Goal: Task Accomplishment & Management: Use online tool/utility

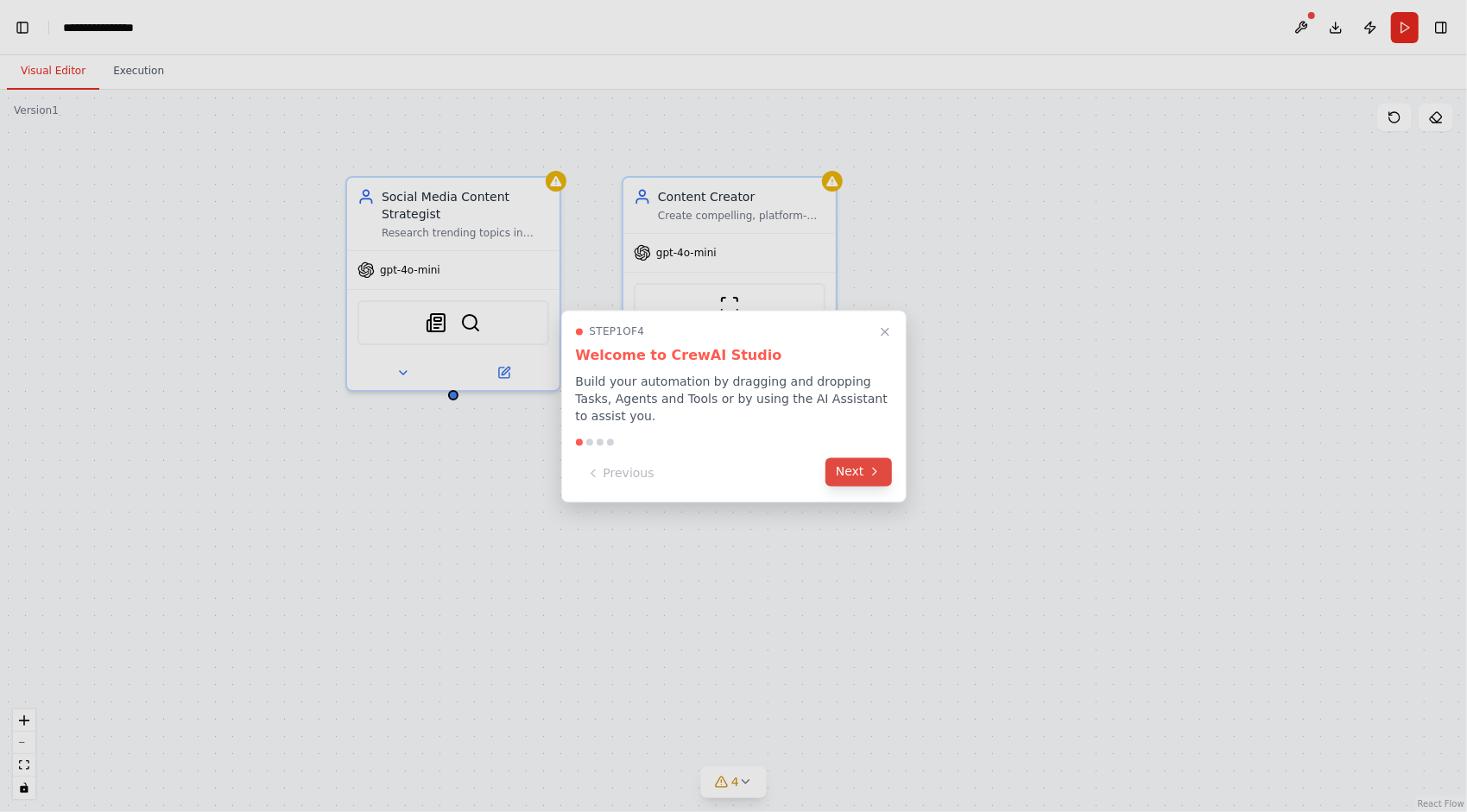
click at [874, 469] on icon at bounding box center [874, 472] width 14 height 14
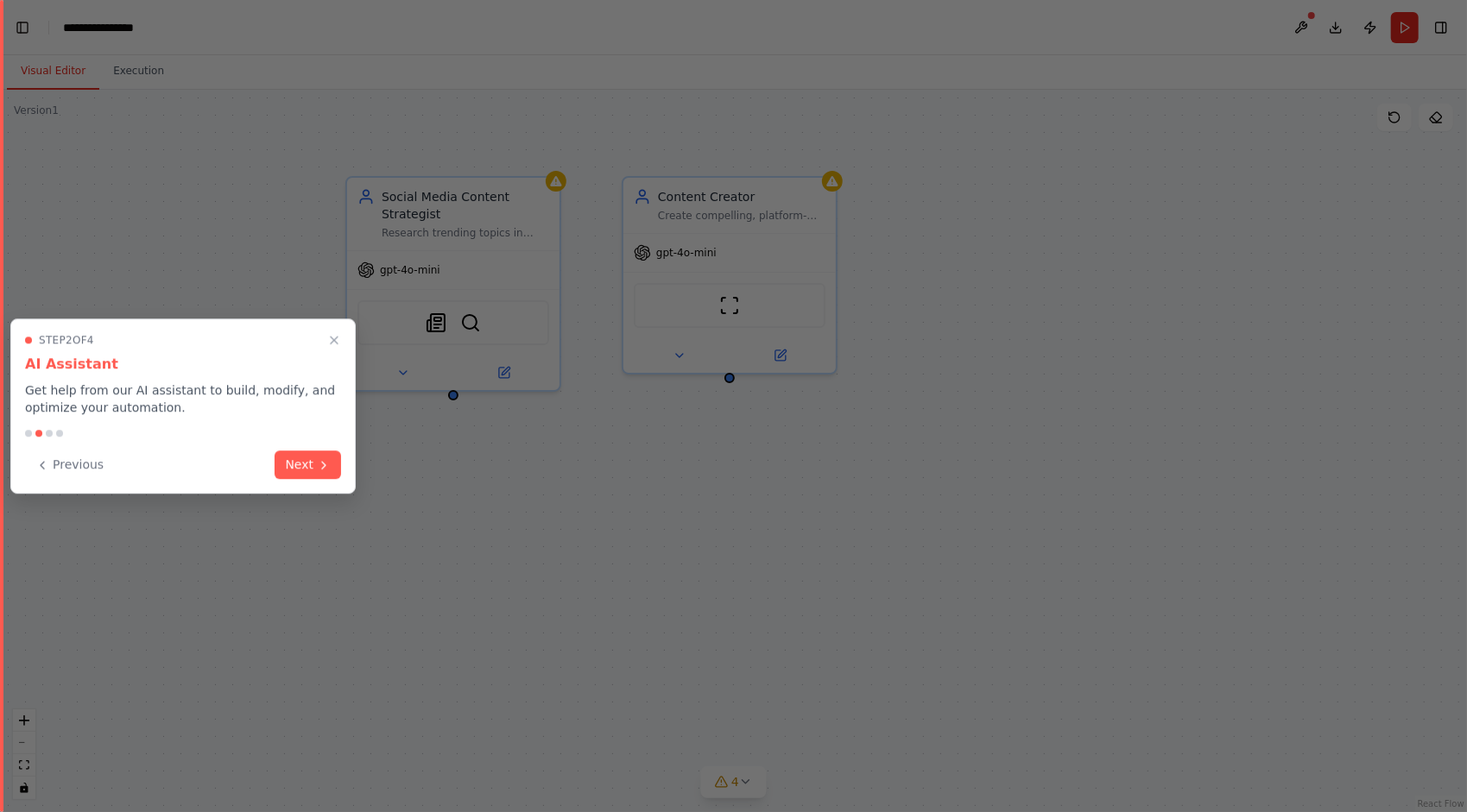
scroll to position [10386, 0]
click at [320, 461] on icon at bounding box center [324, 463] width 14 height 14
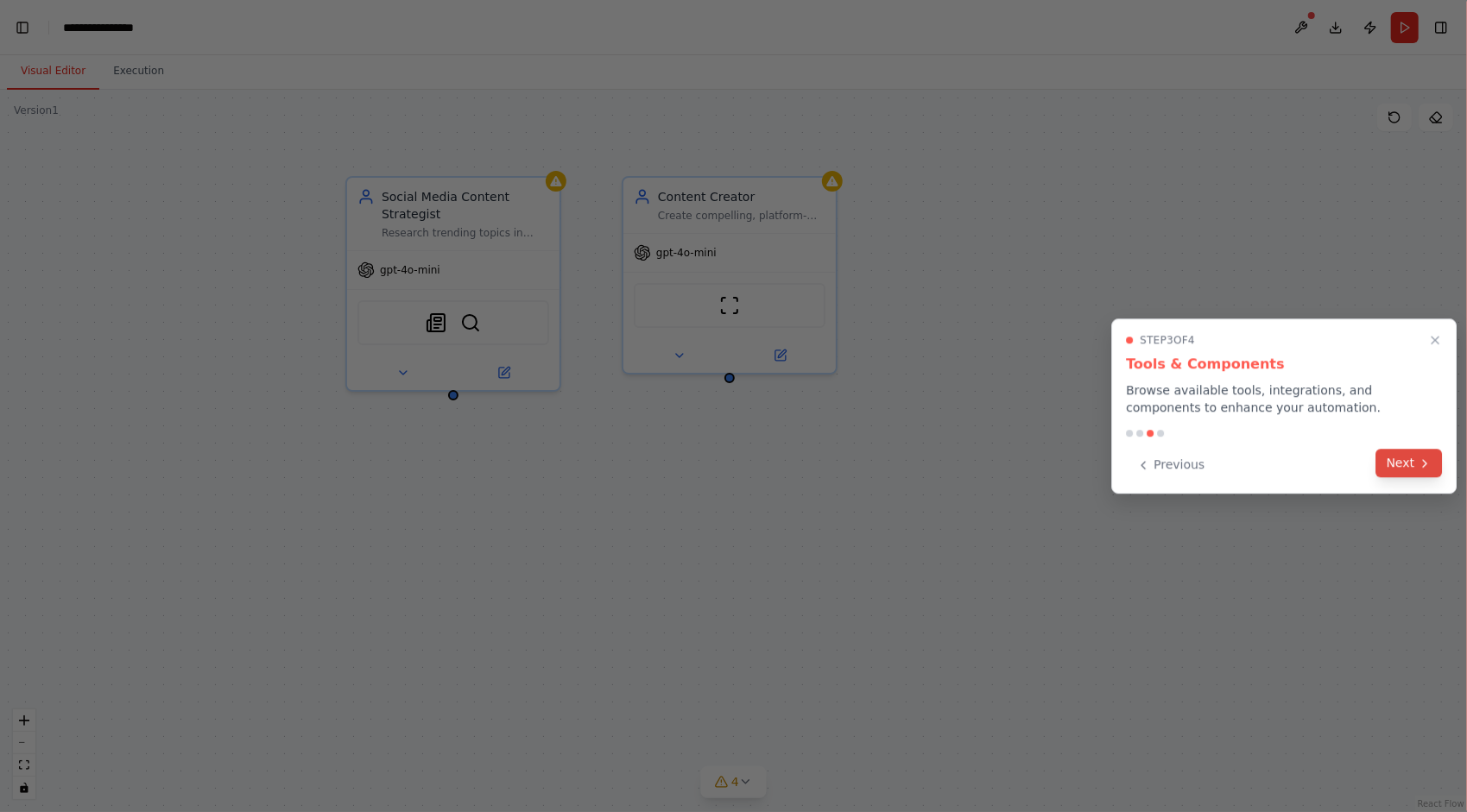
click at [1409, 470] on button "Next" at bounding box center [1410, 463] width 66 height 29
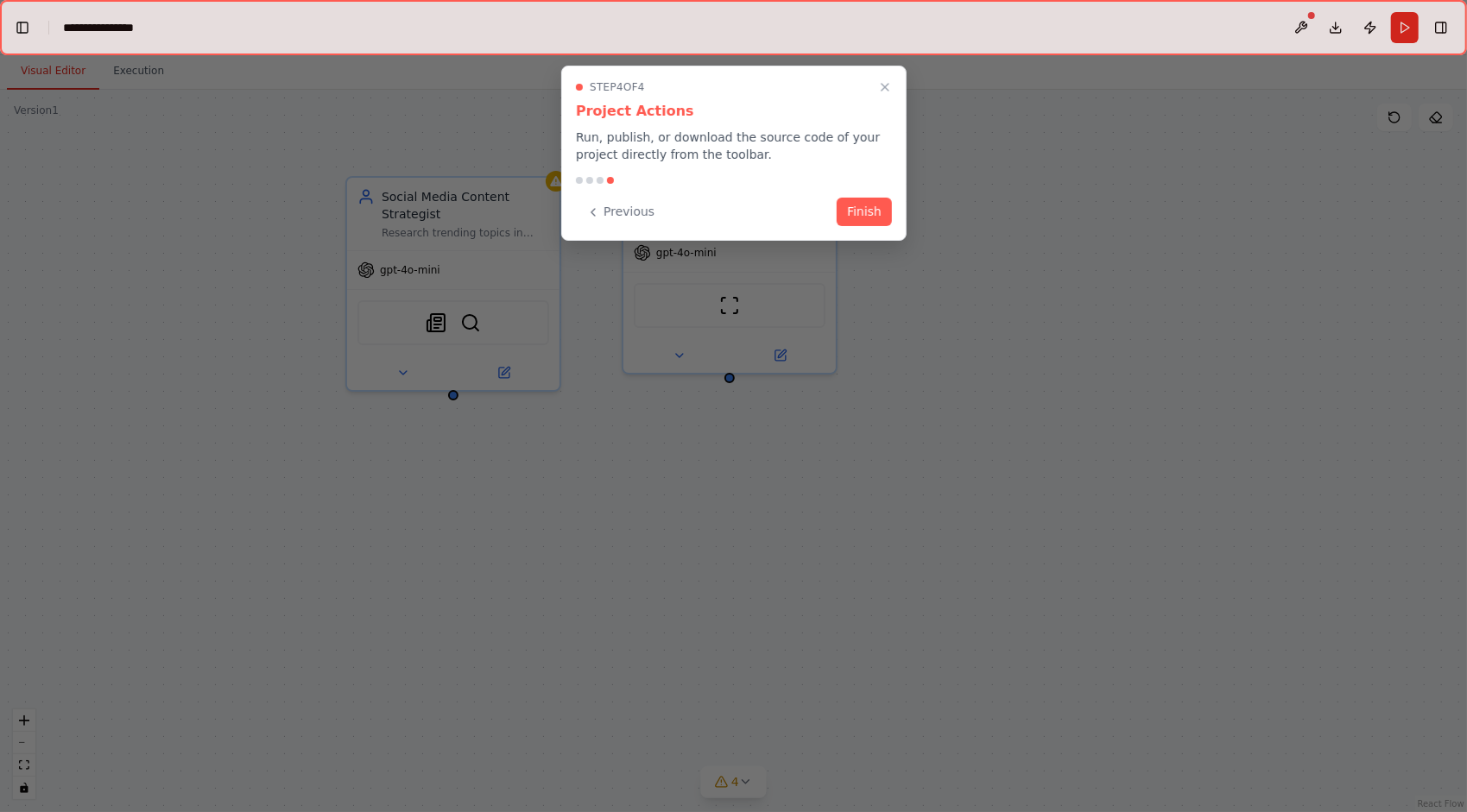
scroll to position [10476, 0]
click at [864, 210] on button "Finish" at bounding box center [865, 210] width 55 height 29
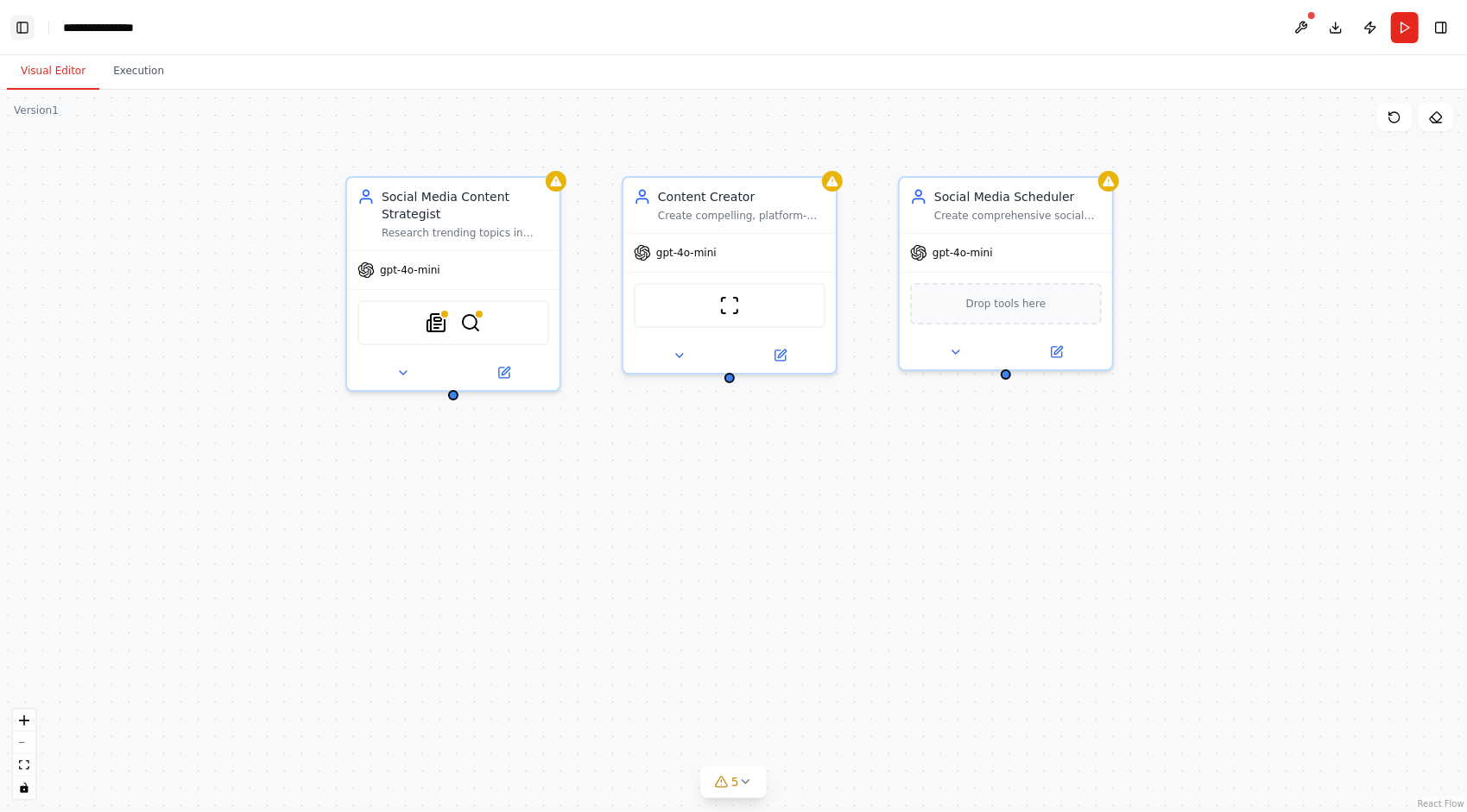
click at [27, 25] on button "Toggle Left Sidebar" at bounding box center [22, 28] width 24 height 24
click at [31, 28] on button "Toggle Left Sidebar" at bounding box center [22, 28] width 24 height 24
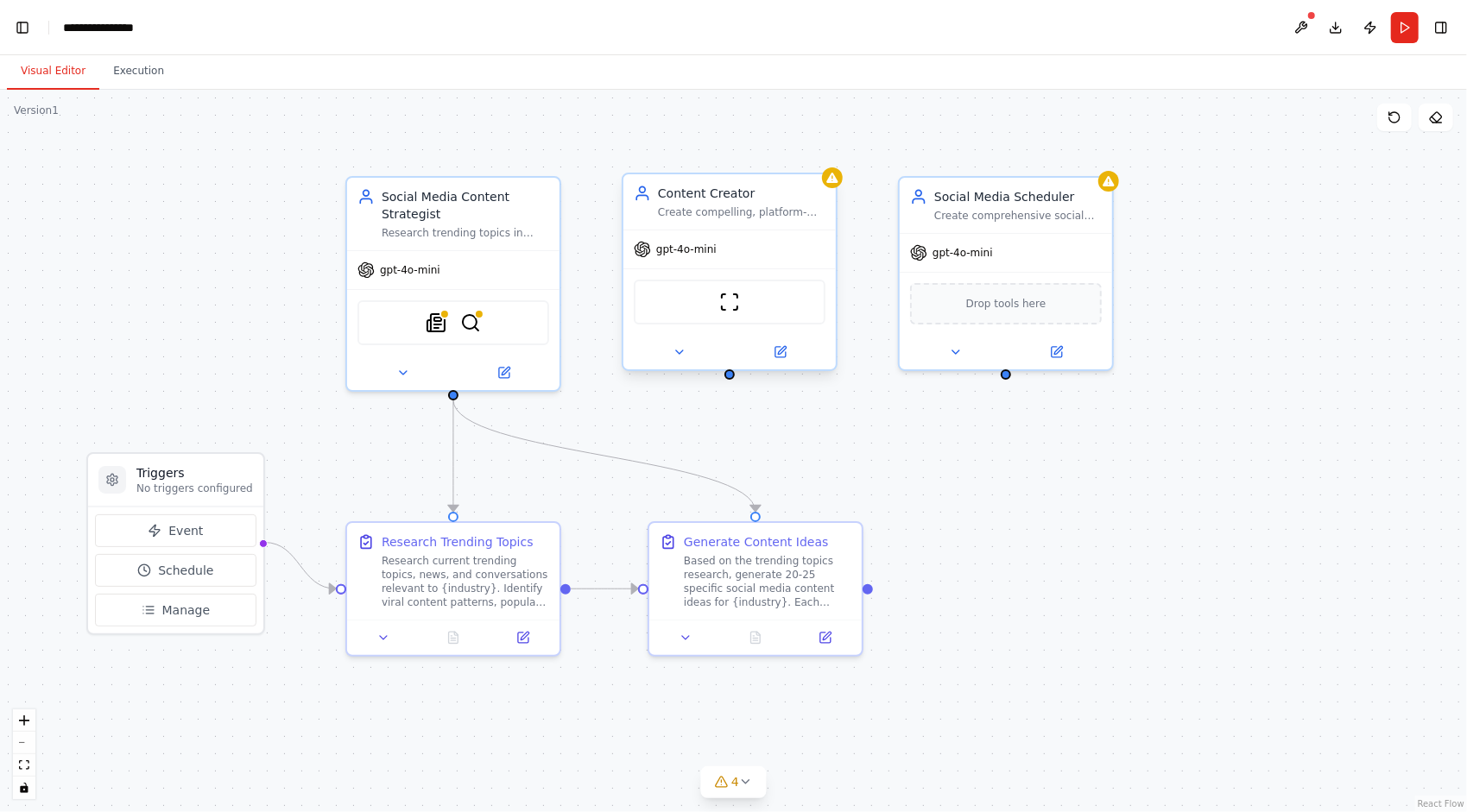
scroll to position [10743, 0]
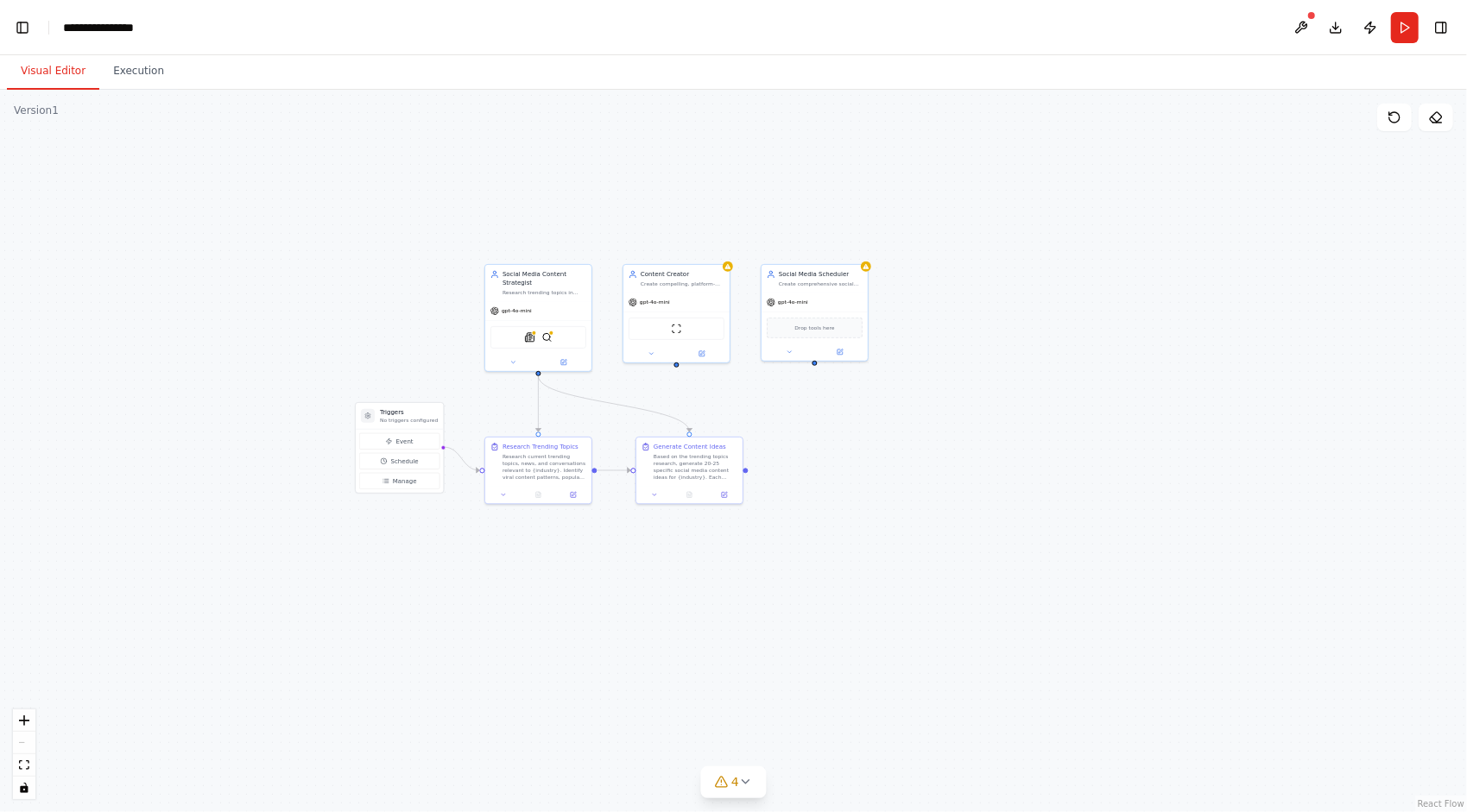
drag, startPoint x: 164, startPoint y: 313, endPoint x: 382, endPoint y: 347, distance: 220.6
click at [382, 347] on div ".deletable-edge-delete-btn { width: 20px; height: 20px; border: 0px solid #ffff…" at bounding box center [733, 451] width 1467 height 723
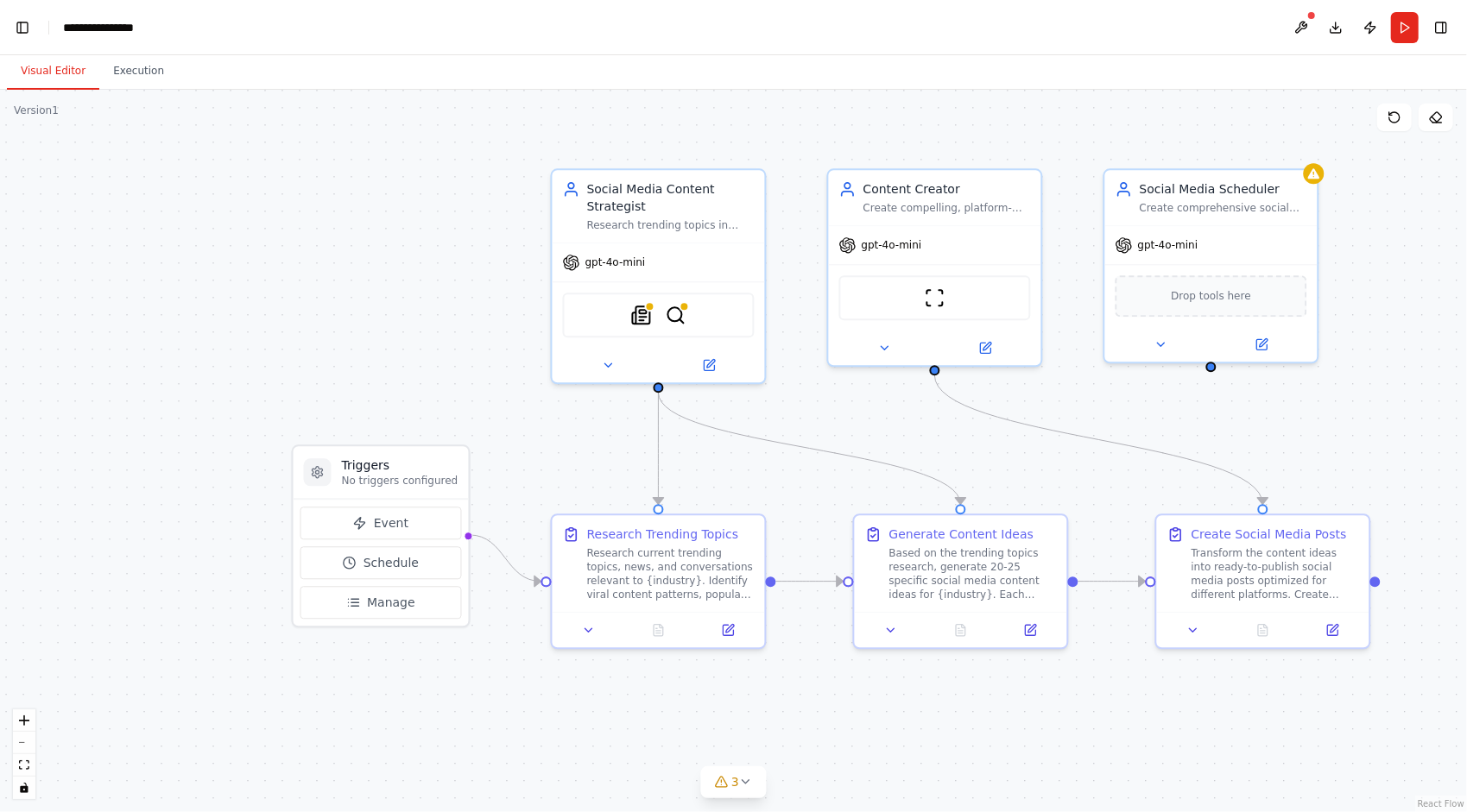
drag, startPoint x: 463, startPoint y: 332, endPoint x: 306, endPoint y: 320, distance: 157.5
click at [306, 320] on div ".deletable-edge-delete-btn { width: 20px; height: 20px; border: 0px solid #ffff…" at bounding box center [733, 451] width 1467 height 723
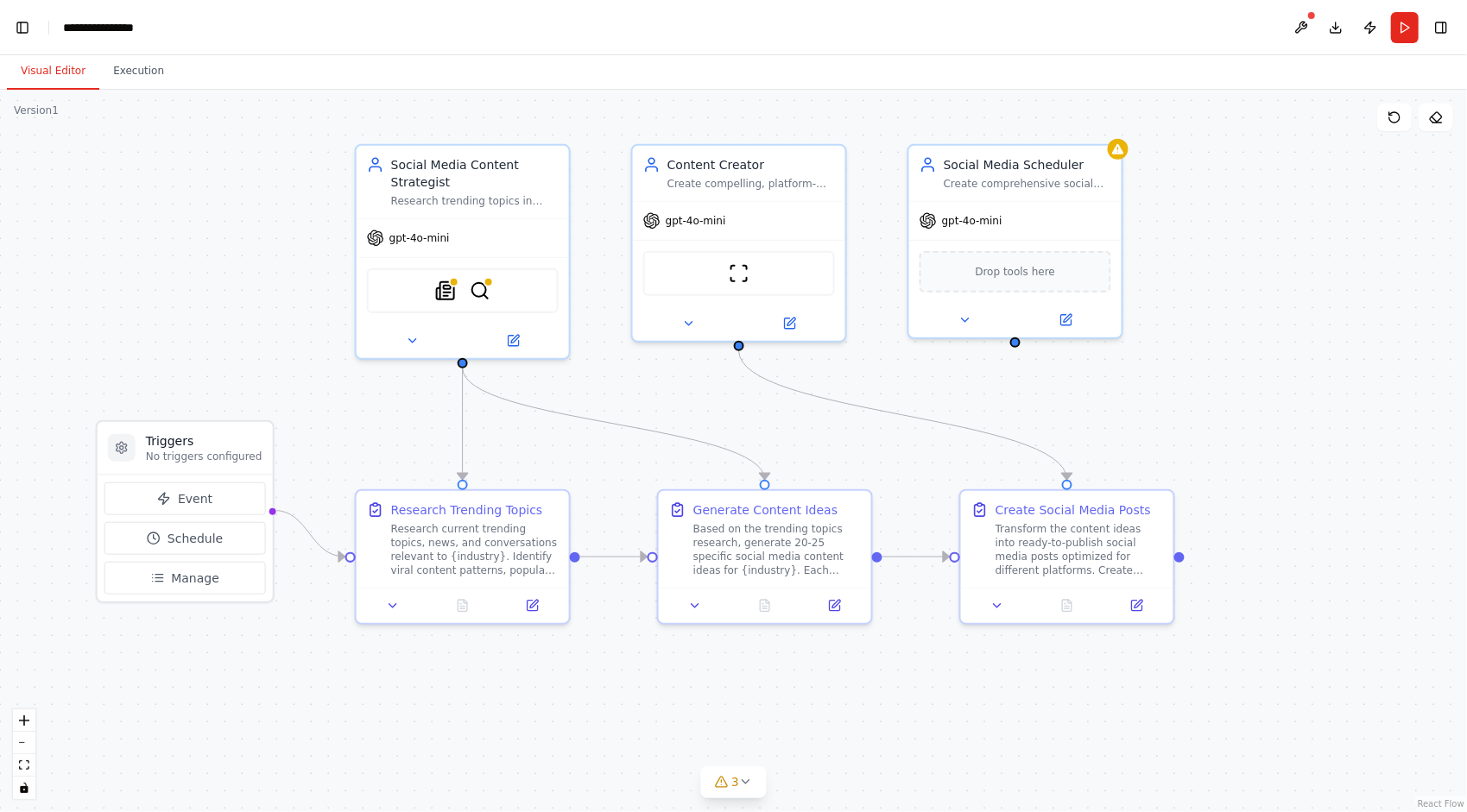
drag, startPoint x: 1132, startPoint y: 406, endPoint x: 1231, endPoint y: 401, distance: 99.1
click at [1231, 401] on div ".deletable-edge-delete-btn { width: 20px; height: 20px; border: 0px solid #ffff…" at bounding box center [733, 451] width 1467 height 723
click at [31, 33] on button "Toggle Left Sidebar" at bounding box center [22, 28] width 24 height 24
click at [25, 26] on button "Toggle Left Sidebar" at bounding box center [22, 28] width 24 height 24
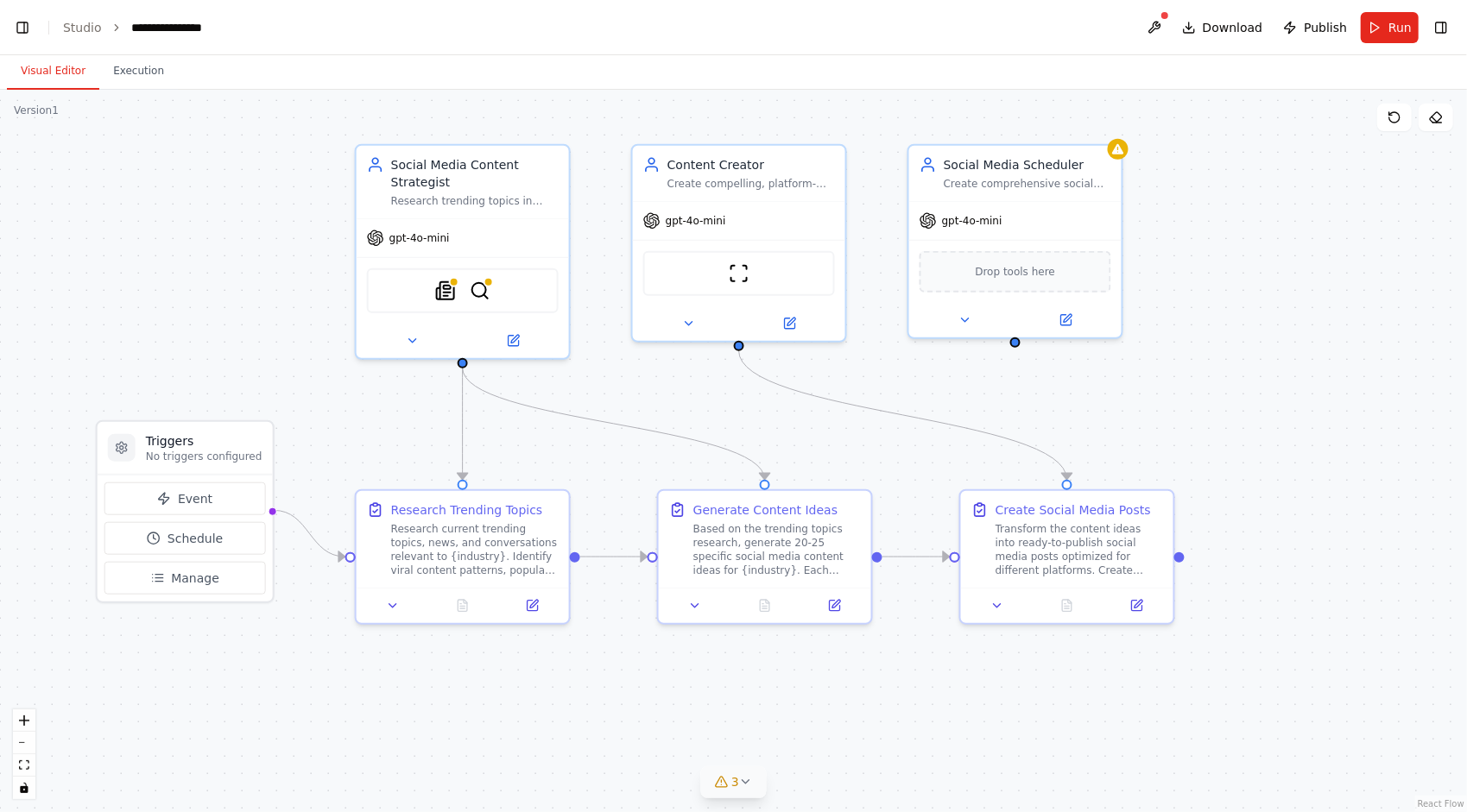
click at [739, 784] on icon at bounding box center [746, 782] width 14 height 14
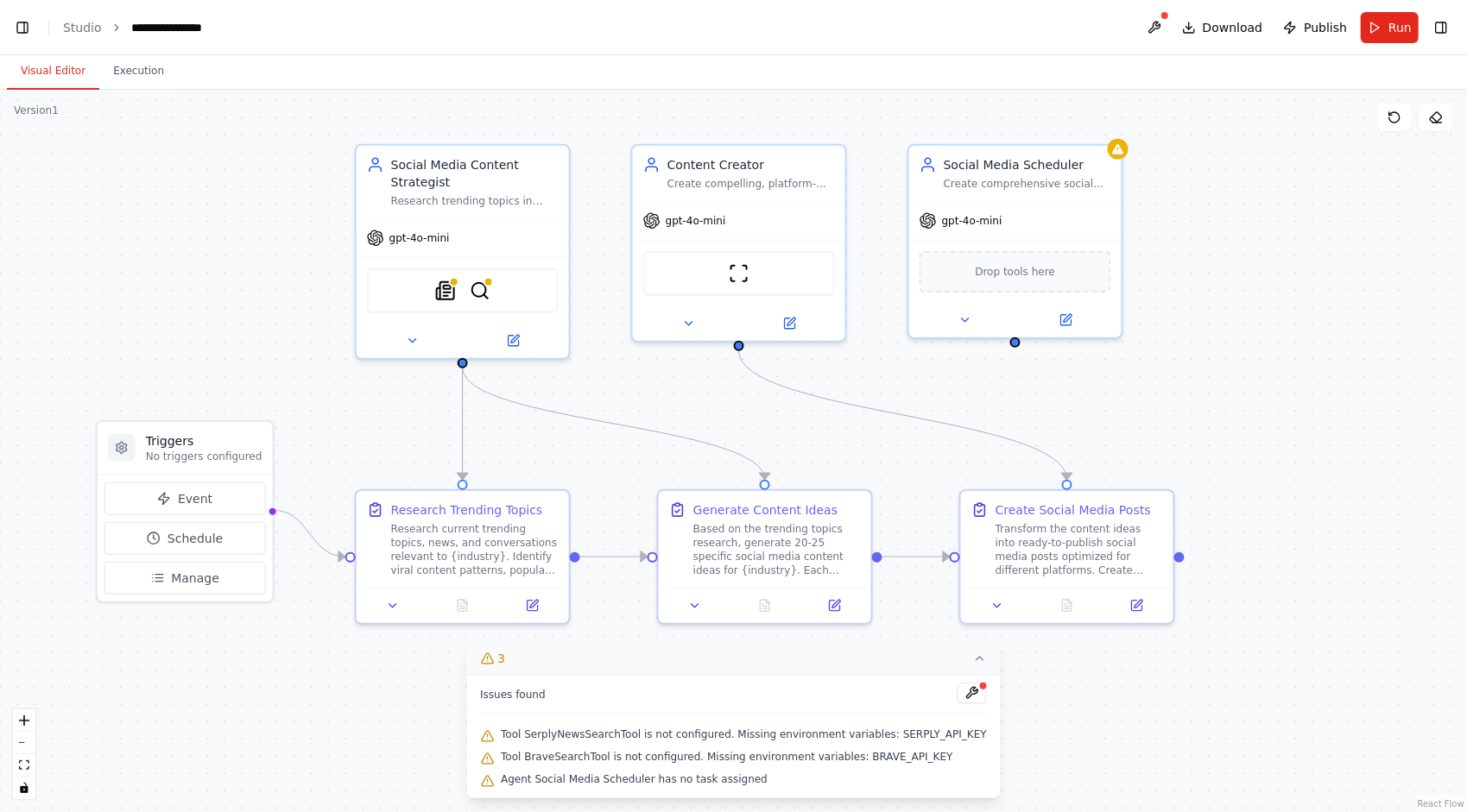
click at [973, 655] on icon at bounding box center [979, 658] width 14 height 14
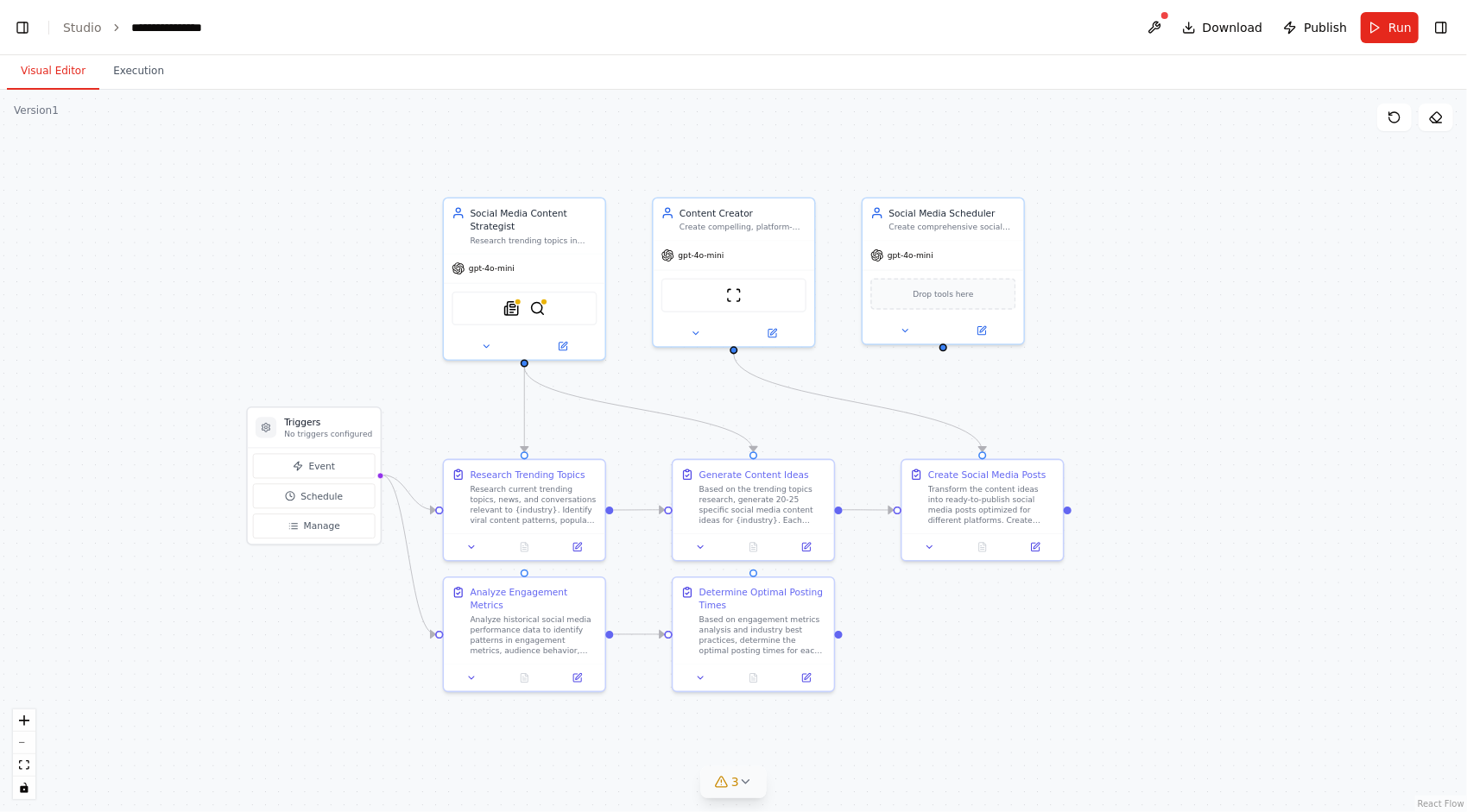
drag, startPoint x: 235, startPoint y: 333, endPoint x: 340, endPoint y: 339, distance: 105.2
click at [340, 339] on div ".deletable-edge-delete-btn { width: 20px; height: 20px; border: 0px solid #ffff…" at bounding box center [733, 451] width 1467 height 723
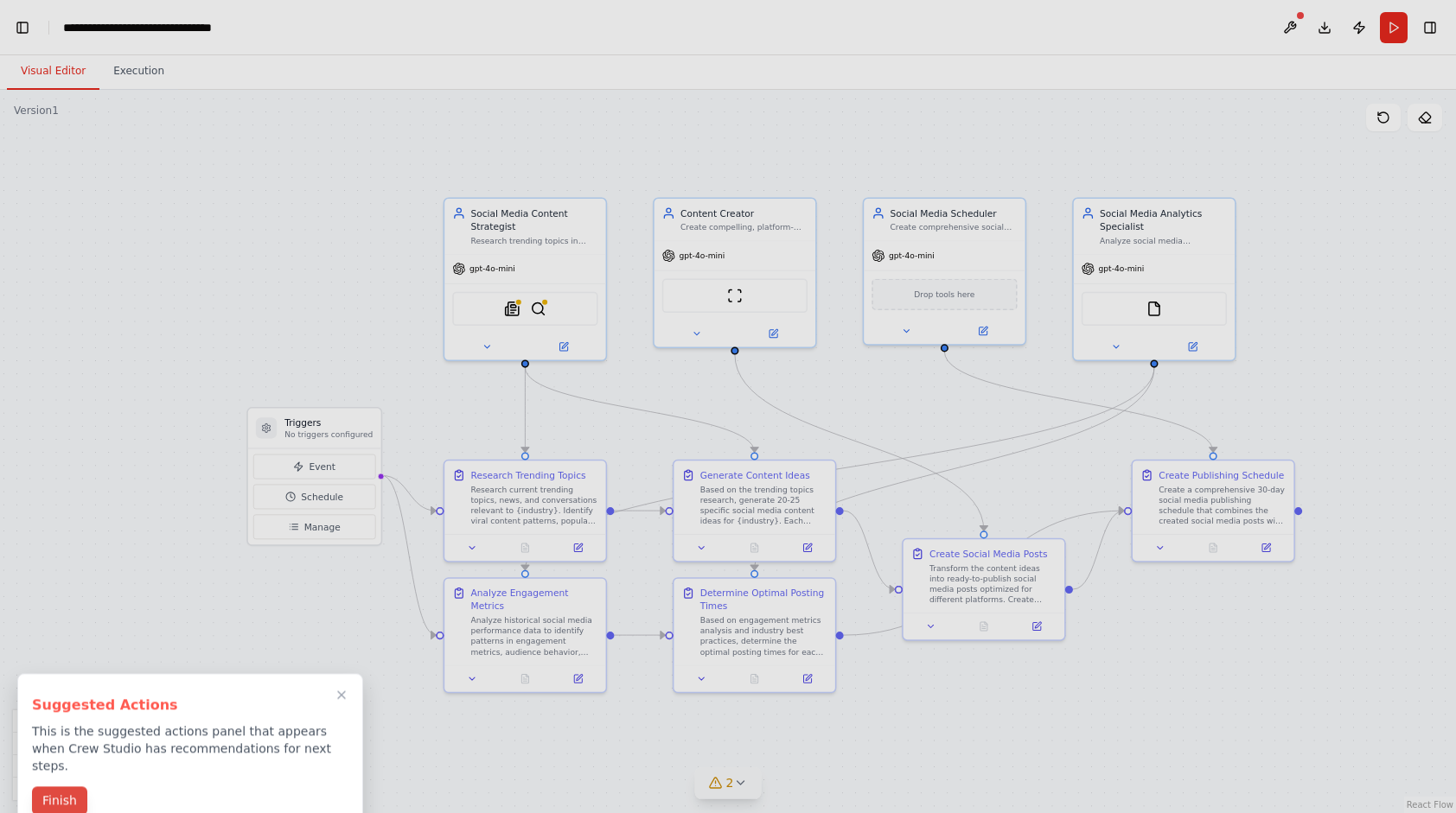
click at [77, 786] on button "Finish" at bounding box center [60, 800] width 55 height 29
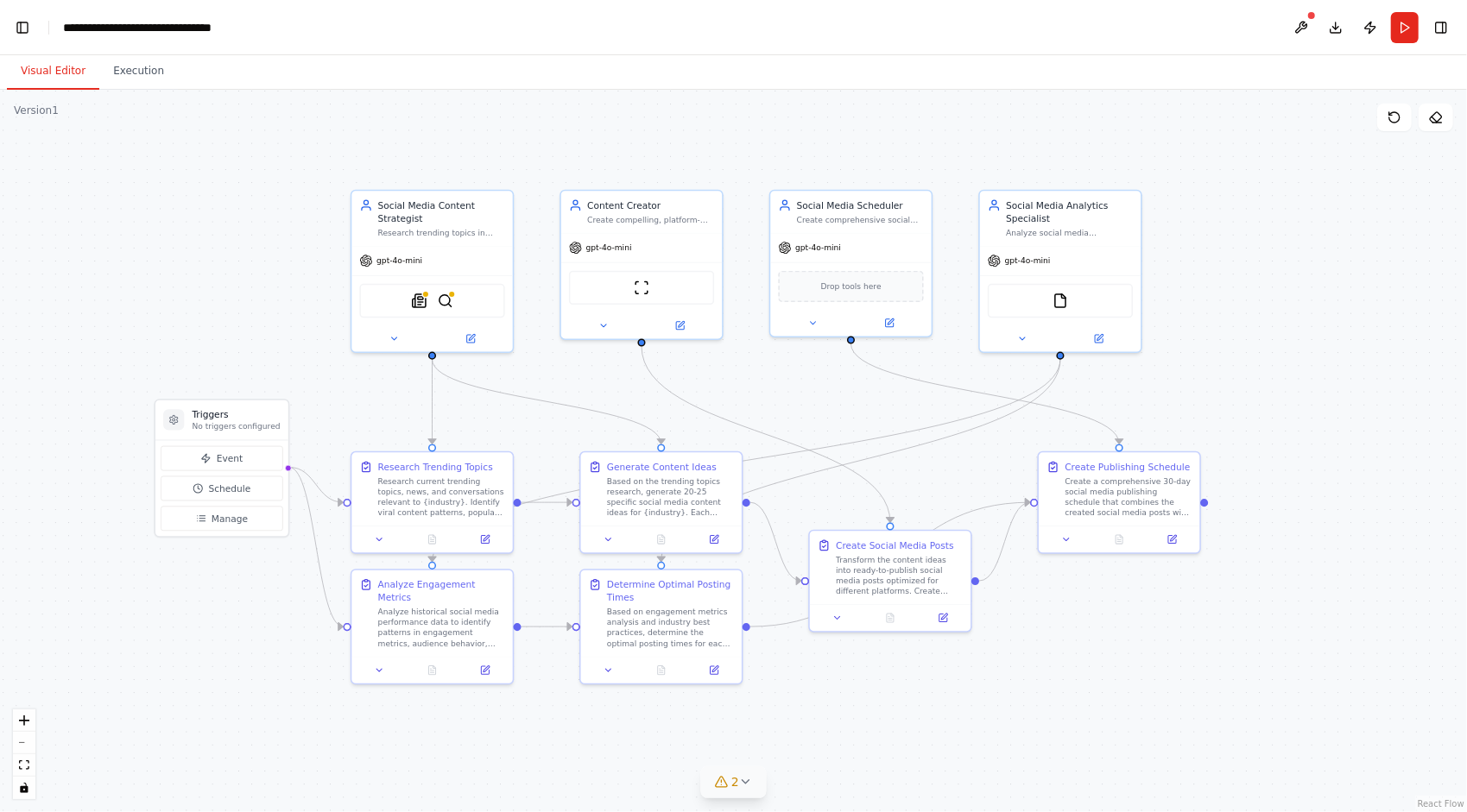
drag, startPoint x: 235, startPoint y: 708, endPoint x: 121, endPoint y: 700, distance: 114.3
click at [123, 700] on div ".deletable-edge-delete-btn { width: 20px; height: 20px; border: 0px solid #ffff…" at bounding box center [733, 451] width 1467 height 723
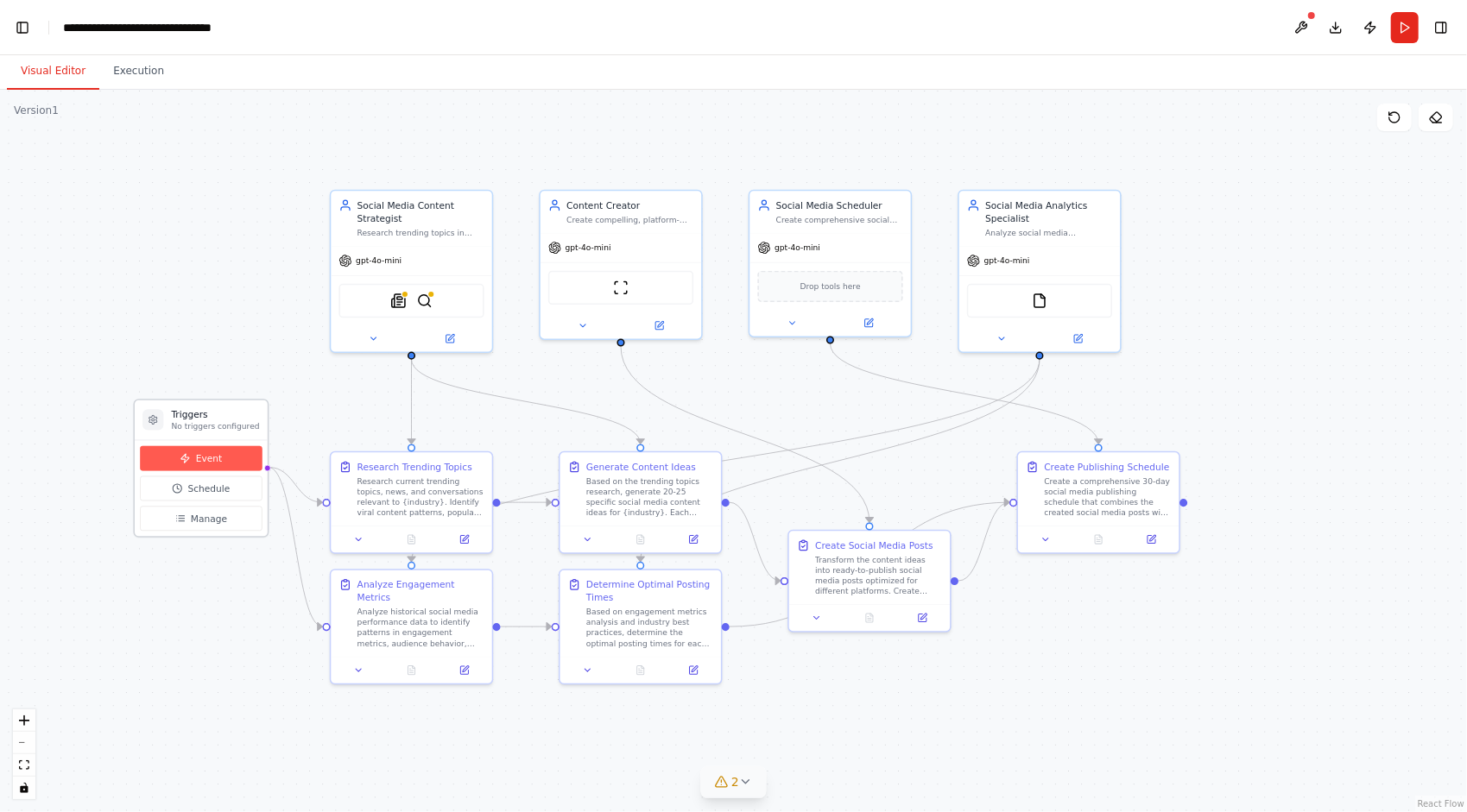
click at [221, 461] on button "Event" at bounding box center [201, 458] width 123 height 25
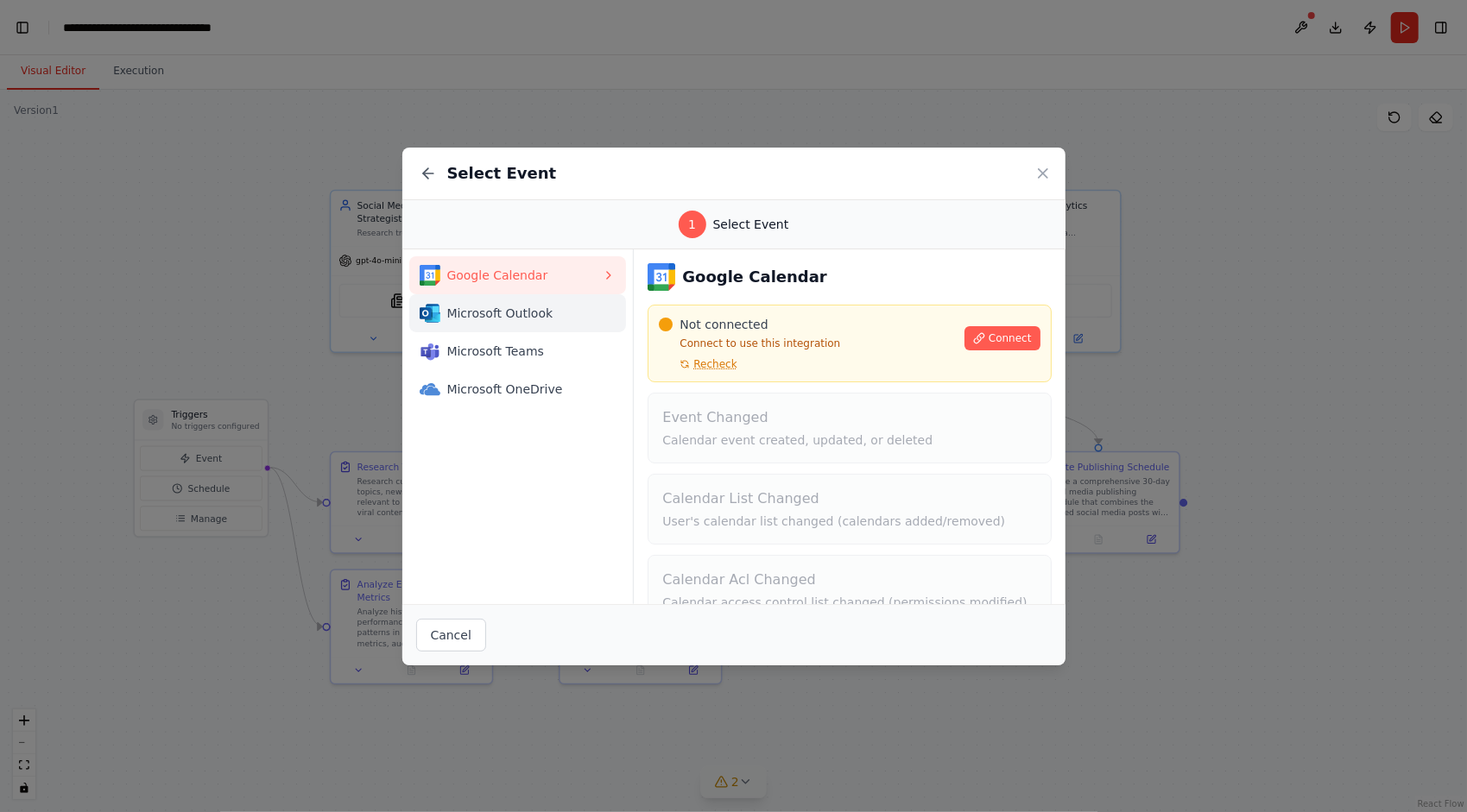
click at [562, 313] on span "Microsoft Outlook" at bounding box center [525, 313] width 156 height 18
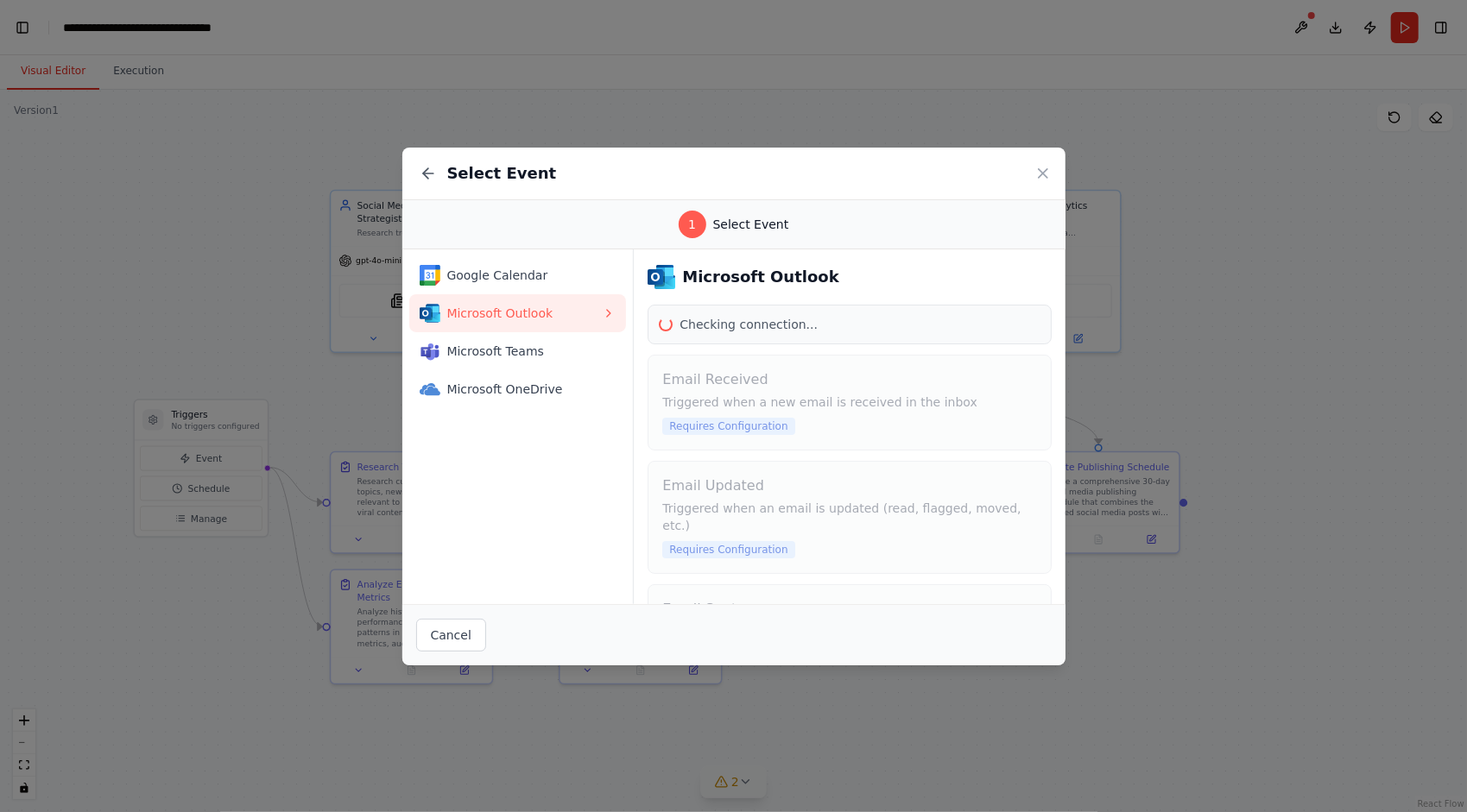
click at [551, 294] on button "Microsoft Outlook" at bounding box center [518, 312] width 218 height 38
click at [544, 273] on span "Google Calendar" at bounding box center [525, 275] width 156 height 18
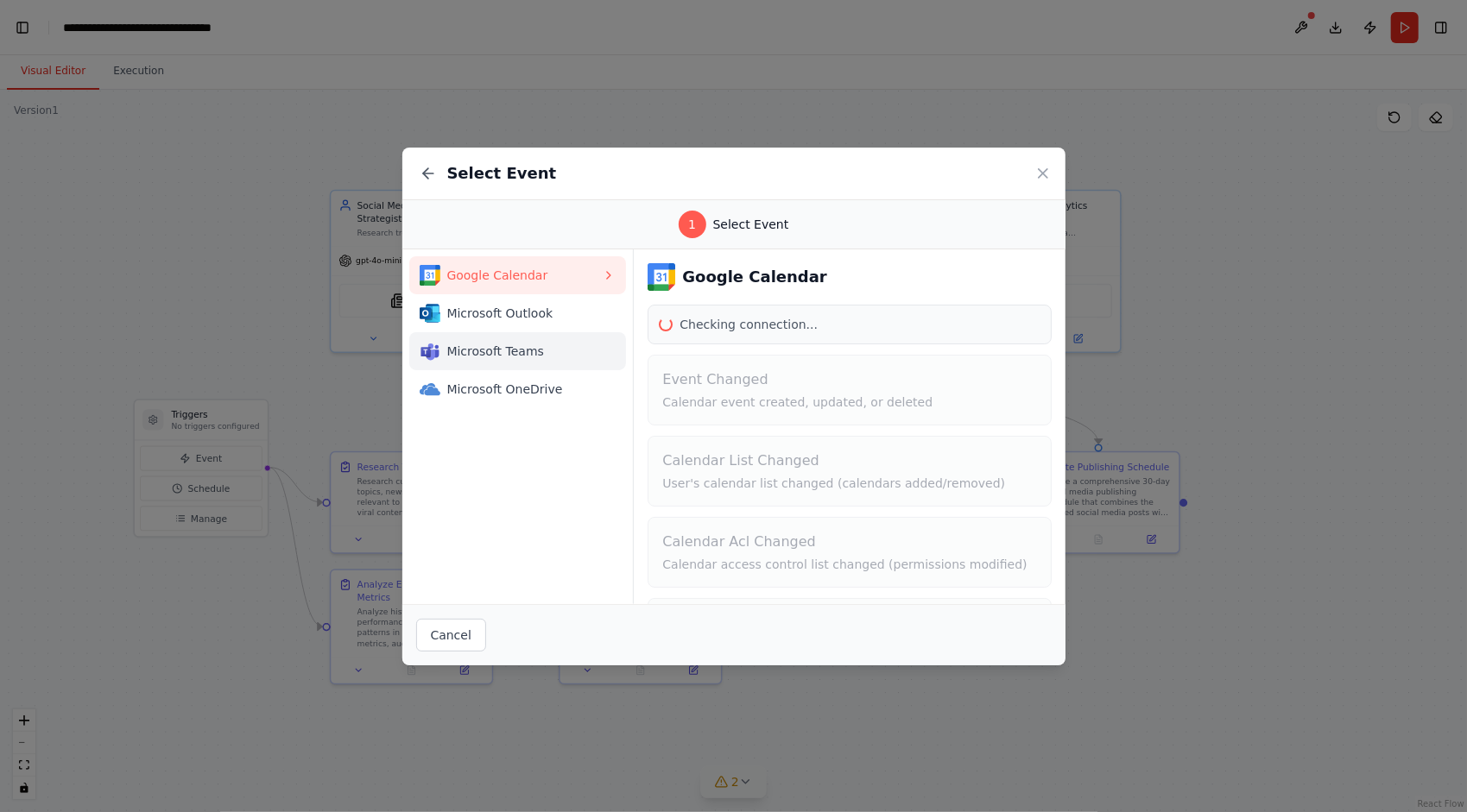
click at [544, 347] on span "Microsoft Teams" at bounding box center [525, 351] width 156 height 18
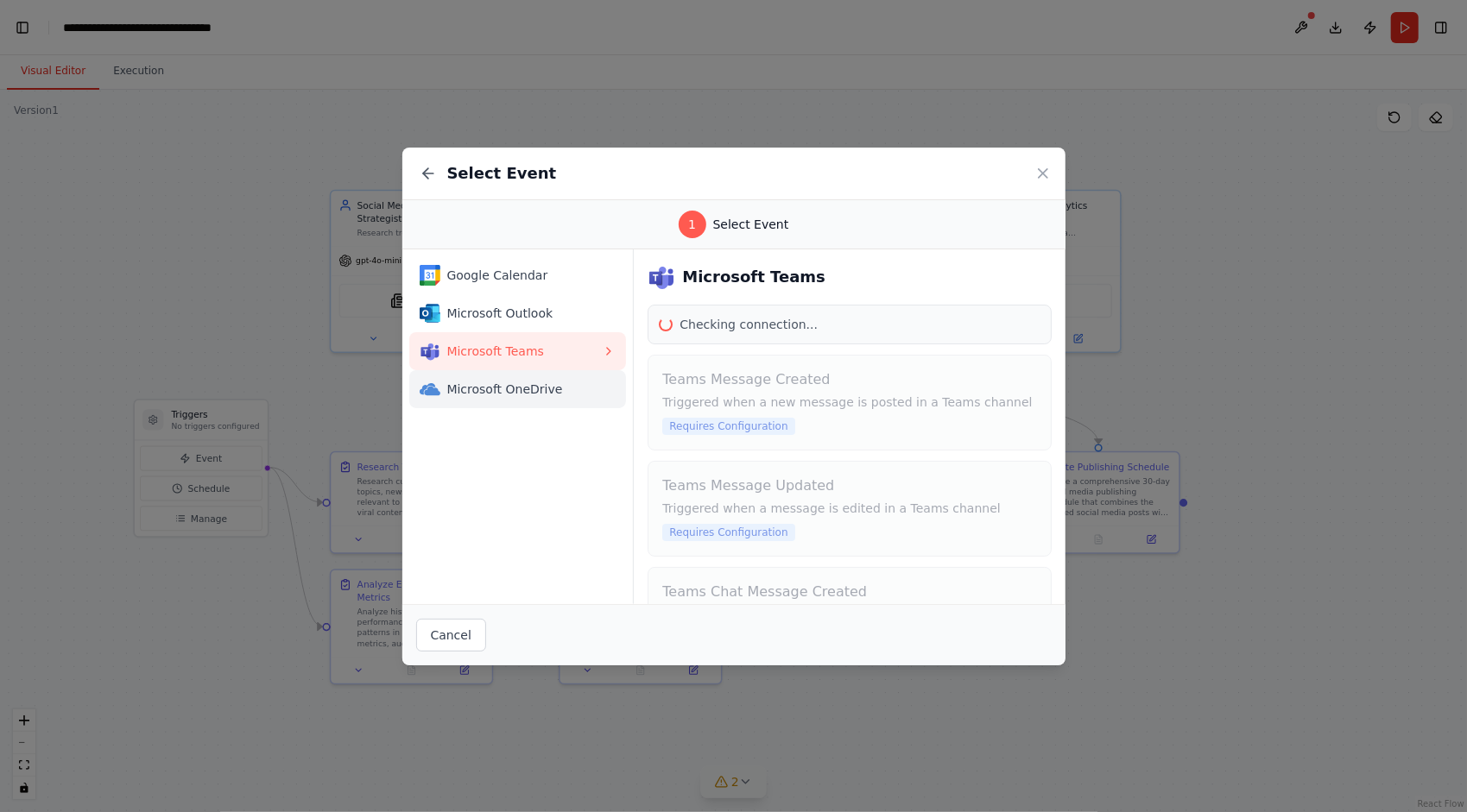
click at [541, 383] on span "Microsoft OneDrive" at bounding box center [525, 389] width 156 height 18
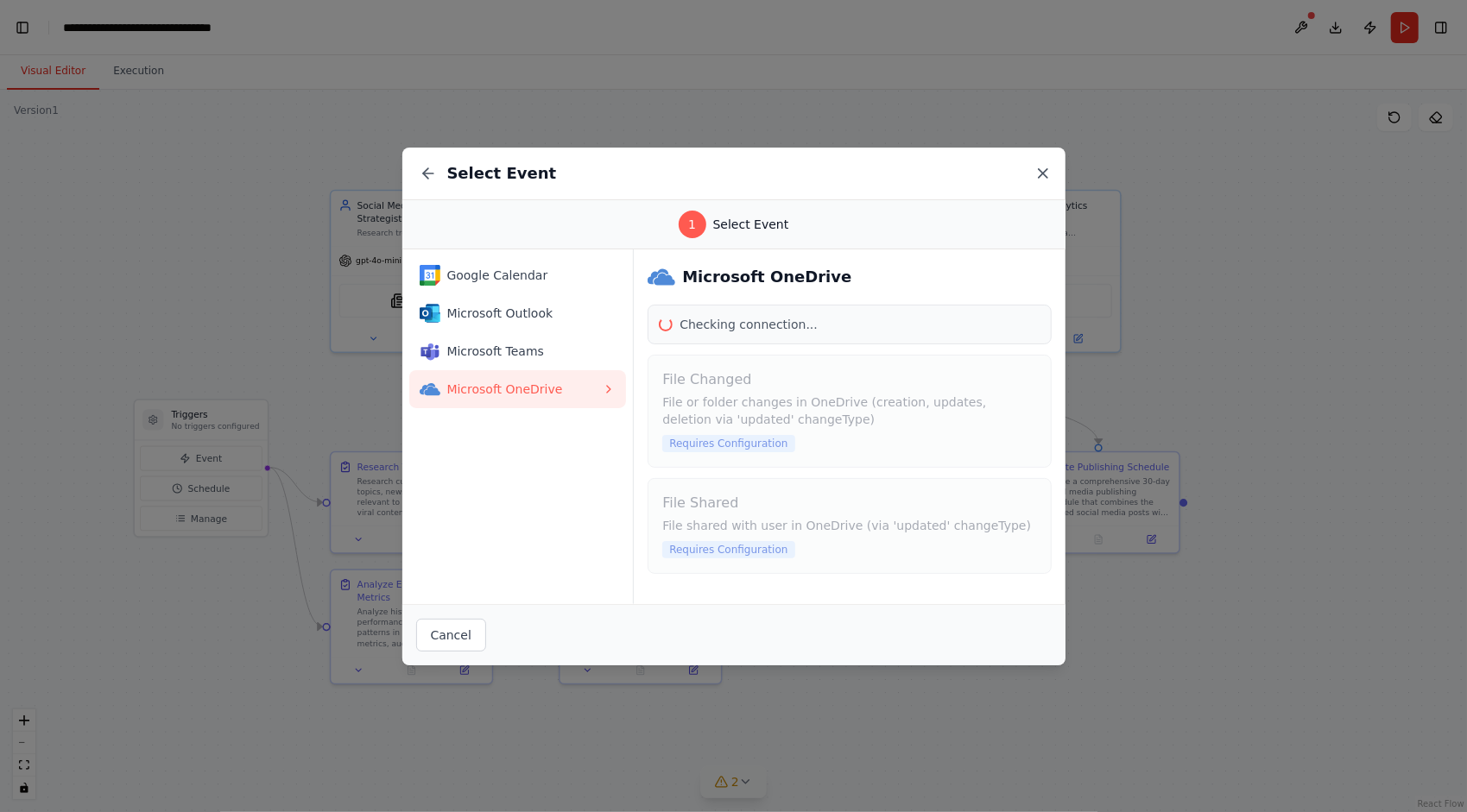
click at [1047, 170] on icon at bounding box center [1043, 173] width 8 height 8
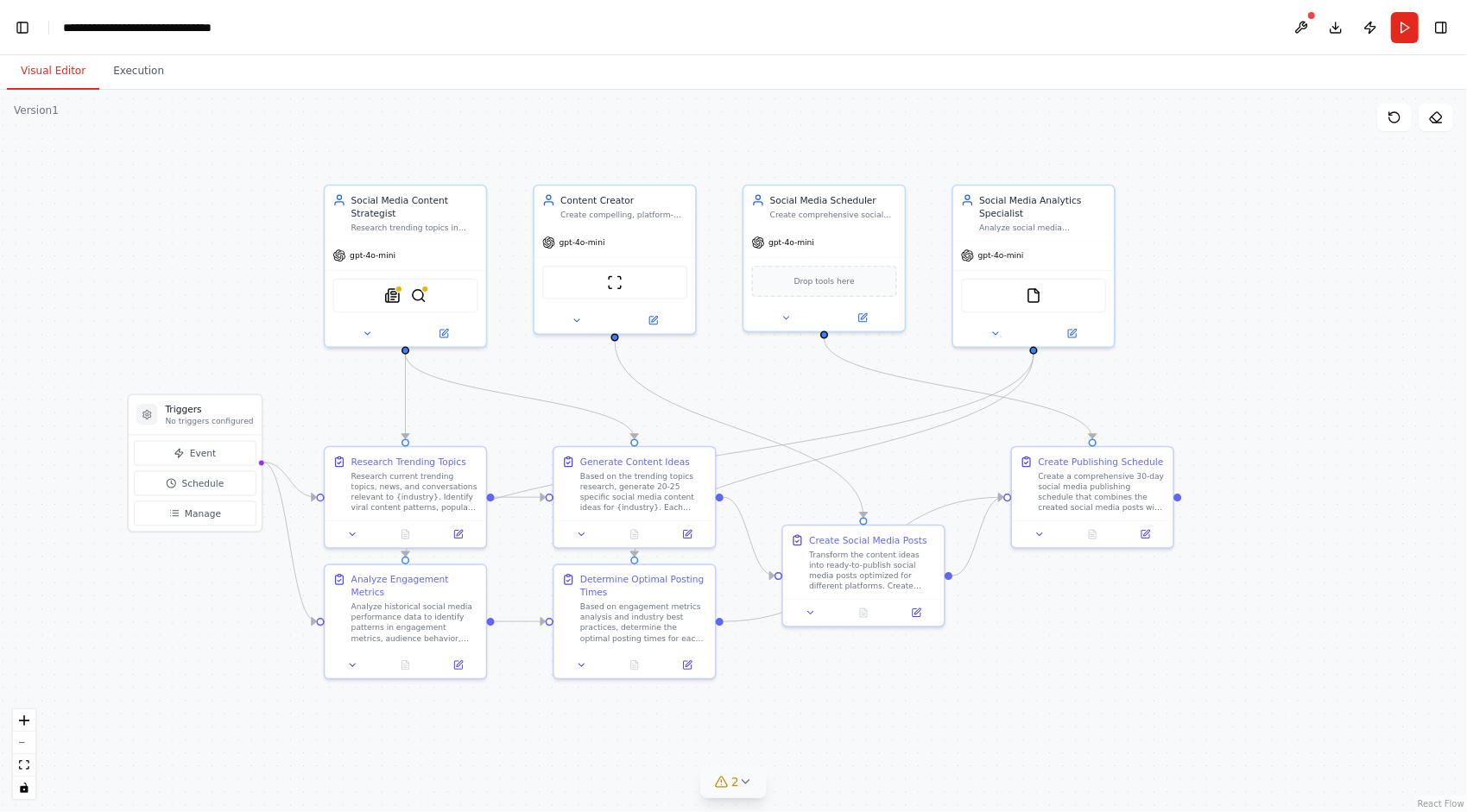
drag, startPoint x: 1207, startPoint y: 361, endPoint x: 1218, endPoint y: 364, distance: 11.4
click at [1218, 364] on div ".deletable-edge-delete-btn { width: 20px; height: 20px; border: 0px solid #ffff…" at bounding box center [733, 451] width 1467 height 723
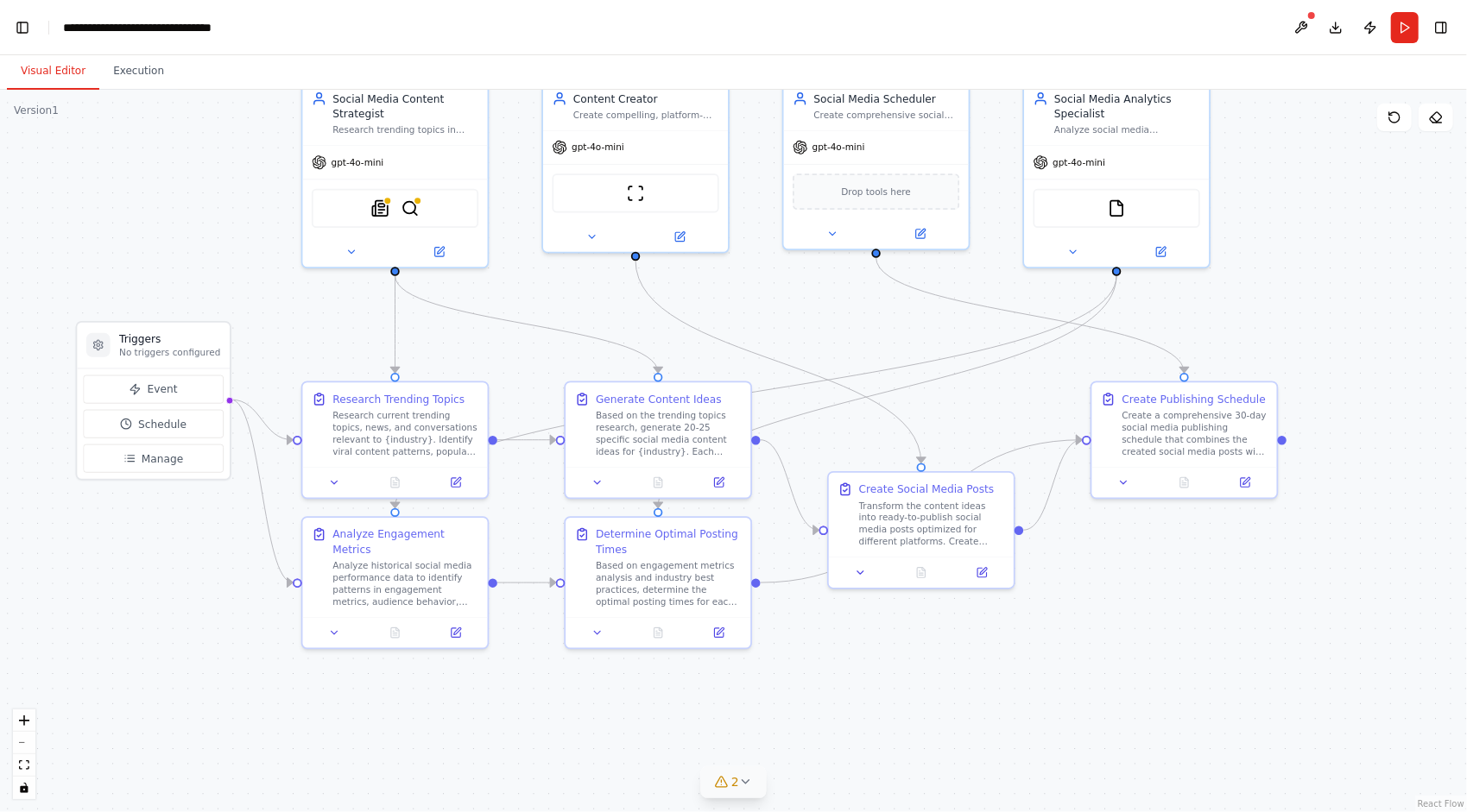
drag, startPoint x: 742, startPoint y: 433, endPoint x: 834, endPoint y: 347, distance: 125.9
click at [834, 347] on div ".deletable-edge-delete-btn { width: 20px; height: 20px; border: 0px solid #ffff…" at bounding box center [733, 451] width 1467 height 723
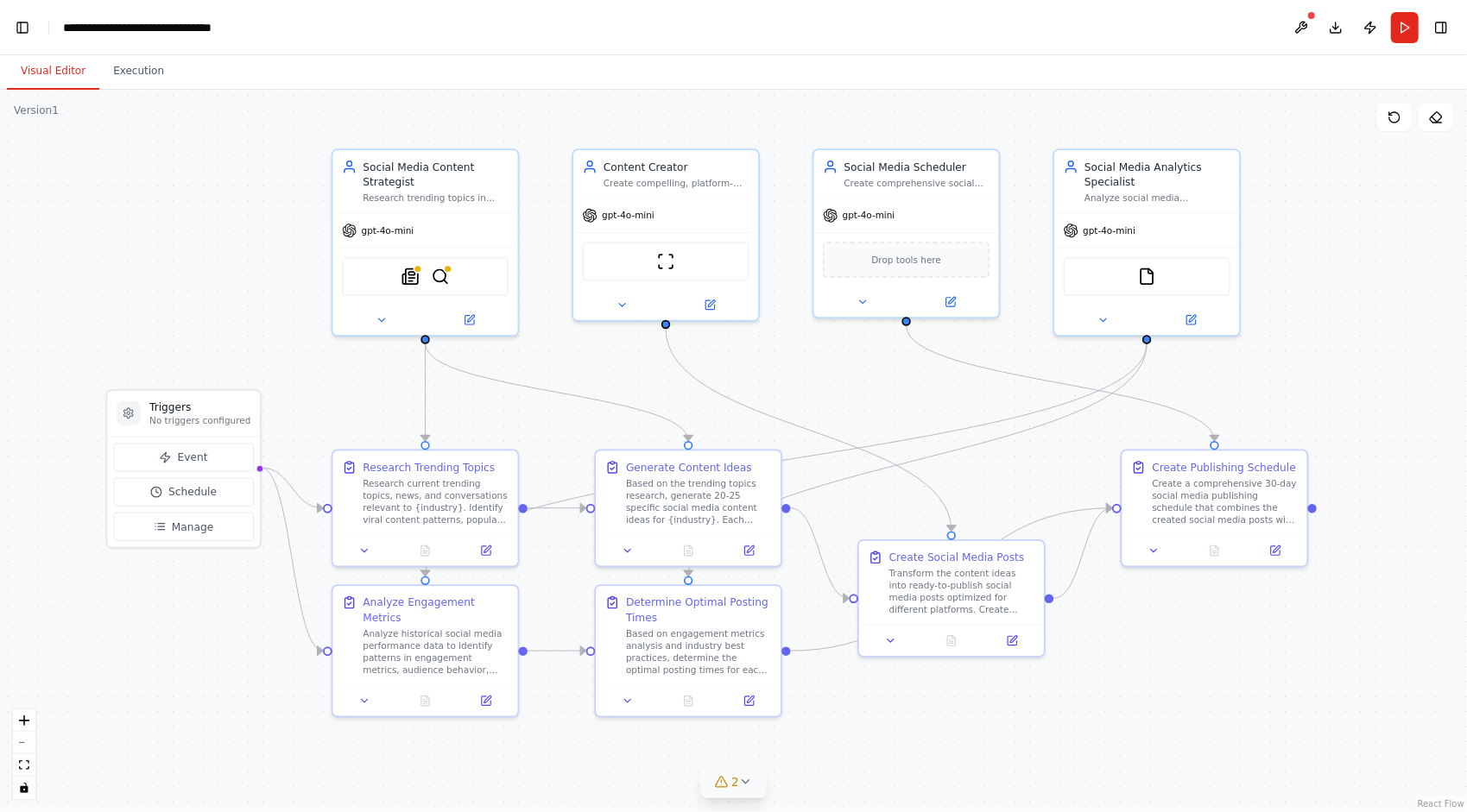
drag, startPoint x: 1086, startPoint y: 619, endPoint x: 1117, endPoint y: 688, distance: 75.6
click at [1117, 688] on div ".deletable-edge-delete-btn { width: 20px; height: 20px; border: 0px solid #ffff…" at bounding box center [733, 451] width 1467 height 723
click at [397, 232] on span "gpt-4o-mini" at bounding box center [387, 228] width 53 height 12
click at [476, 322] on button at bounding box center [469, 317] width 85 height 18
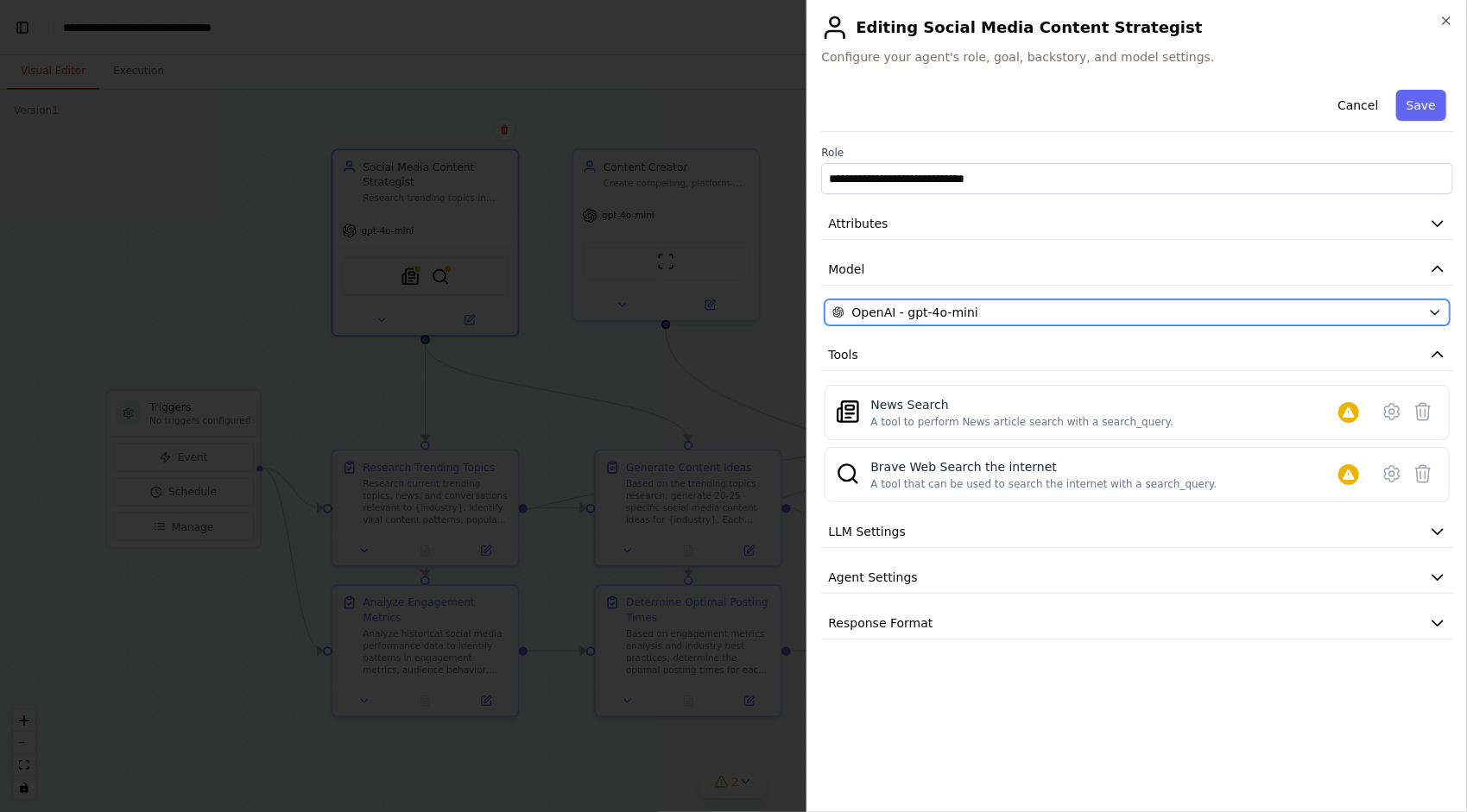
click at [1214, 309] on div "OpenAI - gpt-4o-mini" at bounding box center [1127, 312] width 589 height 18
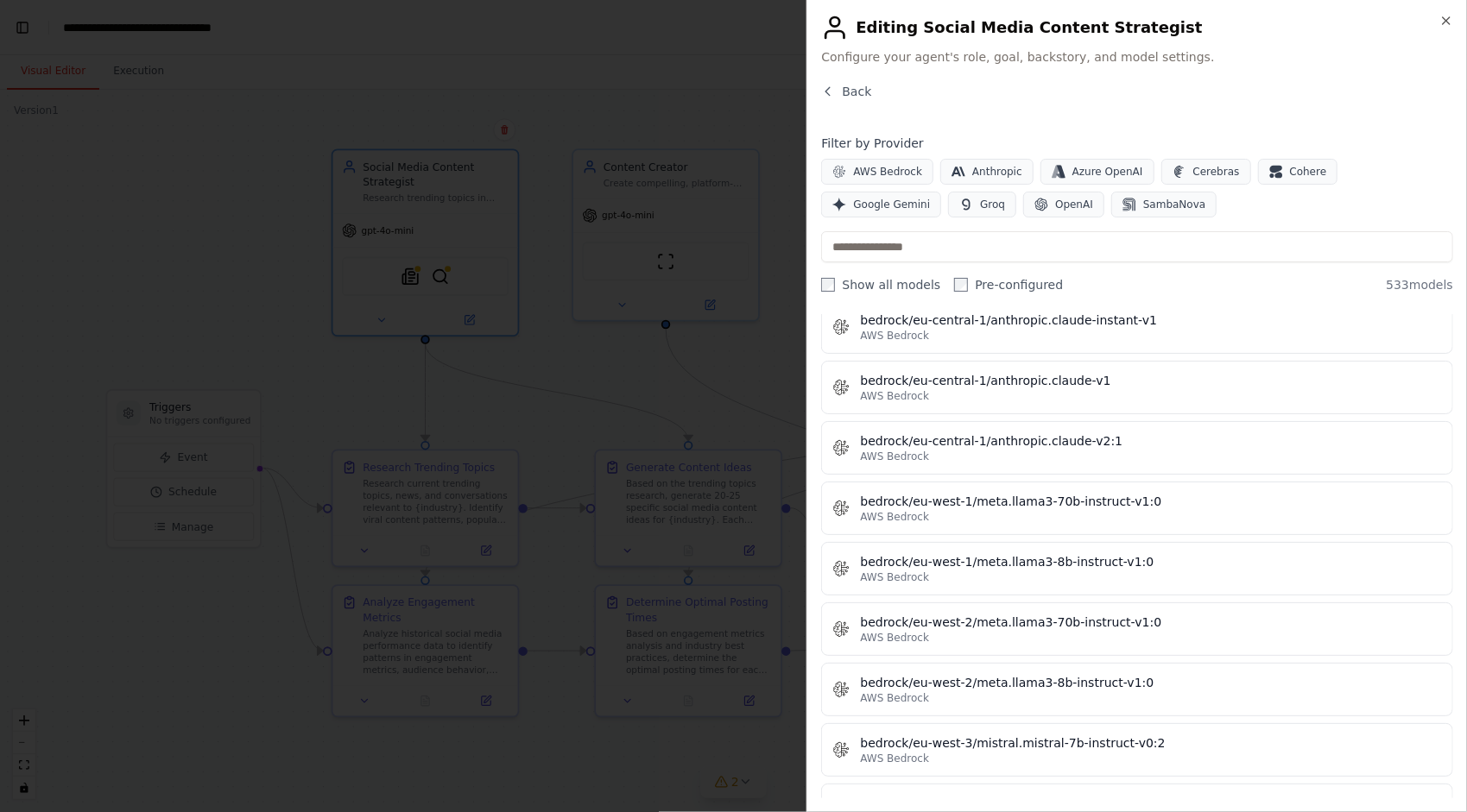
scroll to position [3625, 0]
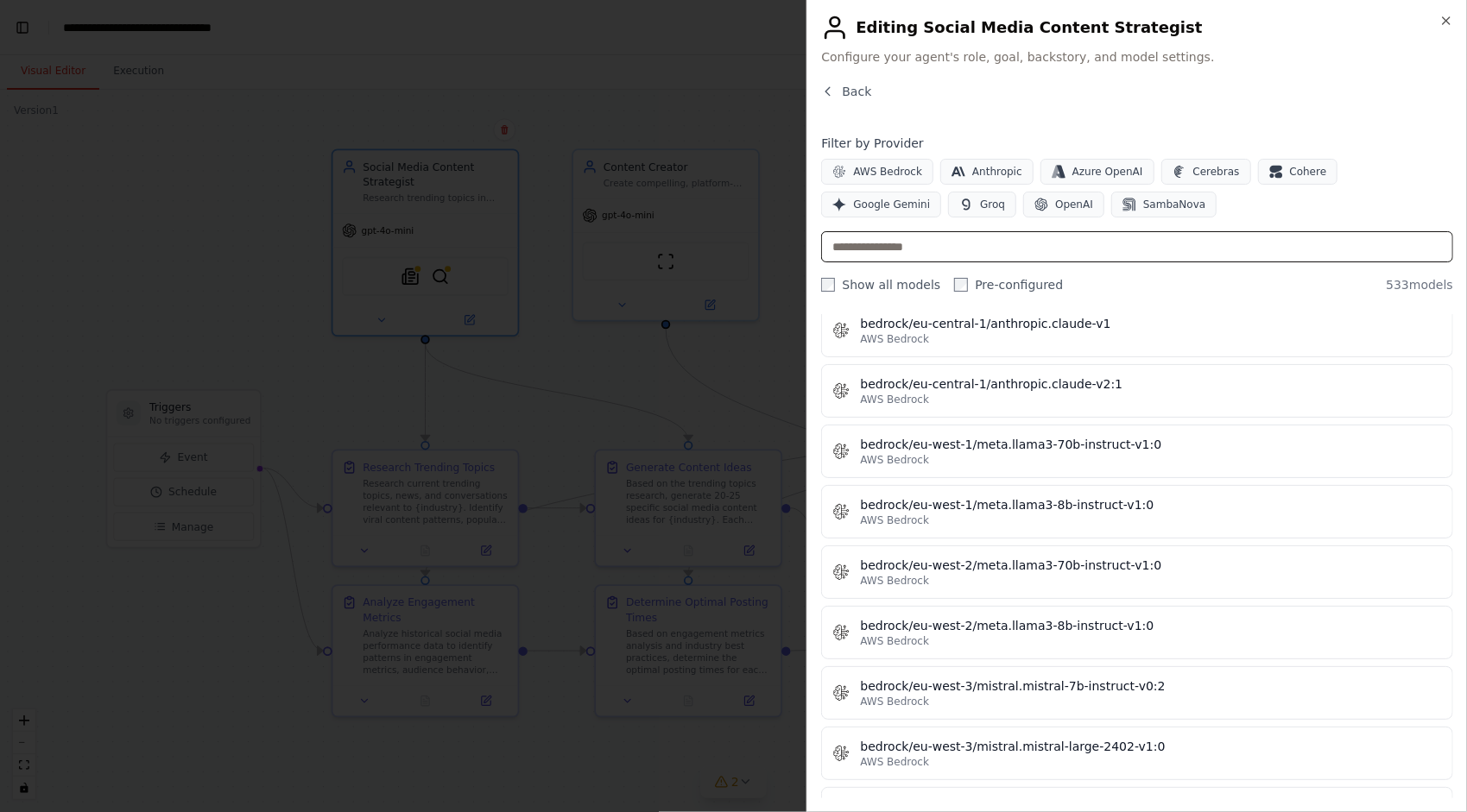
click at [1031, 237] on input "text" at bounding box center [1138, 247] width 633 height 31
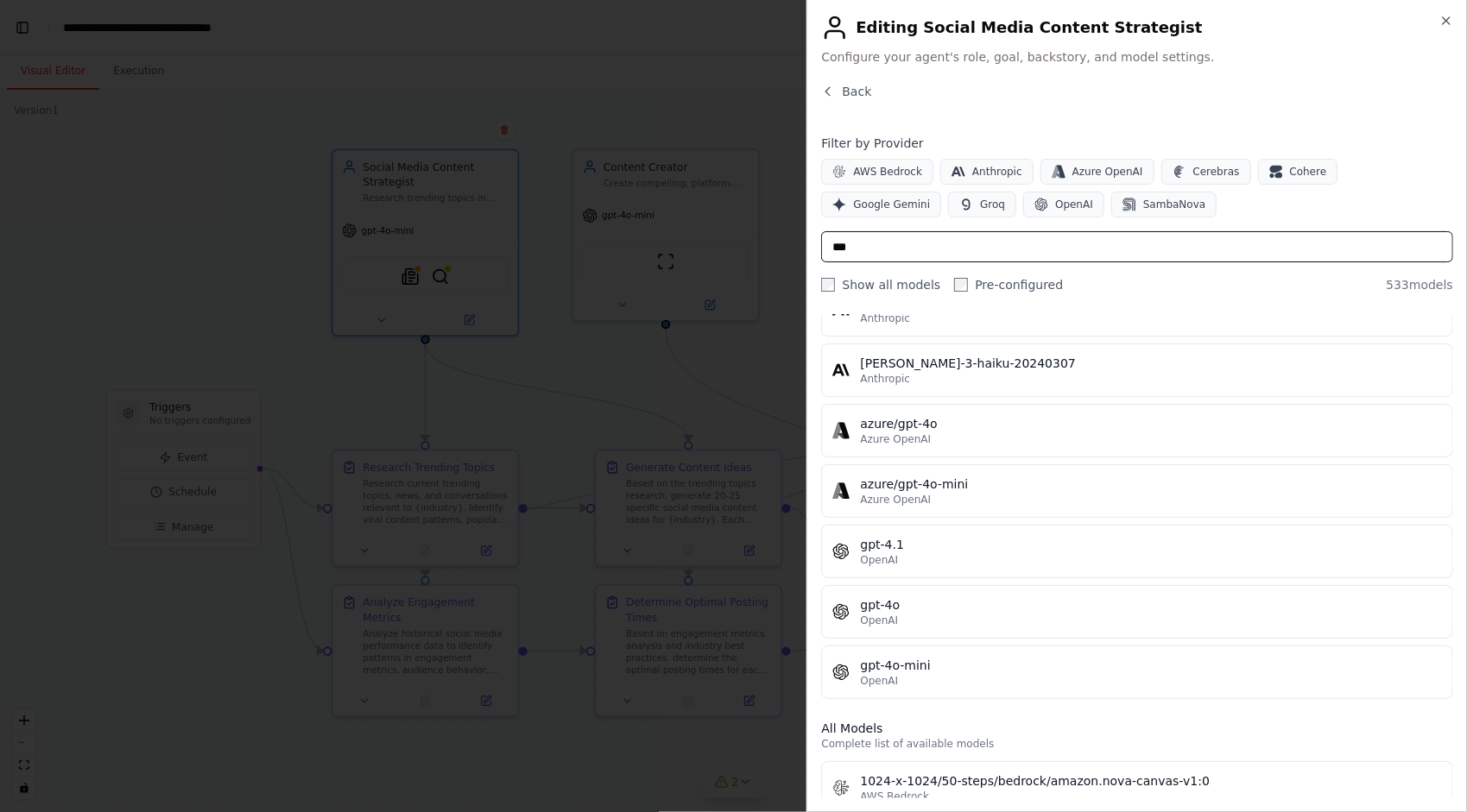
scroll to position [0, 0]
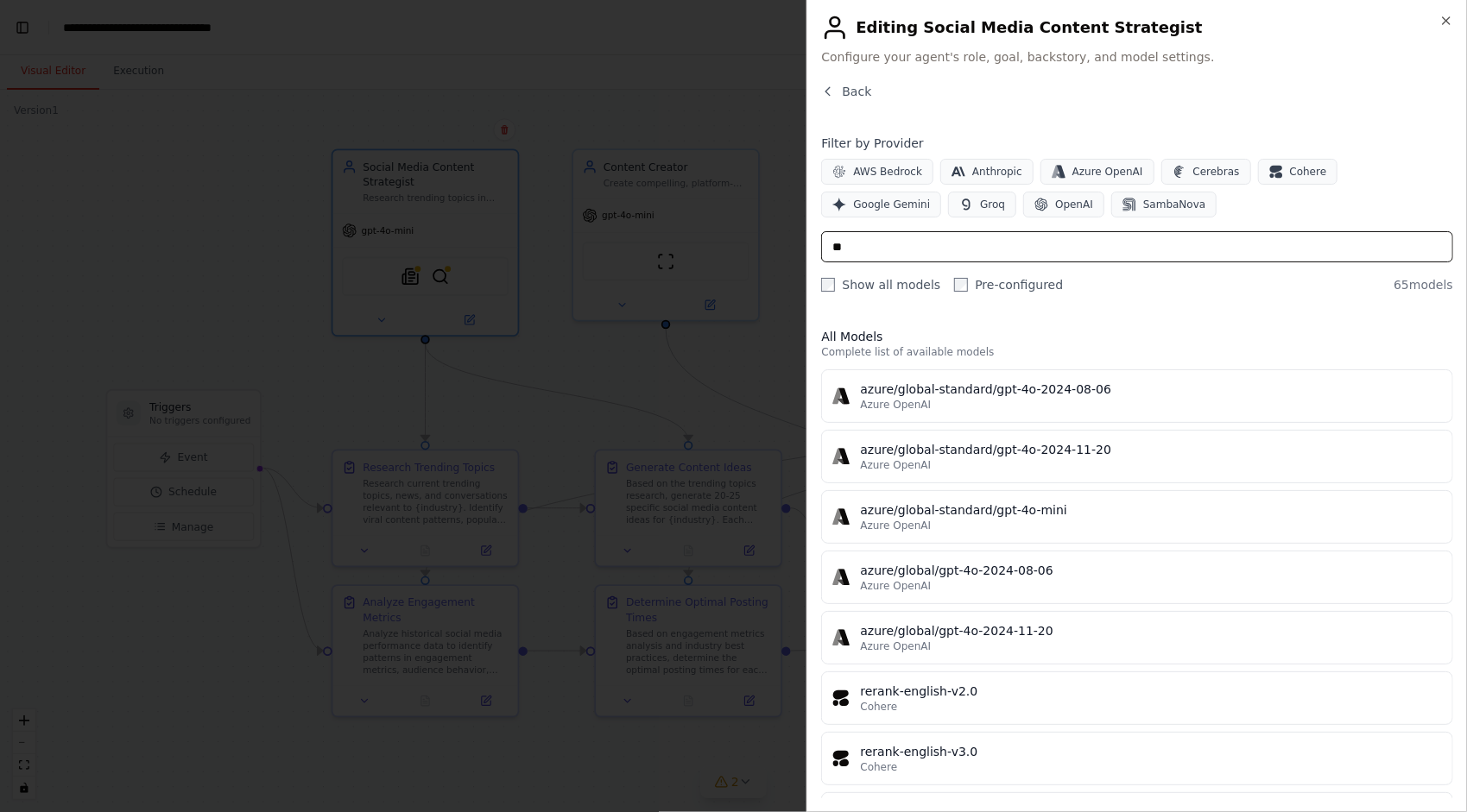
type input "*"
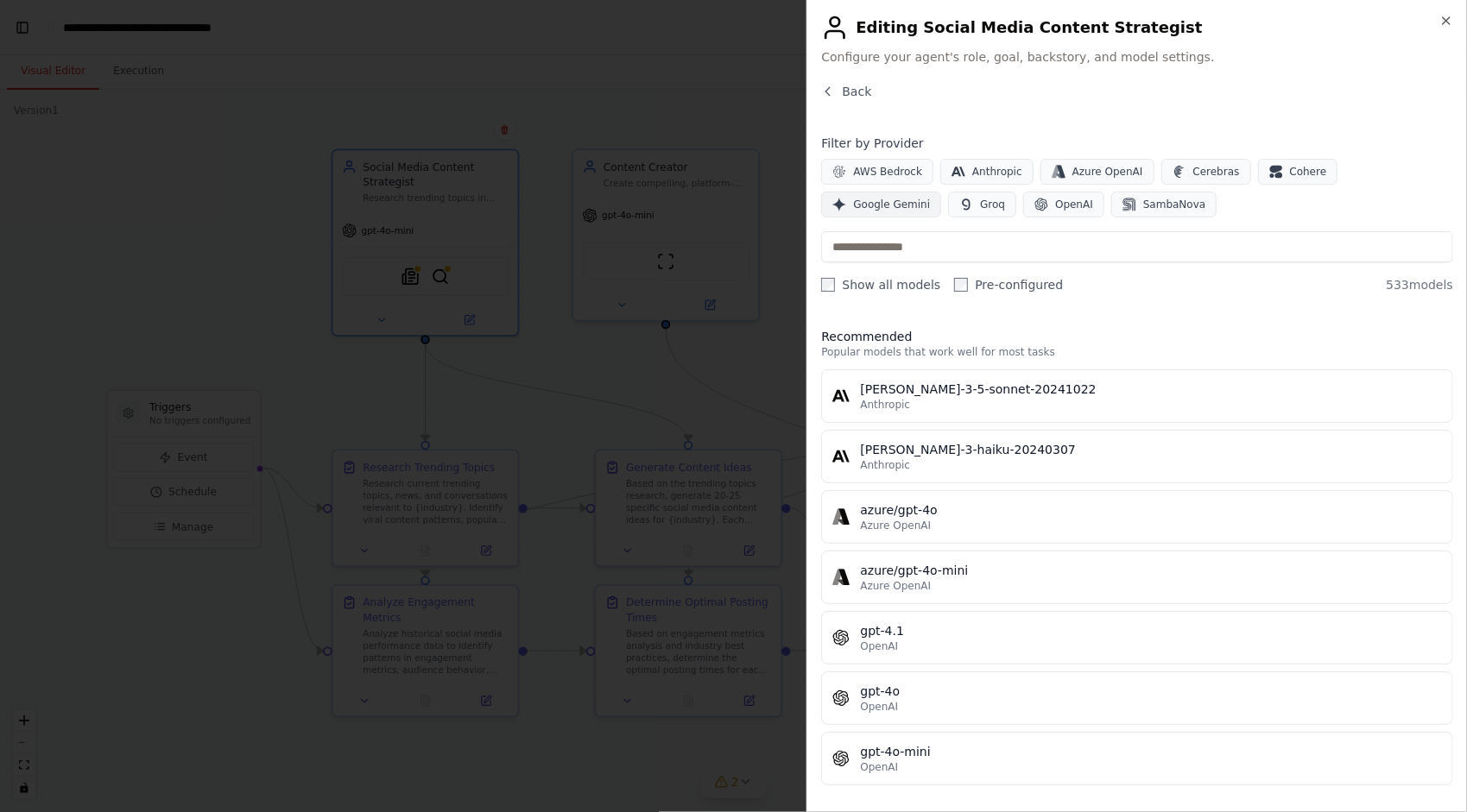
click at [930, 197] on span "Google Gemini" at bounding box center [891, 204] width 77 height 14
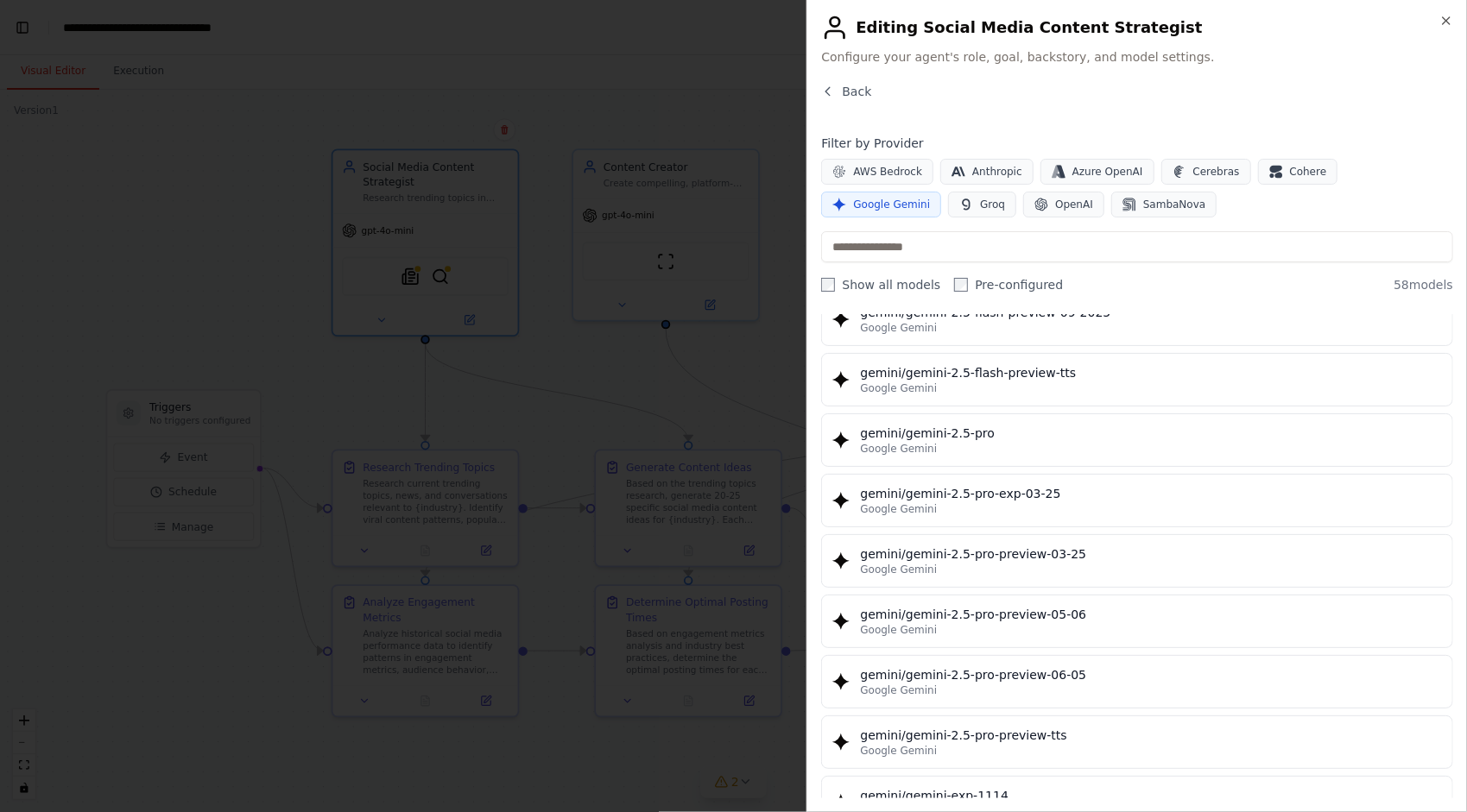
scroll to position [1899, 0]
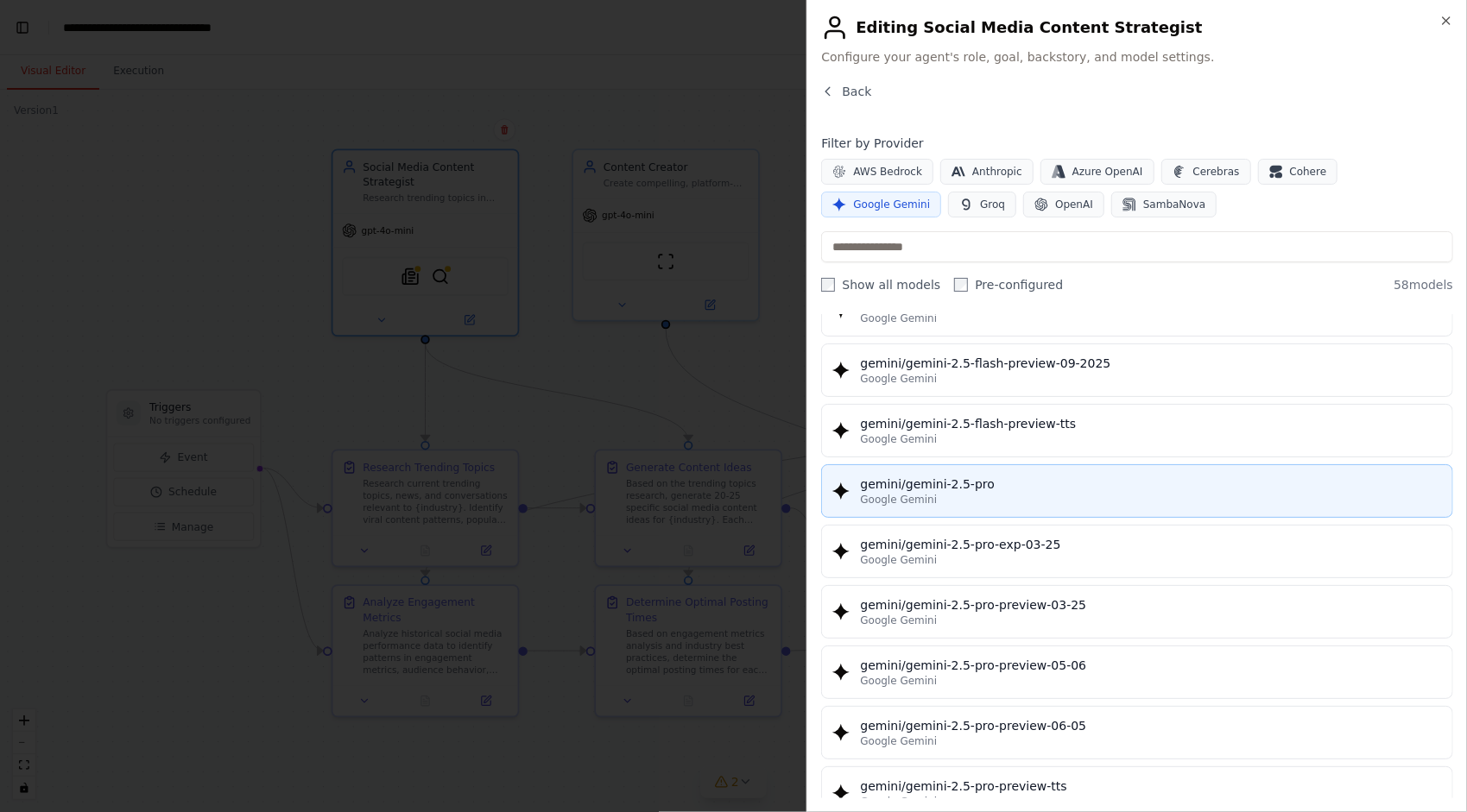
click at [1101, 476] on div "gemini/gemini-2.5-pro" at bounding box center [1151, 484] width 582 height 18
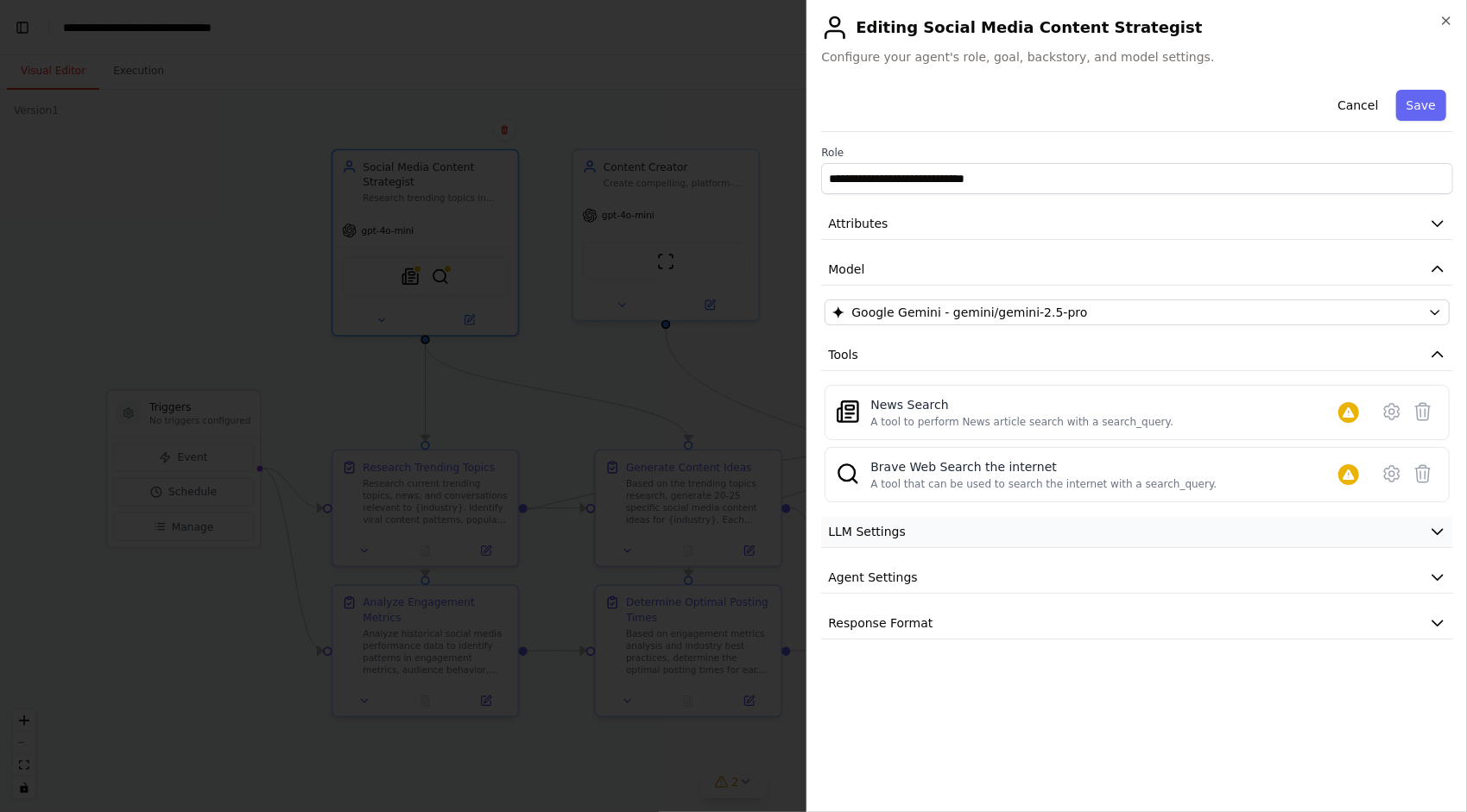
click at [1130, 537] on button "LLM Settings" at bounding box center [1138, 532] width 633 height 32
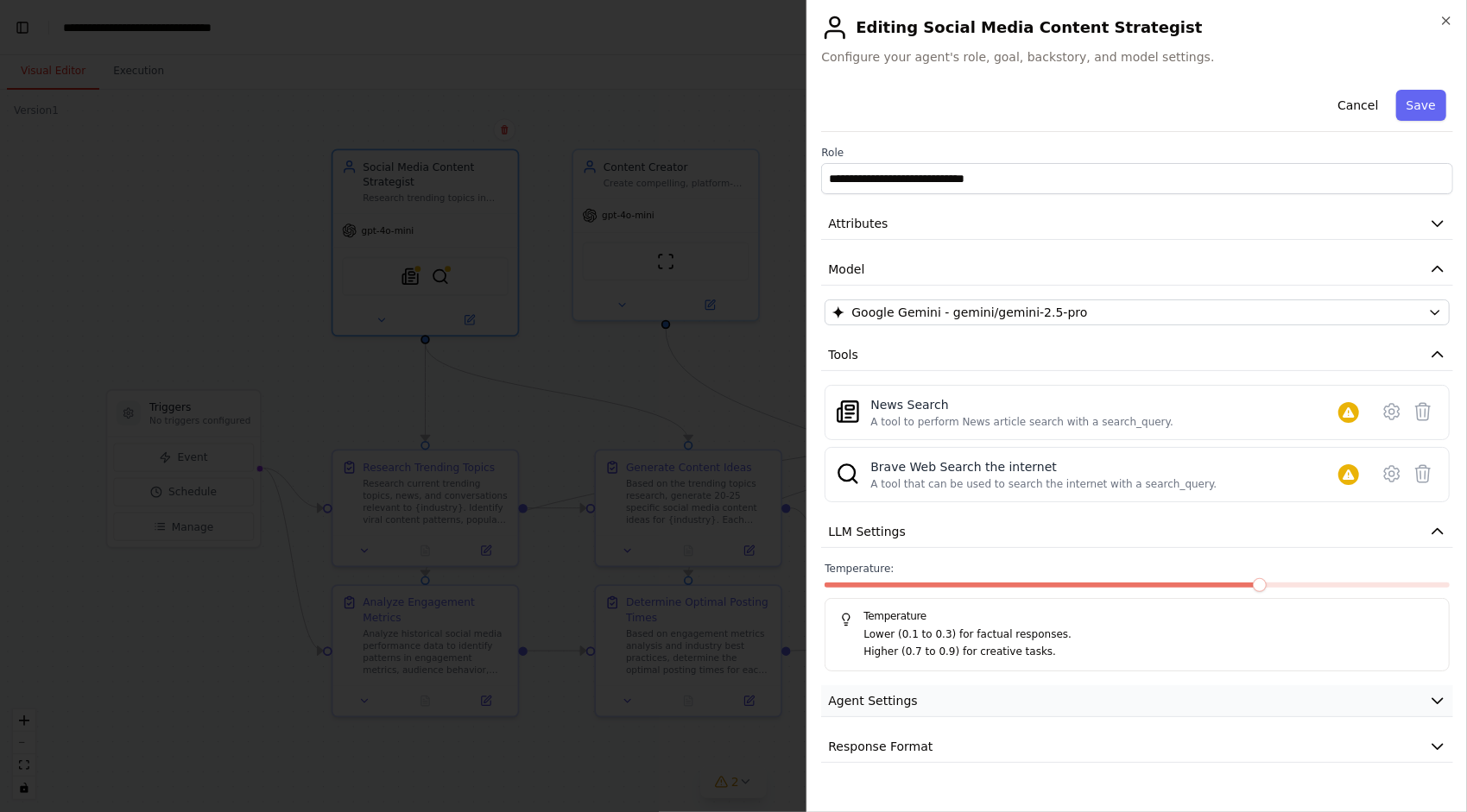
click at [1205, 686] on button "Agent Settings" at bounding box center [1138, 701] width 633 height 32
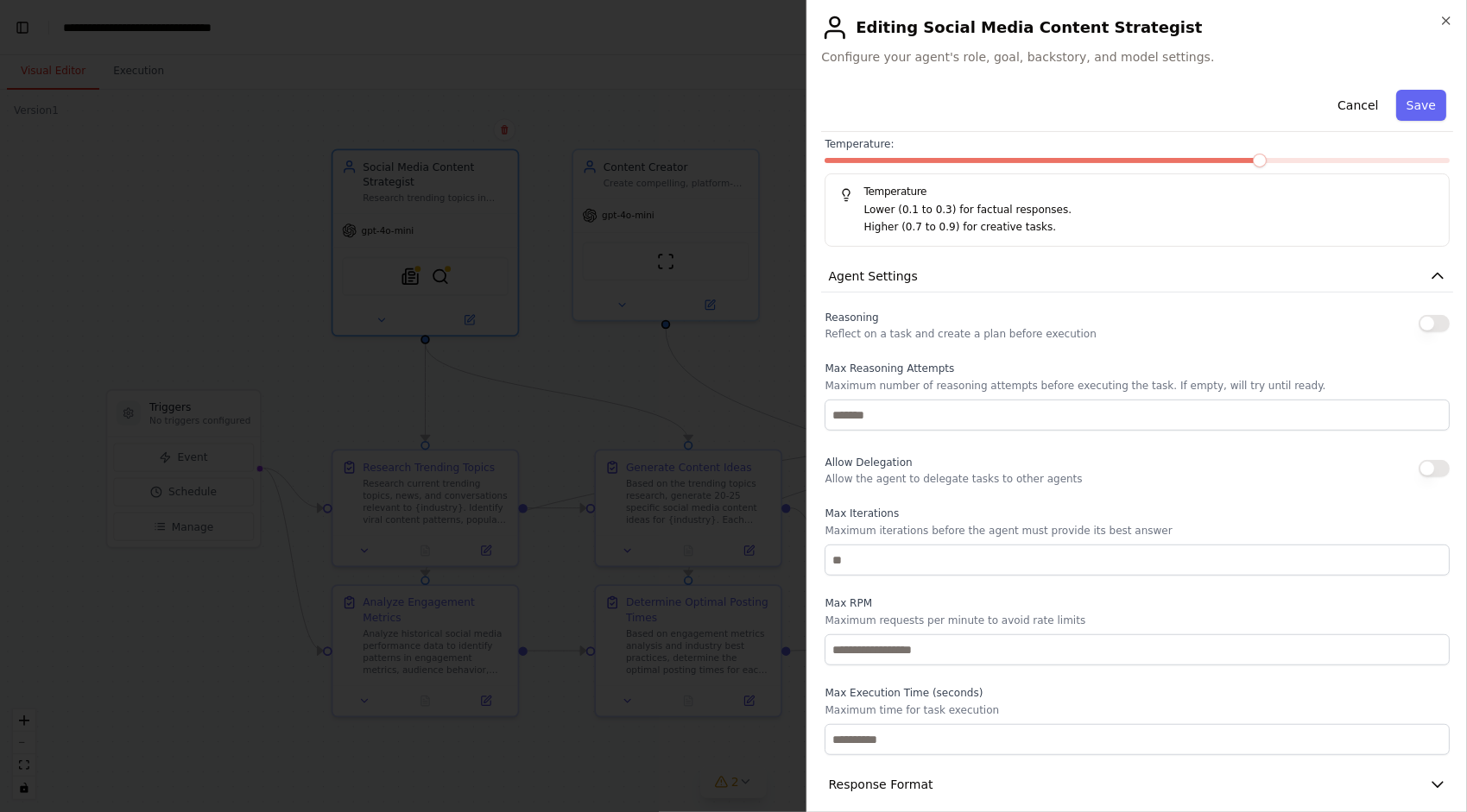
scroll to position [437, 0]
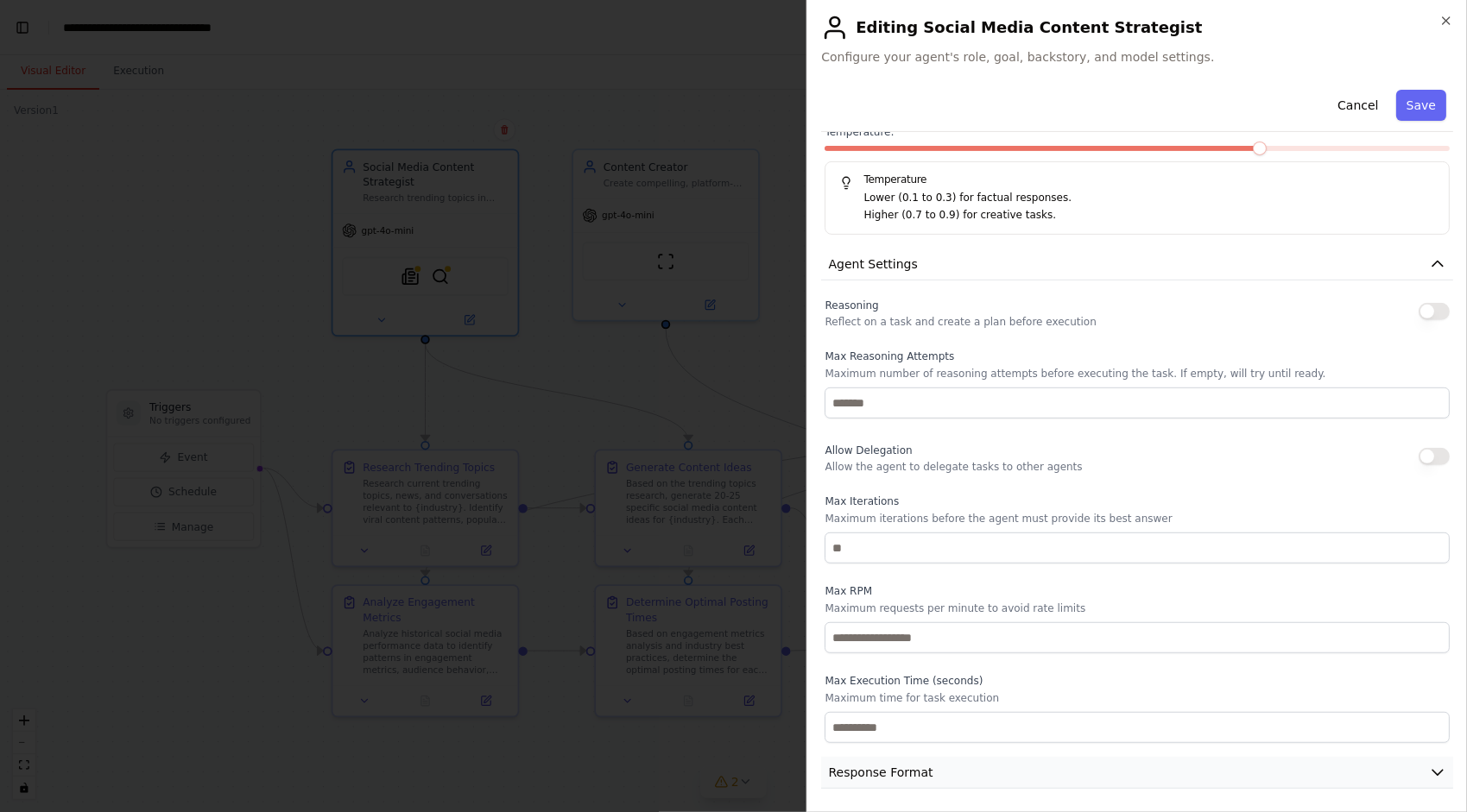
click at [1021, 759] on button "Response Format" at bounding box center [1138, 772] width 633 height 32
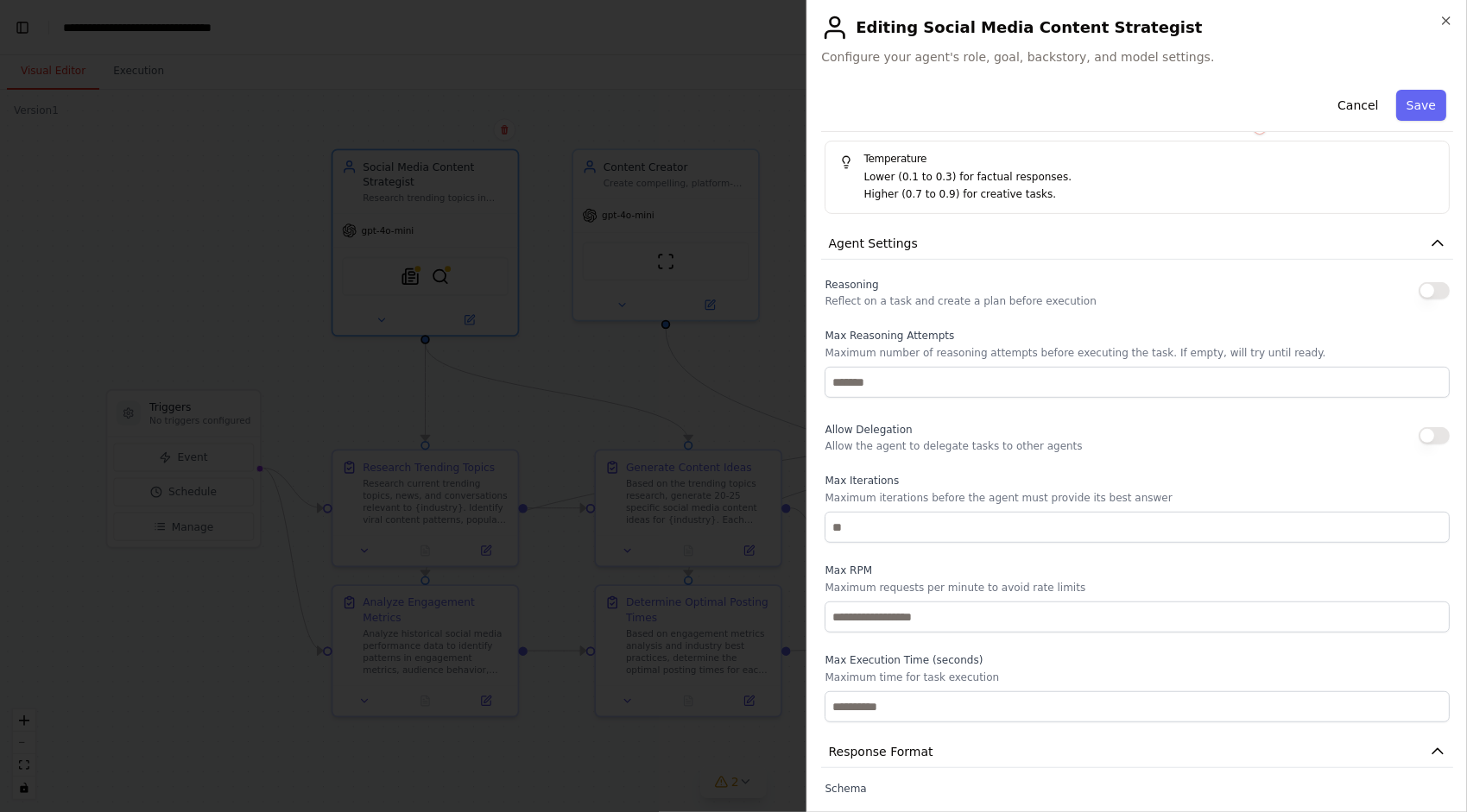
scroll to position [0, 0]
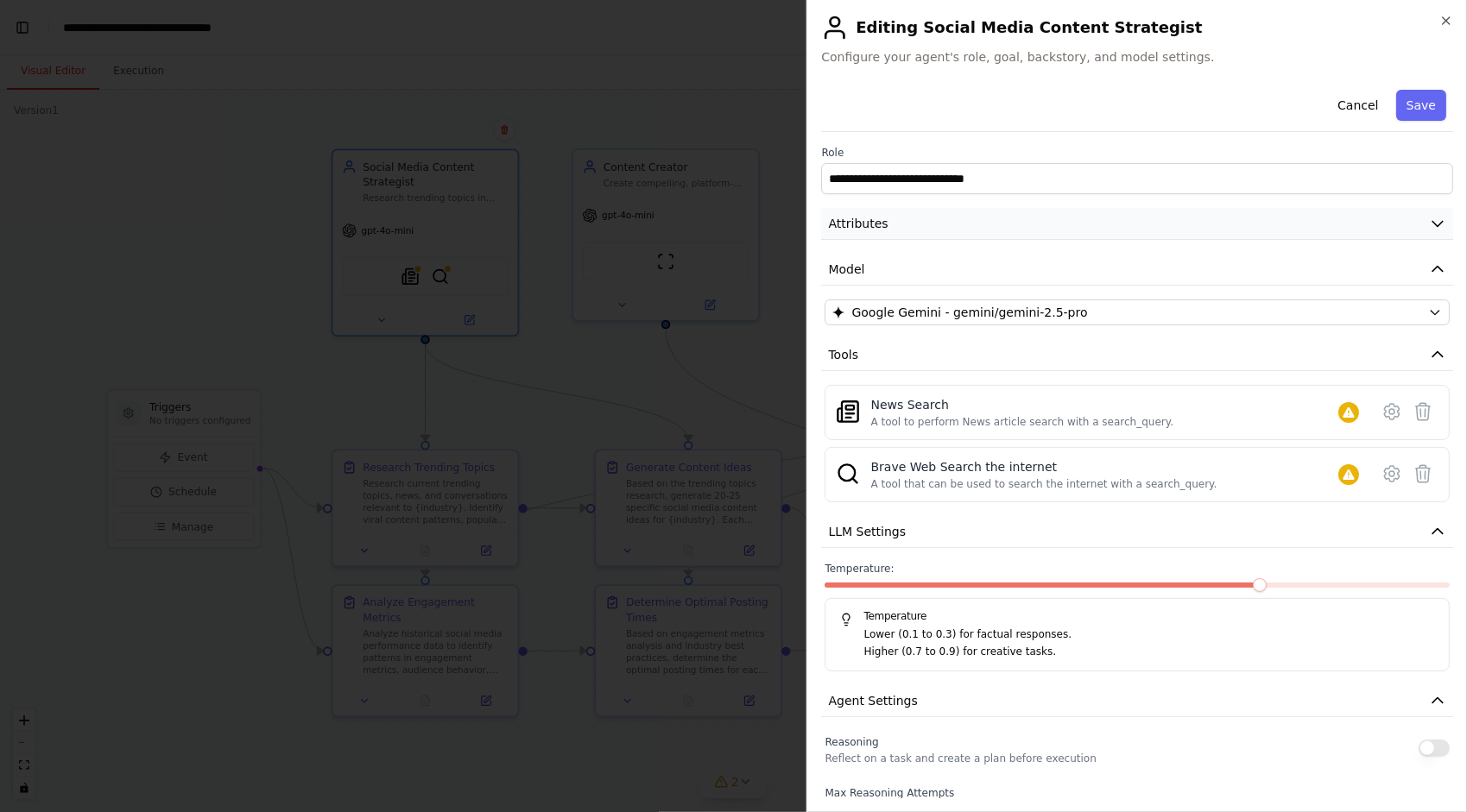
click at [1422, 232] on button "Attributes" at bounding box center [1138, 224] width 633 height 32
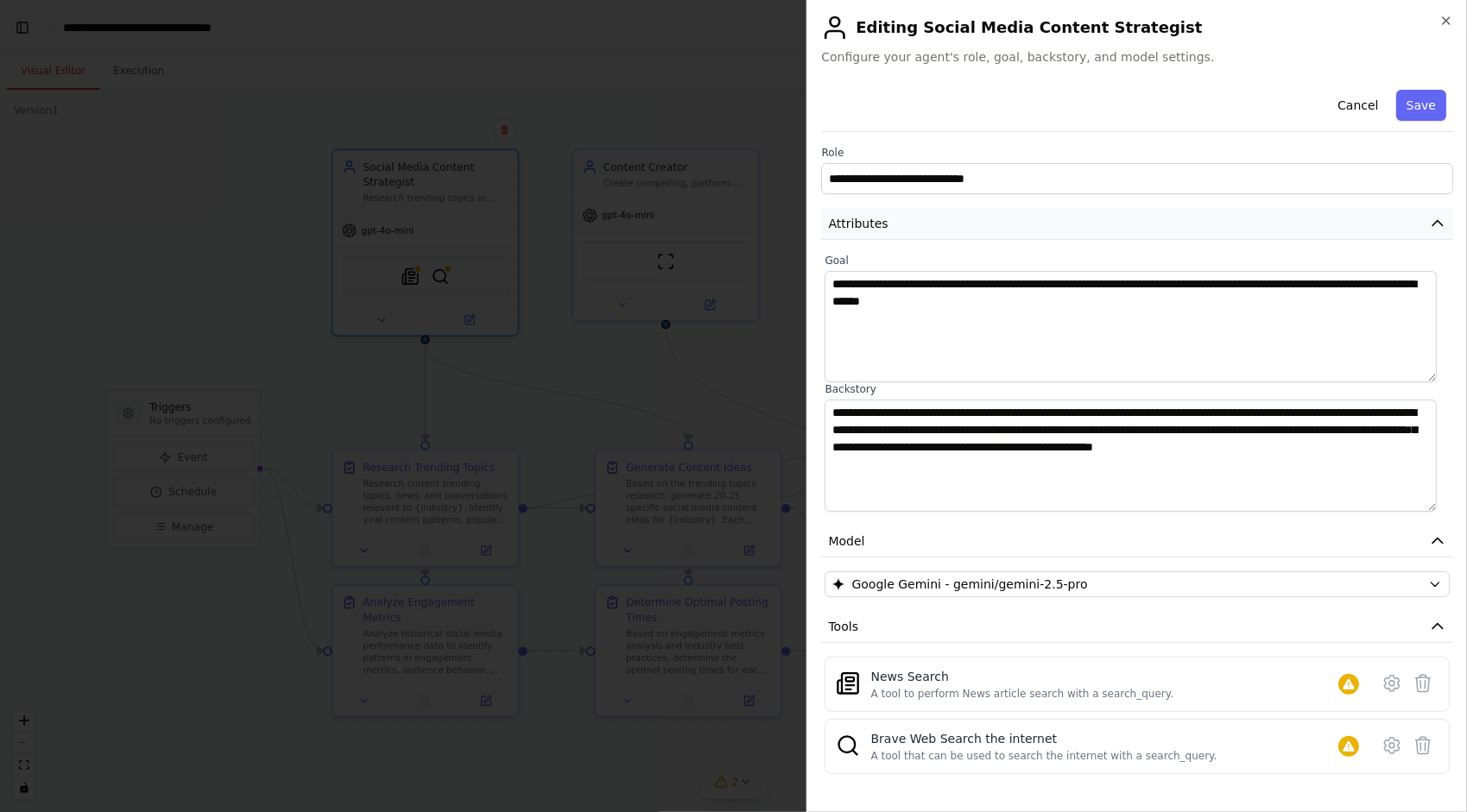
click at [1429, 229] on icon "button" at bounding box center [1437, 223] width 18 height 18
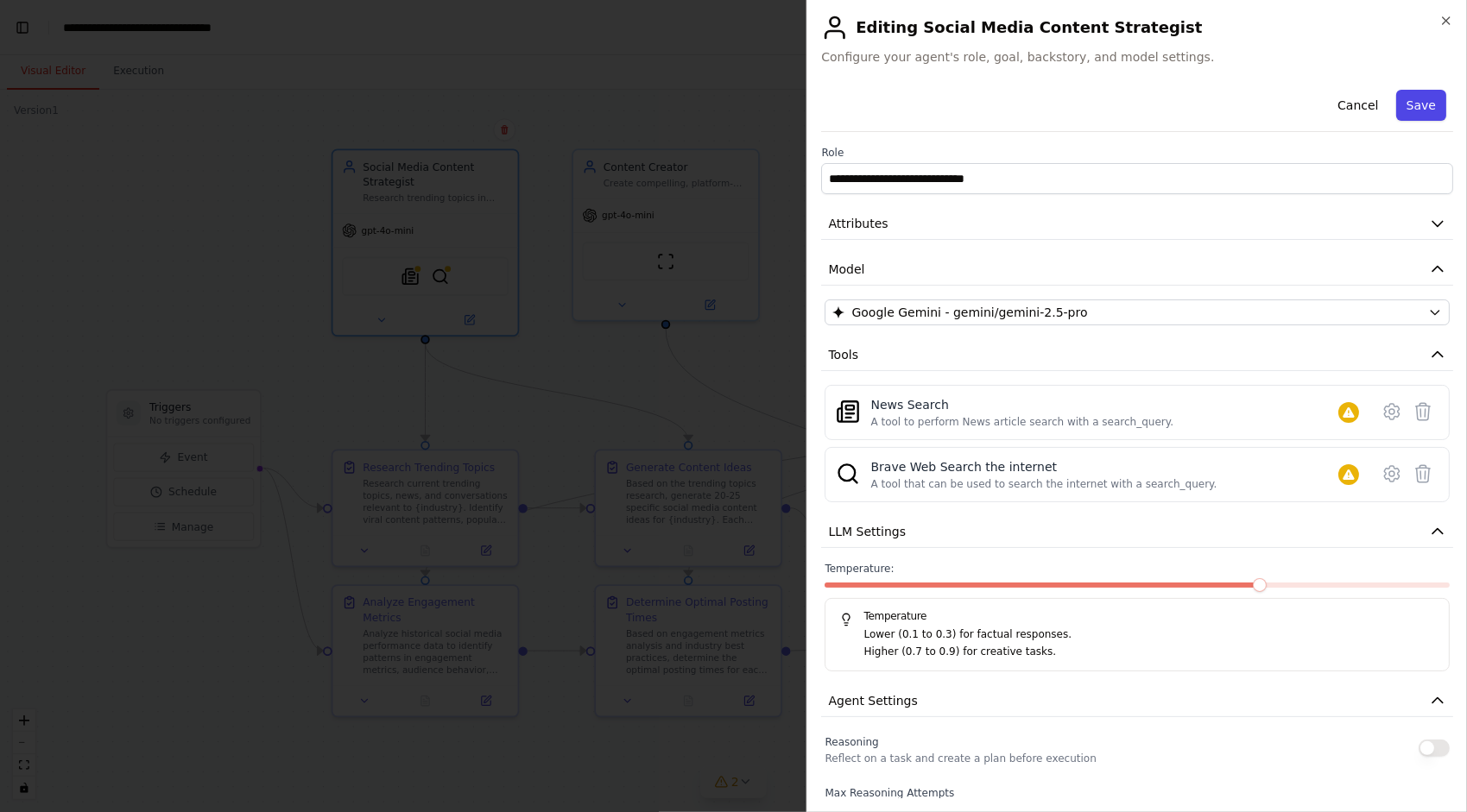
click at [1411, 111] on button "Save" at bounding box center [1421, 105] width 50 height 31
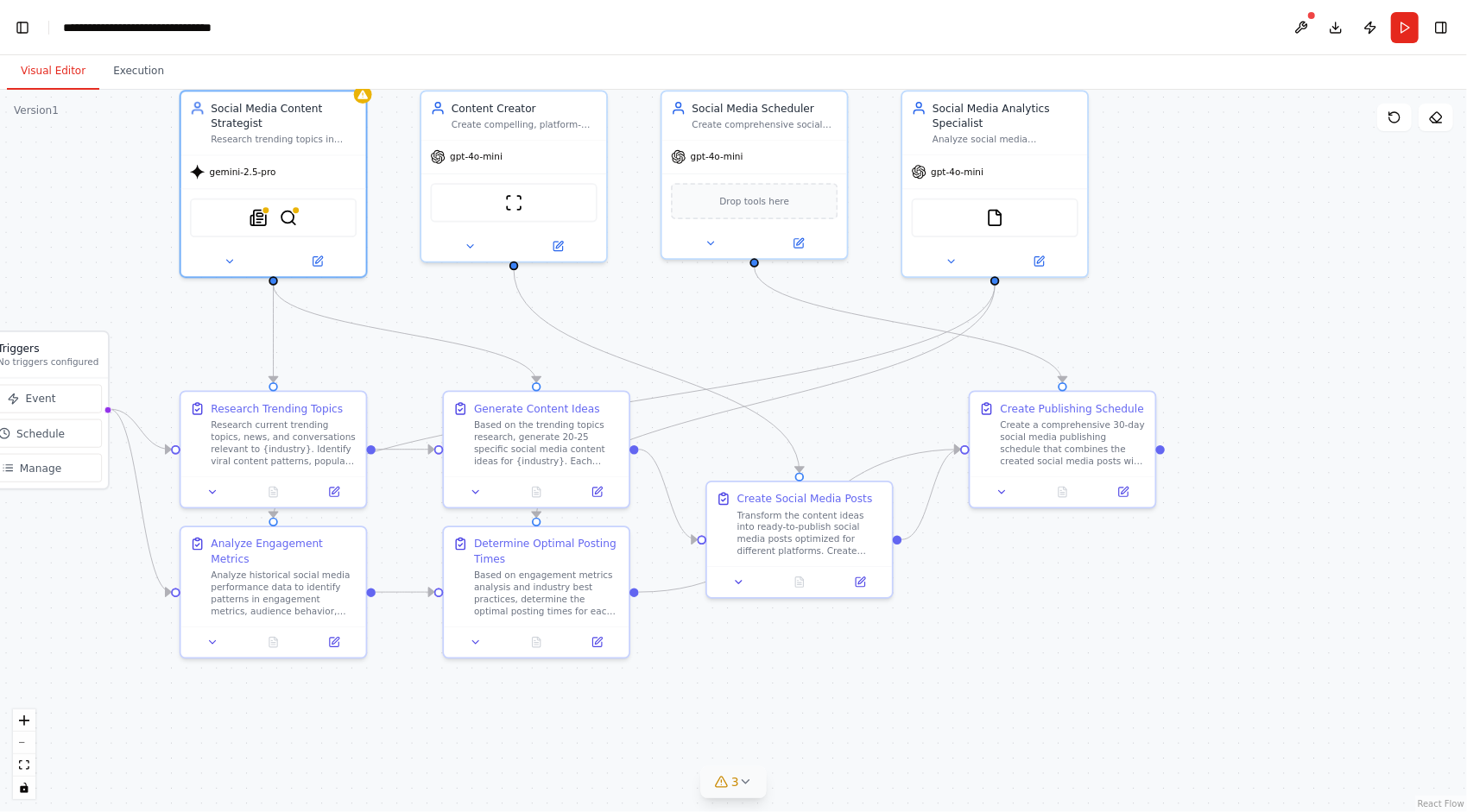
drag, startPoint x: 1238, startPoint y: 631, endPoint x: 1086, endPoint y: 572, distance: 163.0
click at [1086, 572] on div ".deletable-edge-delete-btn { width: 20px; height: 20px; border: 0px solid #ffff…" at bounding box center [733, 451] width 1467 height 723
drag, startPoint x: 1085, startPoint y: 590, endPoint x: 1328, endPoint y: 630, distance: 246.3
click at [1327, 631] on div ".deletable-edge-delete-btn { width: 20px; height: 20px; border: 0px solid #ffff…" at bounding box center [733, 451] width 1467 height 723
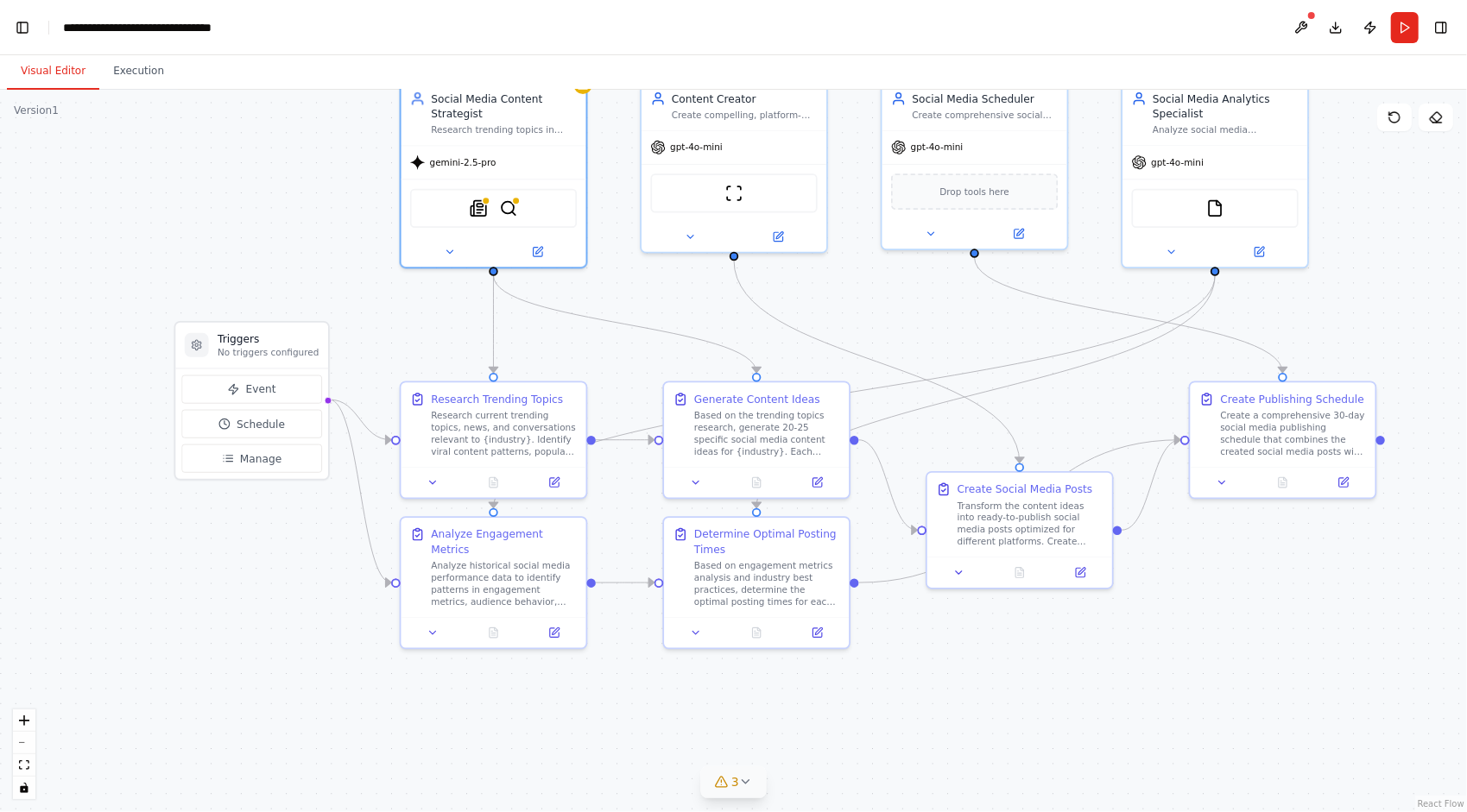
drag, startPoint x: 1228, startPoint y: 725, endPoint x: 1193, endPoint y: 665, distance: 69.5
click at [1193, 665] on div ".deletable-edge-delete-btn { width: 20px; height: 20px; border: 0px solid #ffff…" at bounding box center [733, 451] width 1467 height 723
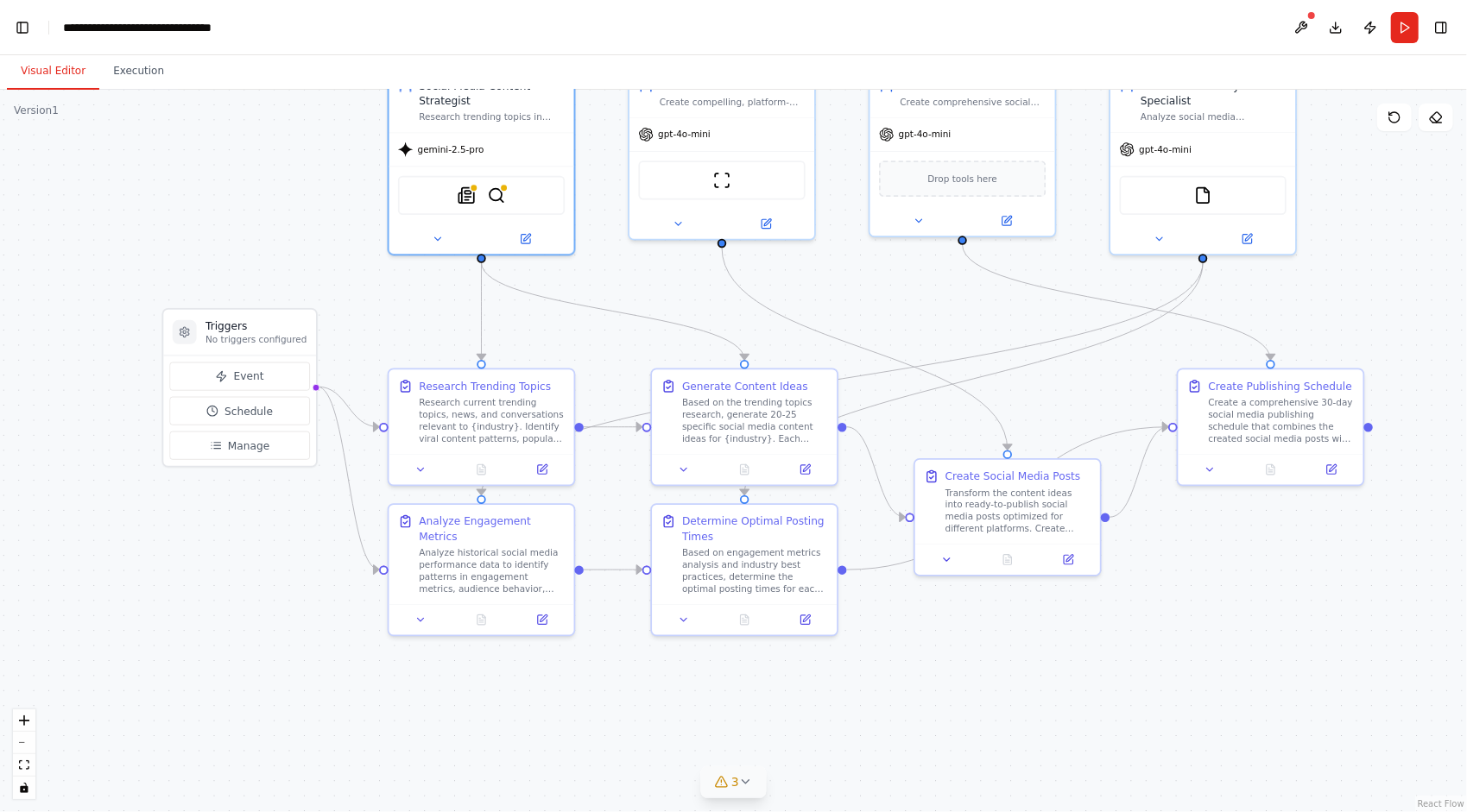
click at [742, 778] on icon at bounding box center [746, 782] width 14 height 14
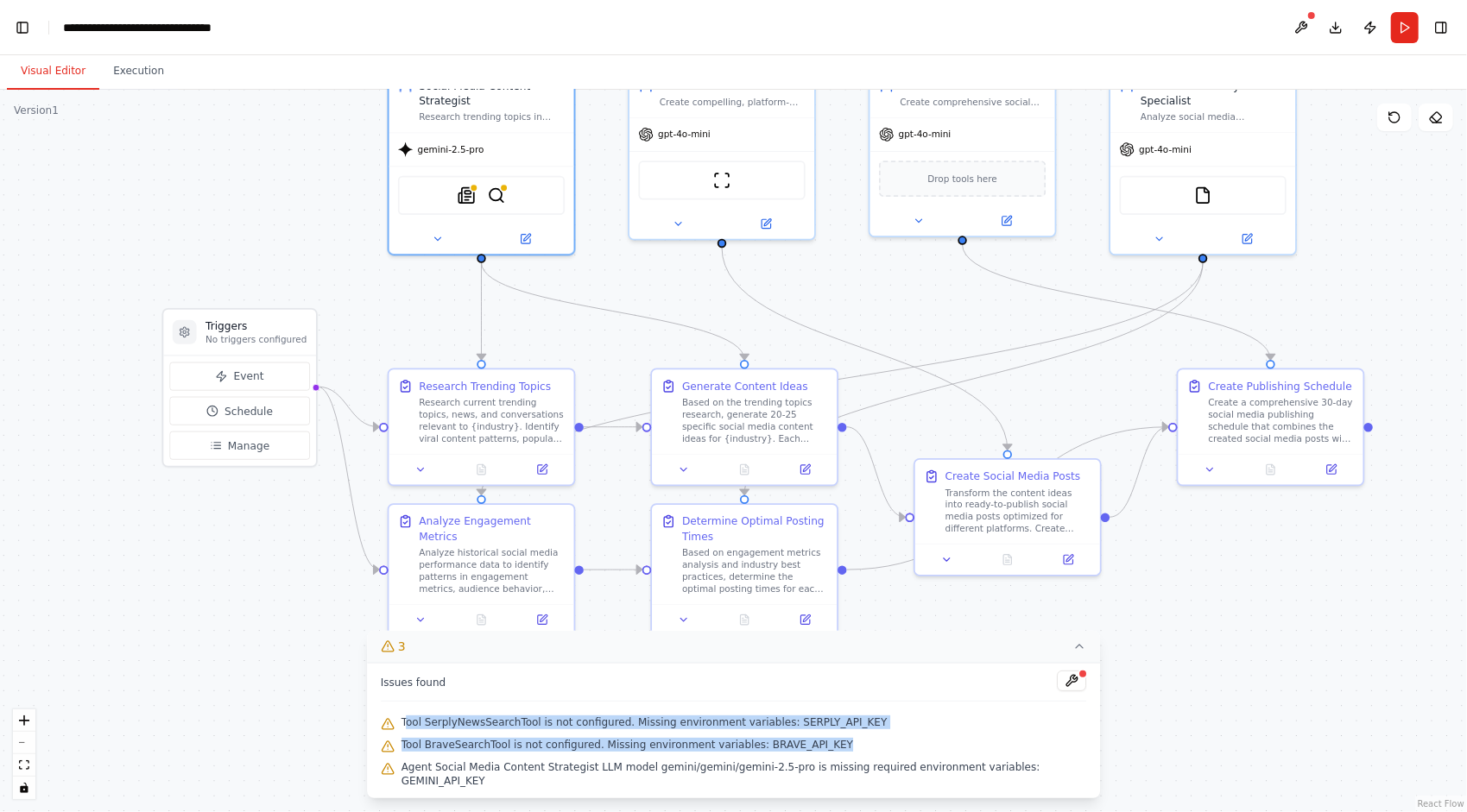
drag, startPoint x: 404, startPoint y: 714, endPoint x: 862, endPoint y: 746, distance: 459.1
click at [862, 746] on div "Issues found Tool SerplyNewsSearchTool is not configured. Missing environment v…" at bounding box center [734, 730] width 734 height 135
click at [803, 732] on div "Tool SerplyNewsSearchTool is not configured. Missing environment variables: SER…" at bounding box center [734, 724] width 706 height 22
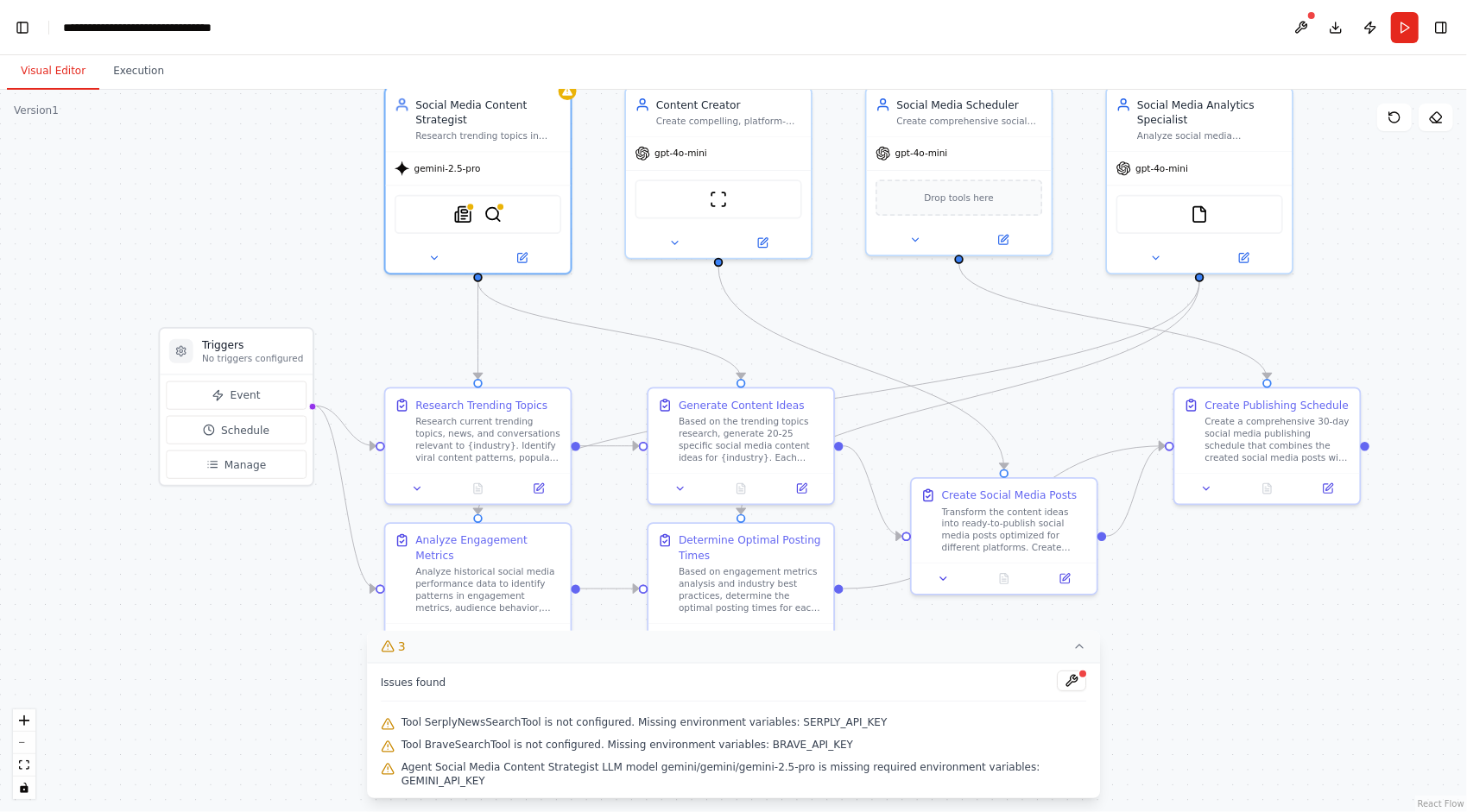
drag, startPoint x: 1213, startPoint y: 619, endPoint x: 1210, endPoint y: 641, distance: 22.2
click at [1210, 641] on div ".deletable-edge-delete-btn { width: 20px; height: 20px; border: 0px solid #ffff…" at bounding box center [733, 451] width 1467 height 723
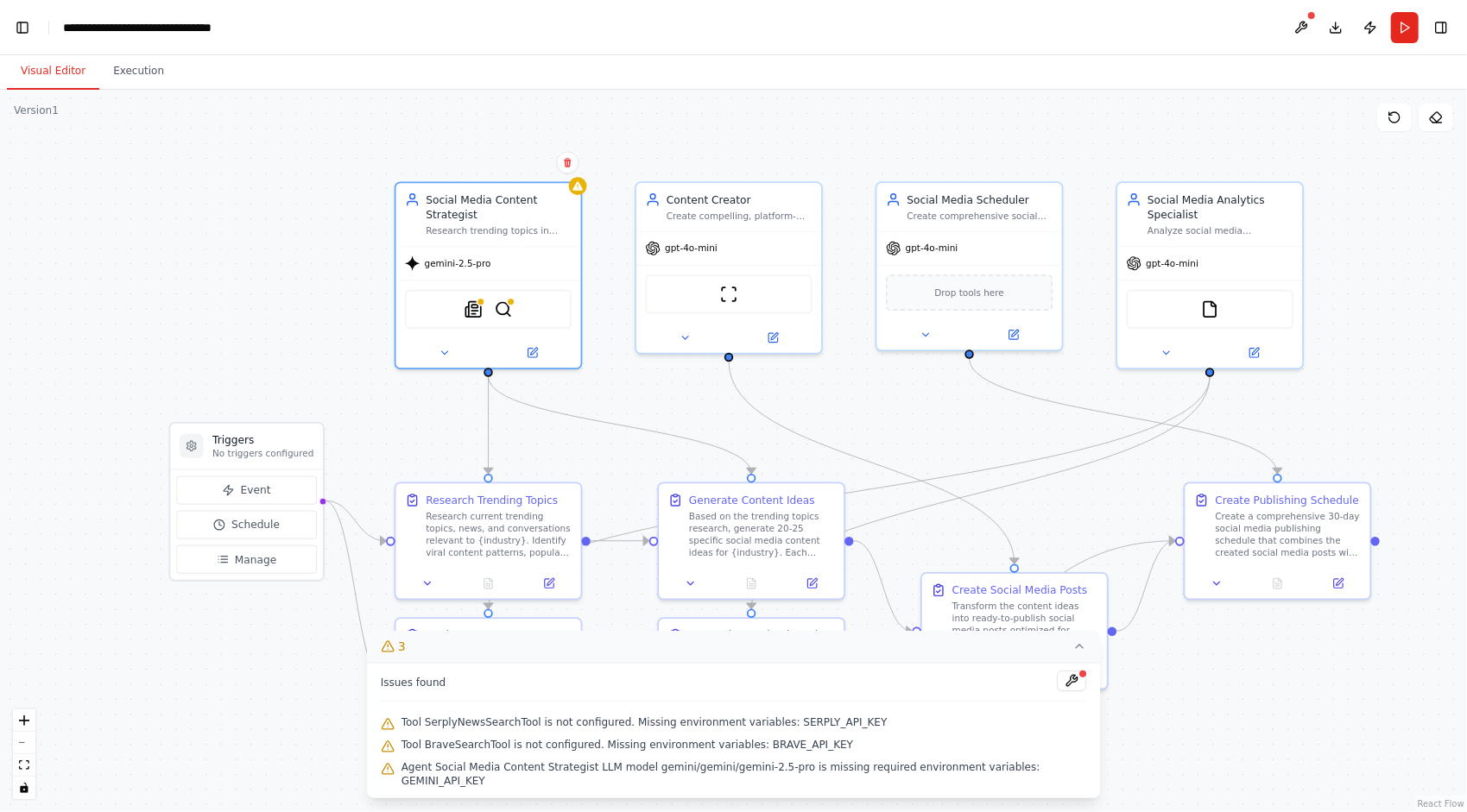
drag, startPoint x: 646, startPoint y: 306, endPoint x: 660, endPoint y: 401, distance: 96.0
click at [669, 433] on div ".deletable-edge-delete-btn { width: 20px; height: 20px; border: 0px solid #ffff…" at bounding box center [733, 451] width 1467 height 723
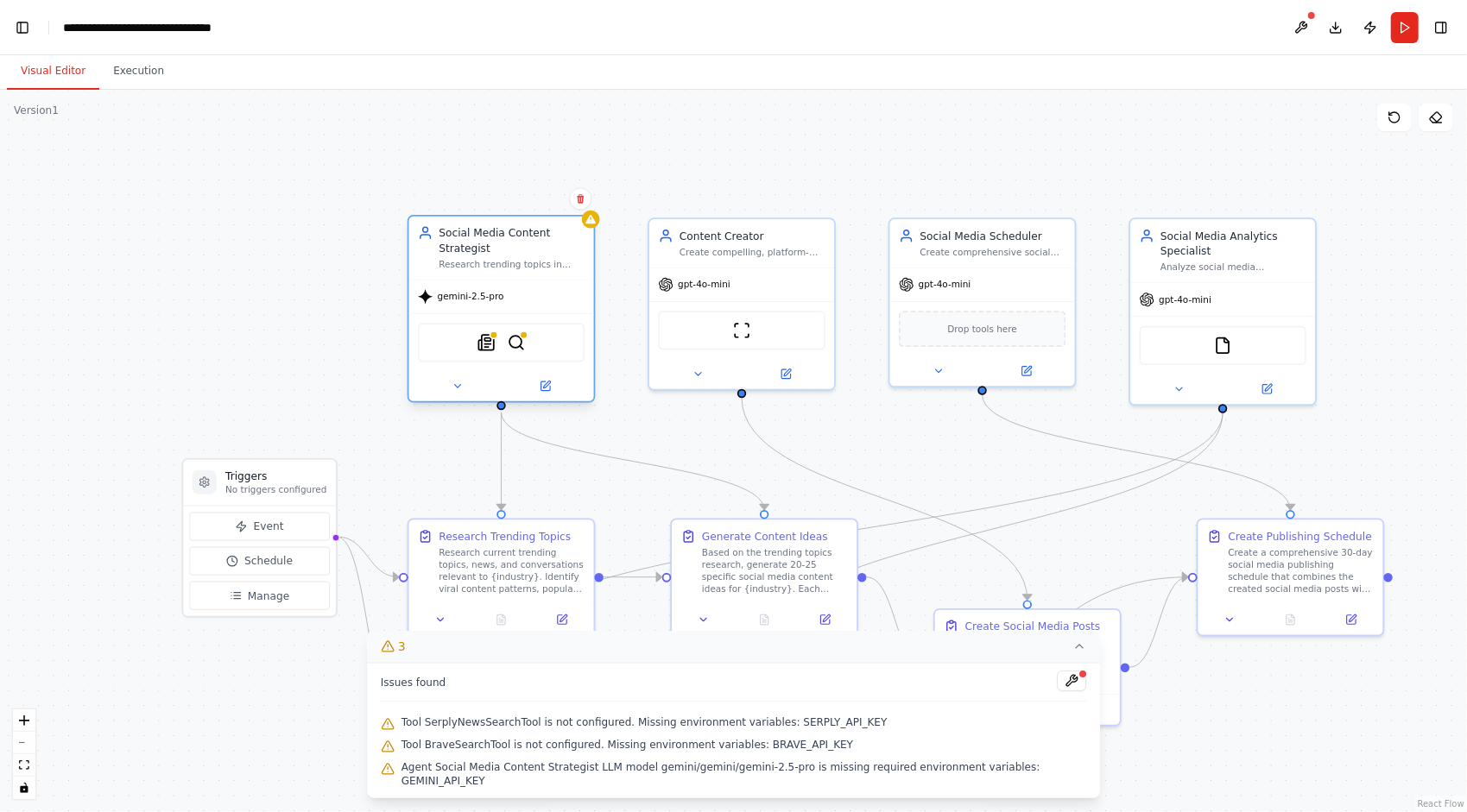
click at [594, 228] on div "Social Media Content Strategist Research trending topics in {industry} and gene…" at bounding box center [502, 309] width 188 height 188
click at [550, 390] on icon at bounding box center [545, 385] width 12 height 12
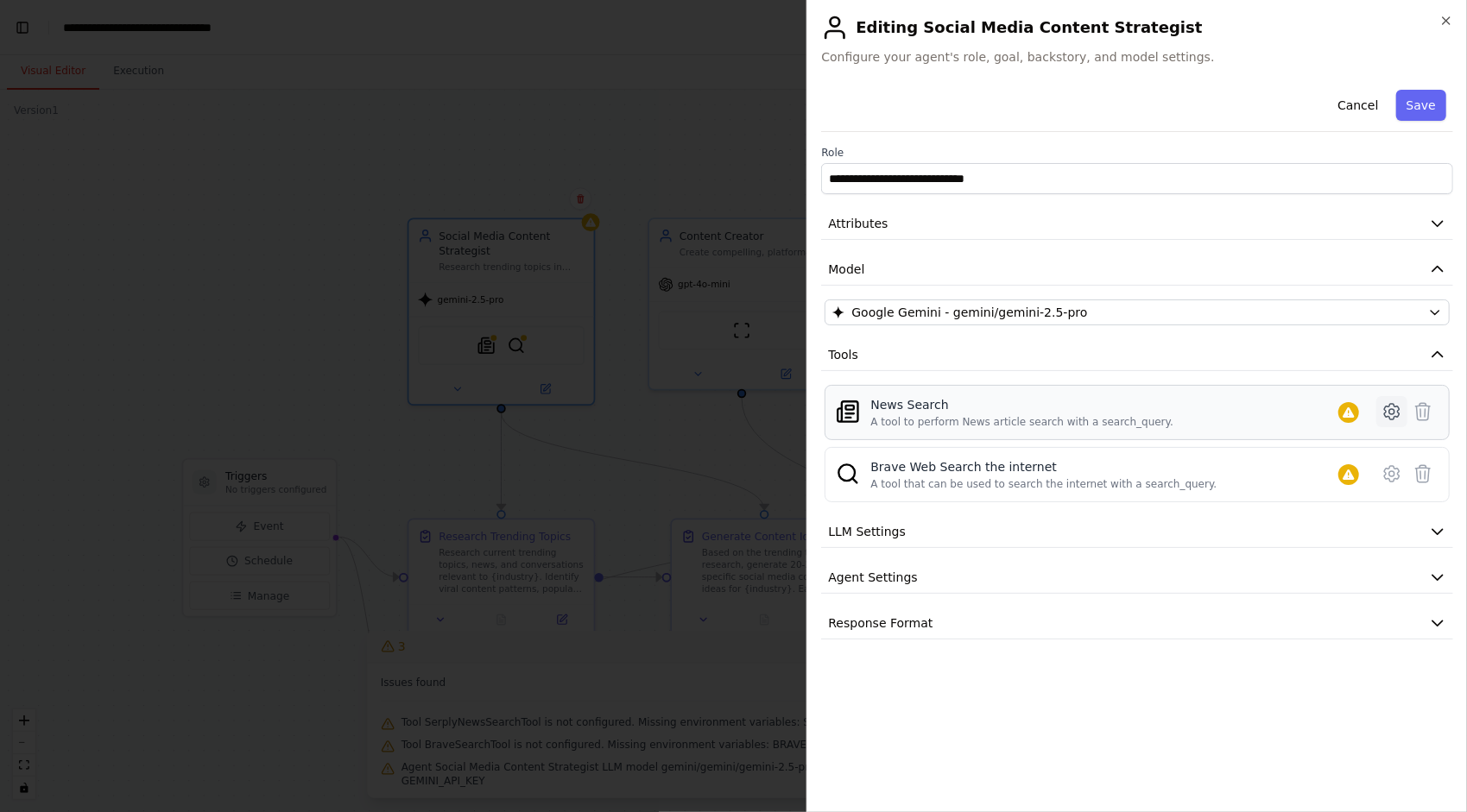
click at [1389, 411] on icon at bounding box center [1391, 411] width 20 height 20
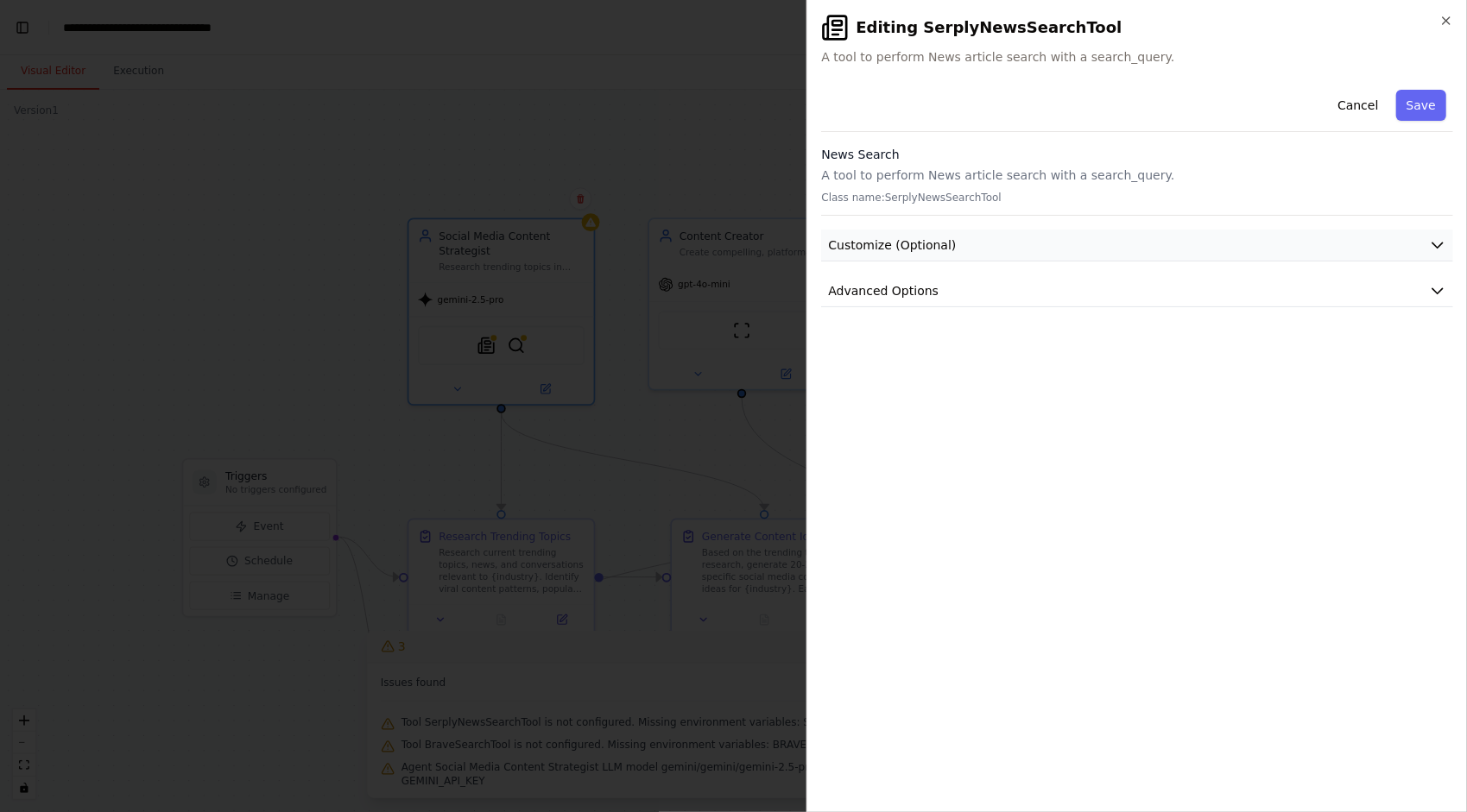
click at [1324, 239] on button "Customize (Optional)" at bounding box center [1138, 245] width 633 height 32
click at [1314, 466] on button "Advanced Options" at bounding box center [1138, 471] width 633 height 32
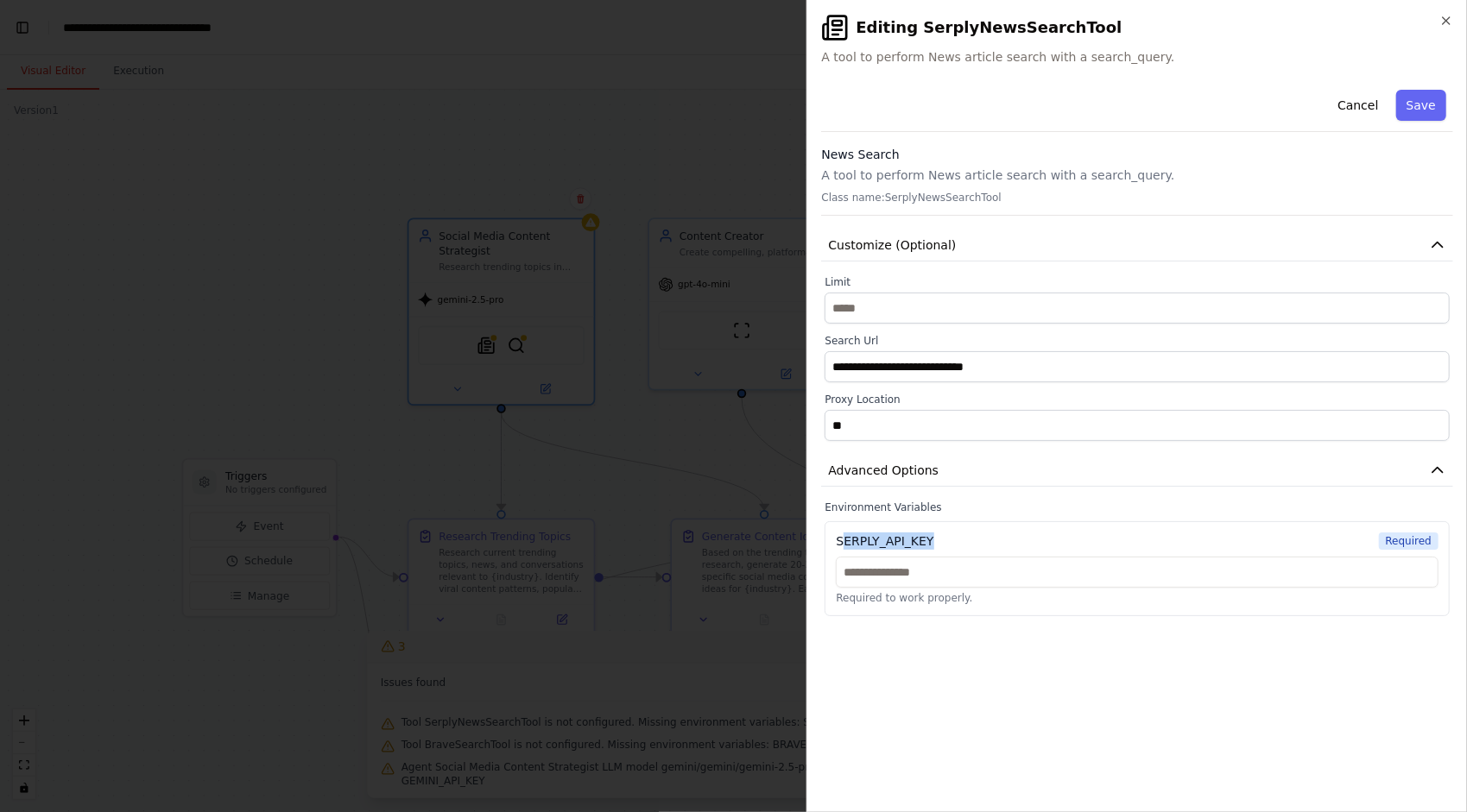
drag, startPoint x: 839, startPoint y: 537, endPoint x: 948, endPoint y: 542, distance: 109.1
click at [948, 542] on div "SERPLY_API_KEY Required" at bounding box center [1138, 541] width 603 height 18
drag, startPoint x: 948, startPoint y: 542, endPoint x: 876, endPoint y: 535, distance: 72.3
click at [876, 535] on div "SERPLY_API_KEY" at bounding box center [885, 541] width 98 height 18
click at [827, 537] on div "SERPLY_API_KEY Required Required to work properly." at bounding box center [1137, 569] width 625 height 95
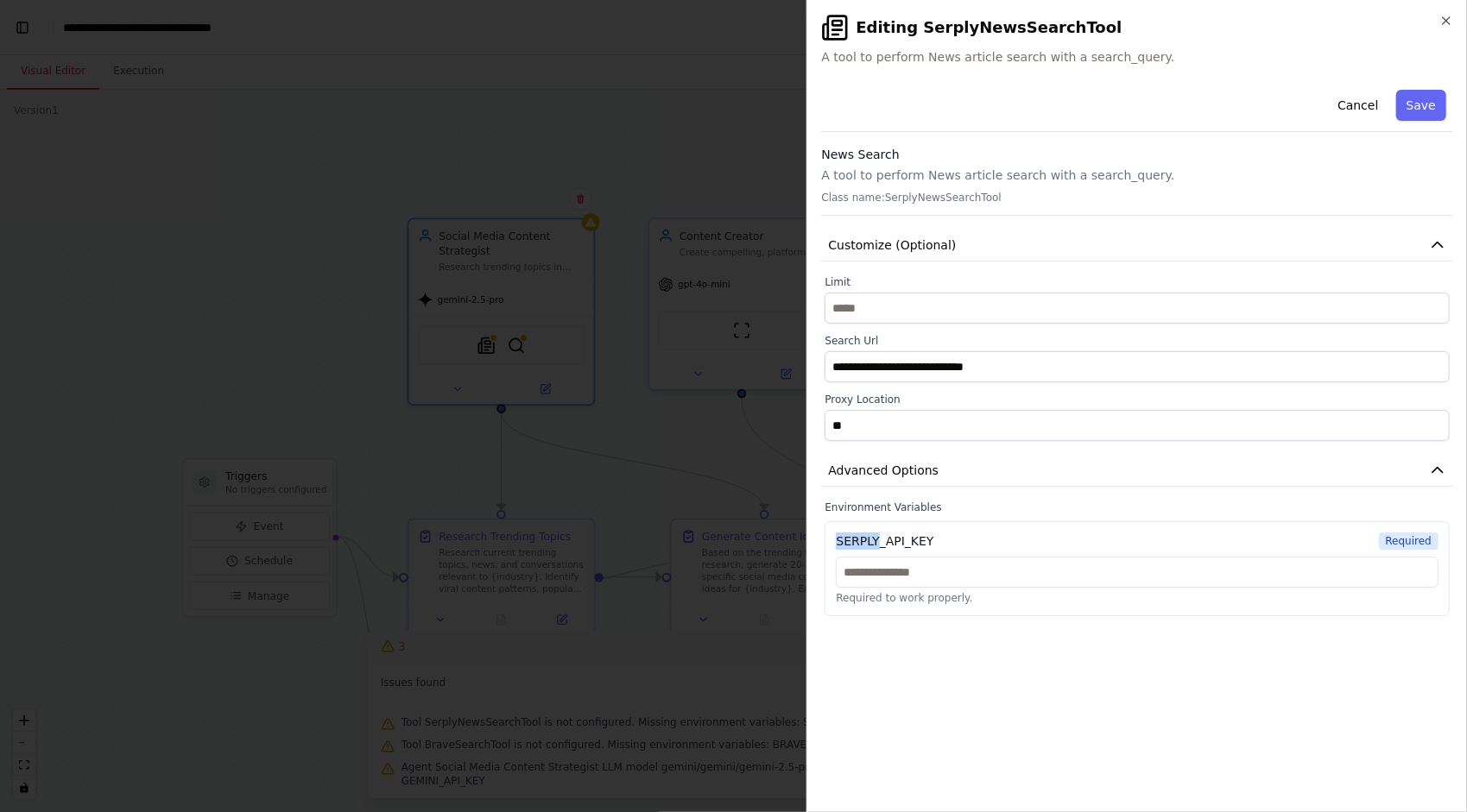
drag, startPoint x: 836, startPoint y: 536, endPoint x: 877, endPoint y: 537, distance: 41.0
click at [877, 537] on div "SERPLY_API_KEY" at bounding box center [885, 541] width 98 height 18
click at [1452, 20] on icon "button" at bounding box center [1446, 20] width 14 height 14
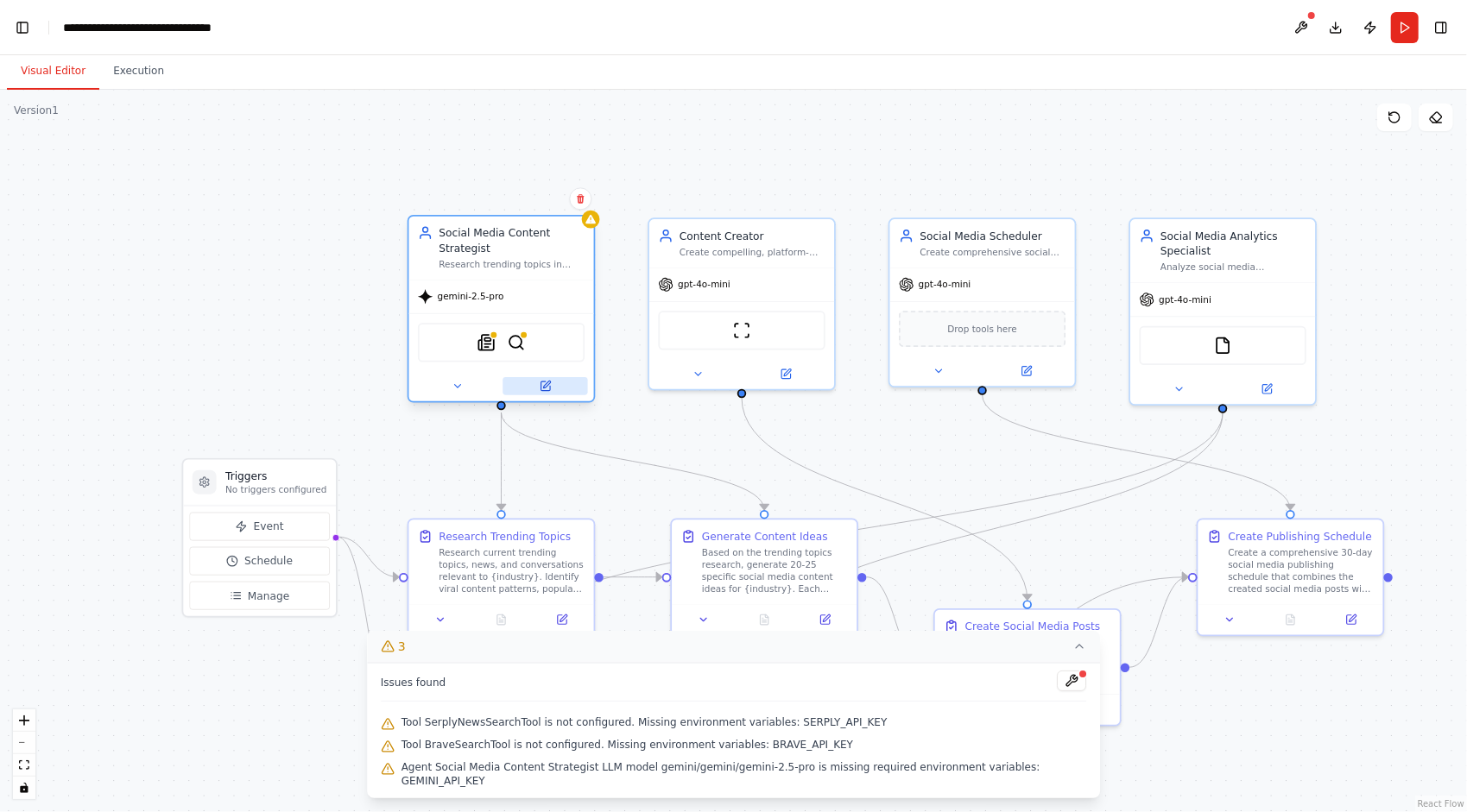
click at [550, 388] on icon at bounding box center [544, 385] width 8 height 8
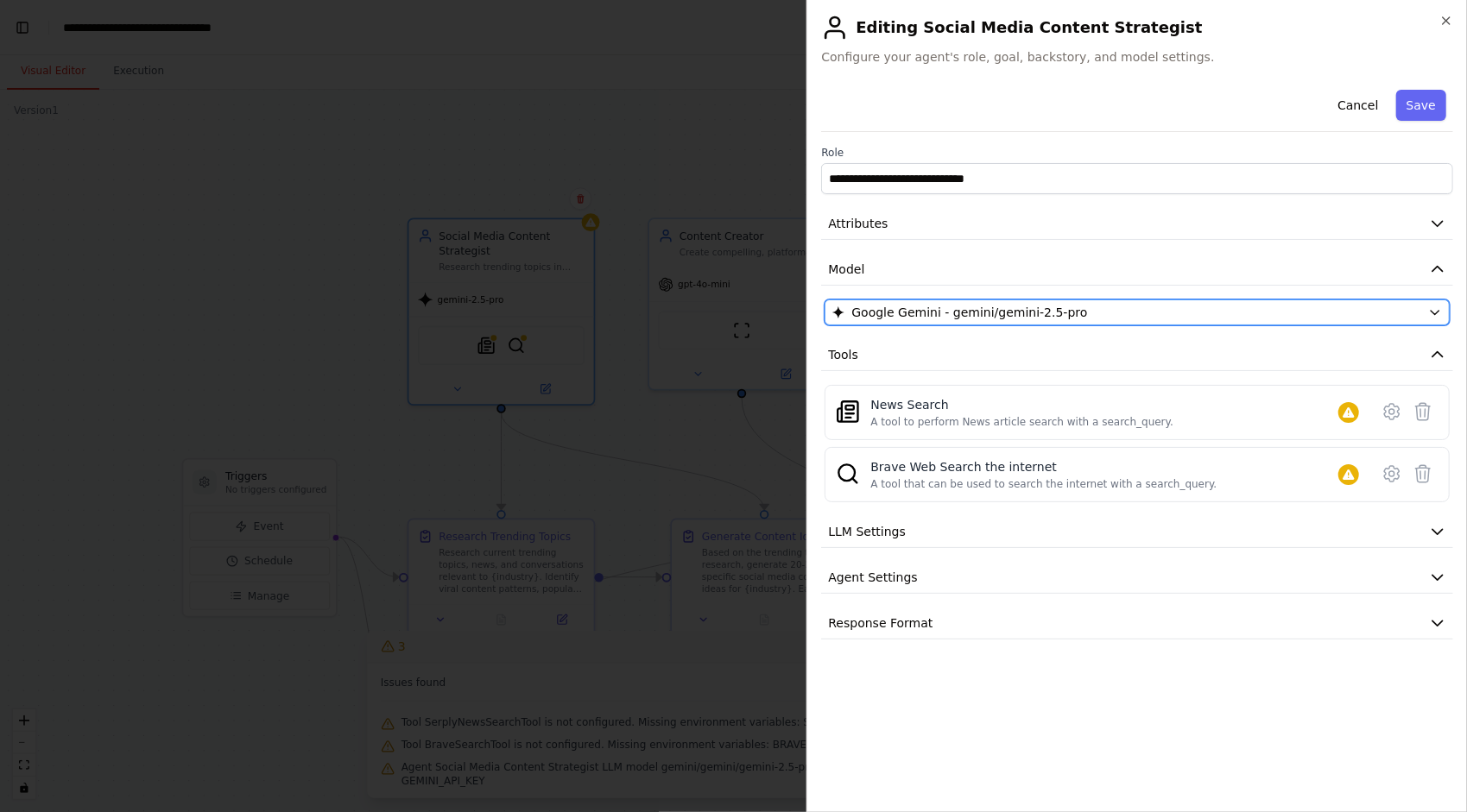
click at [1415, 312] on div "Google Gemini - gemini/gemini-2.5-pro" at bounding box center [1127, 312] width 589 height 18
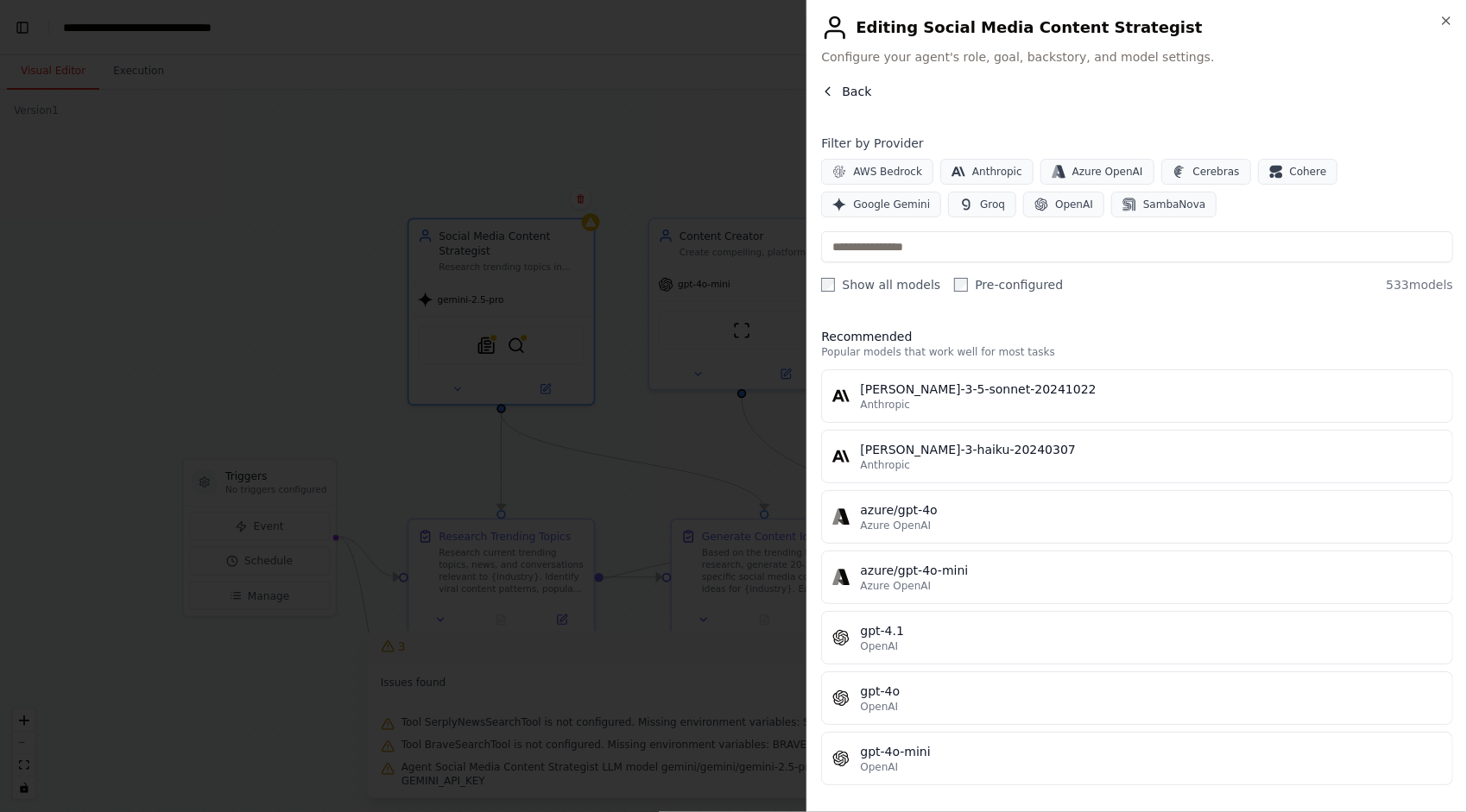
click at [836, 89] on button "Back" at bounding box center [846, 91] width 50 height 18
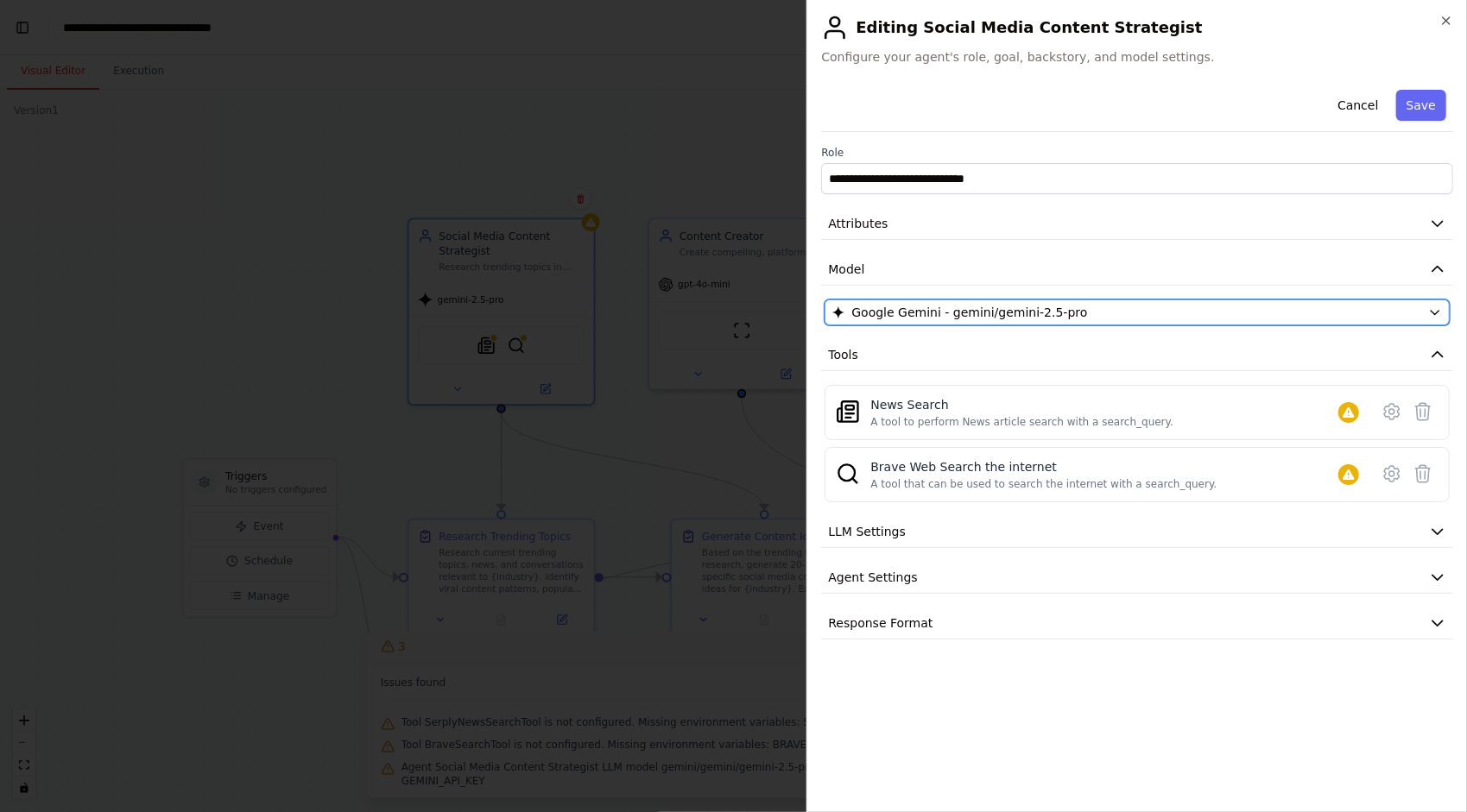
click at [1150, 310] on div "Google Gemini - gemini/gemini-2.5-pro" at bounding box center [1127, 312] width 589 height 18
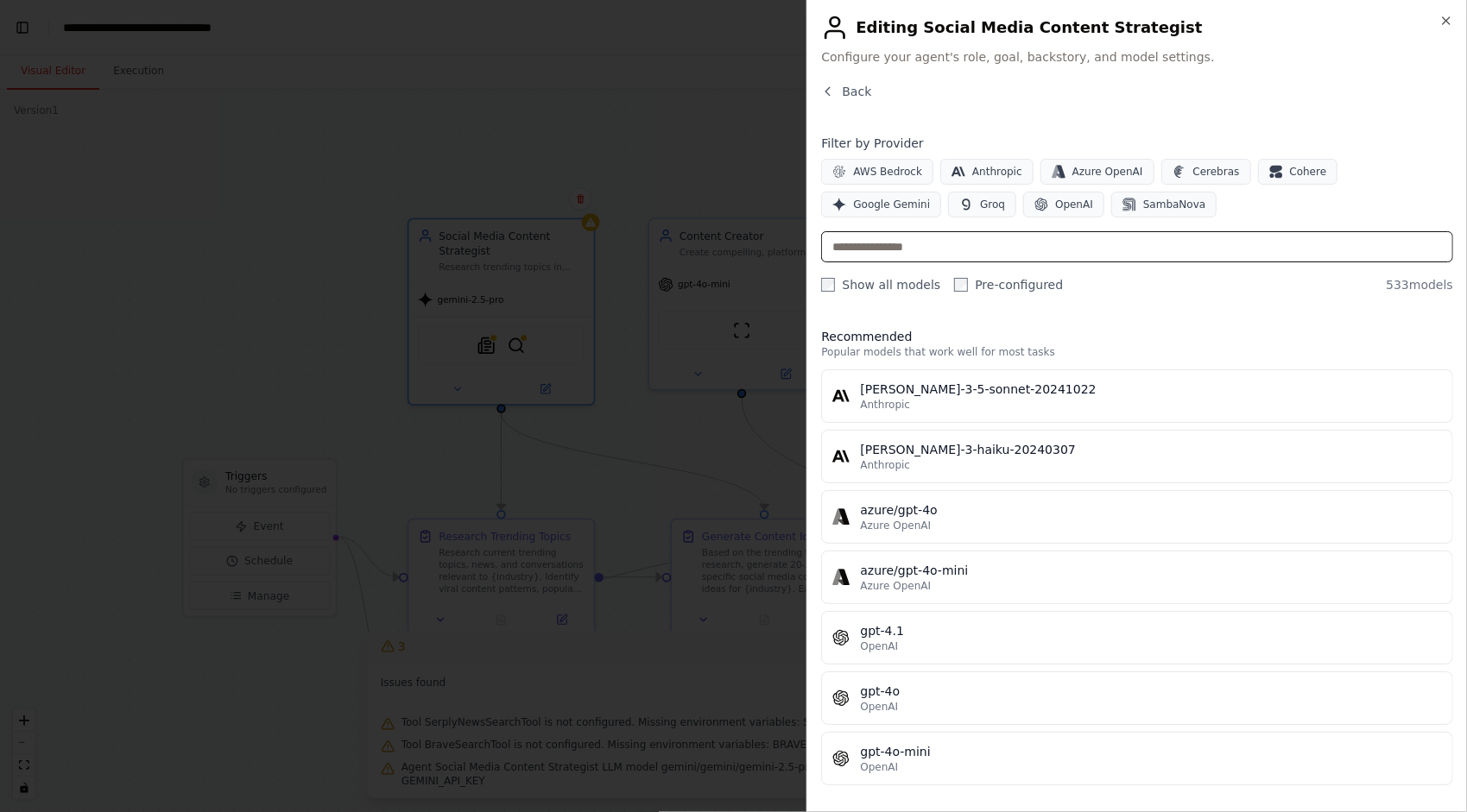
click at [1068, 249] on input "text" at bounding box center [1138, 247] width 633 height 31
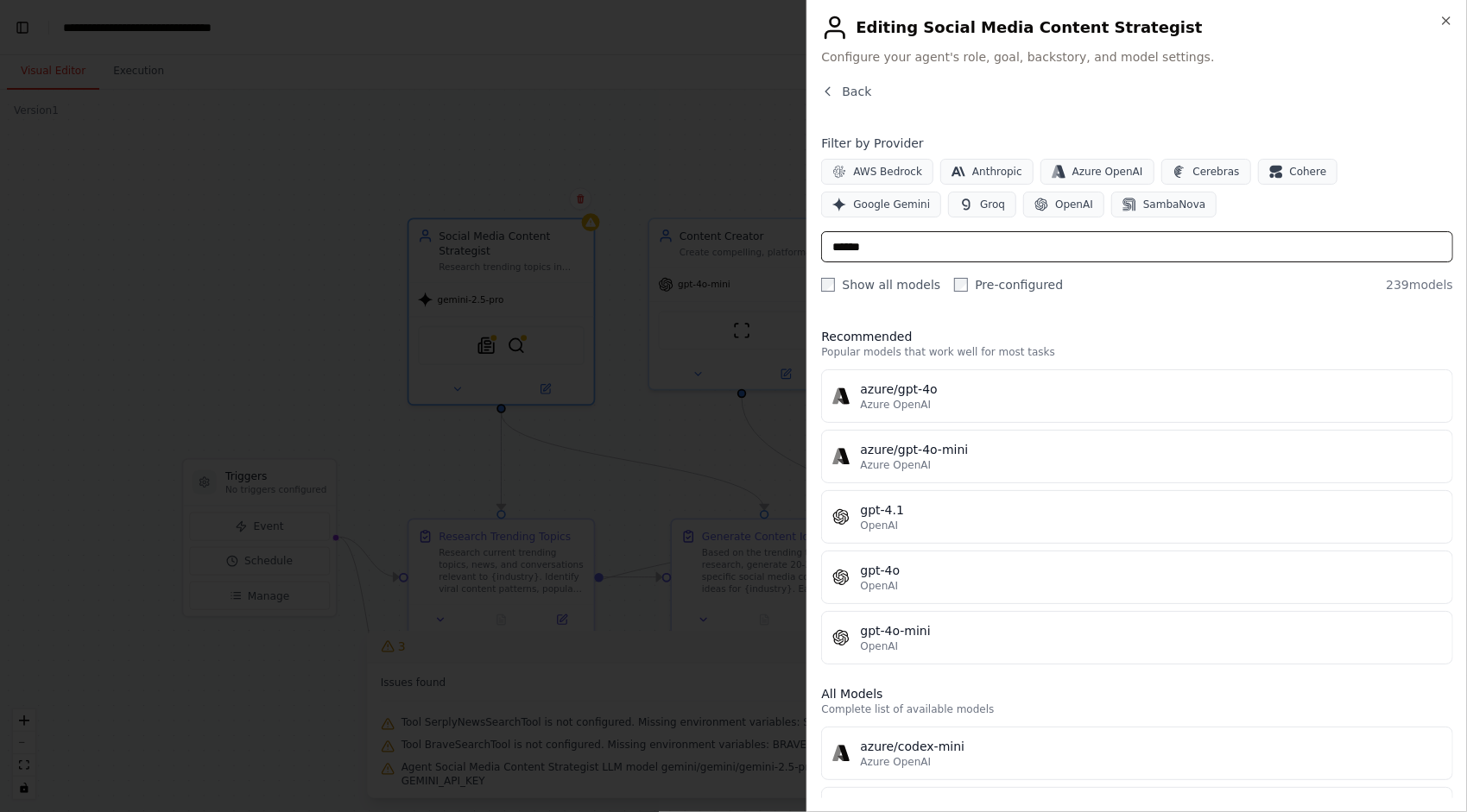
click at [1035, 238] on input "******" at bounding box center [1138, 247] width 633 height 31
type input "****"
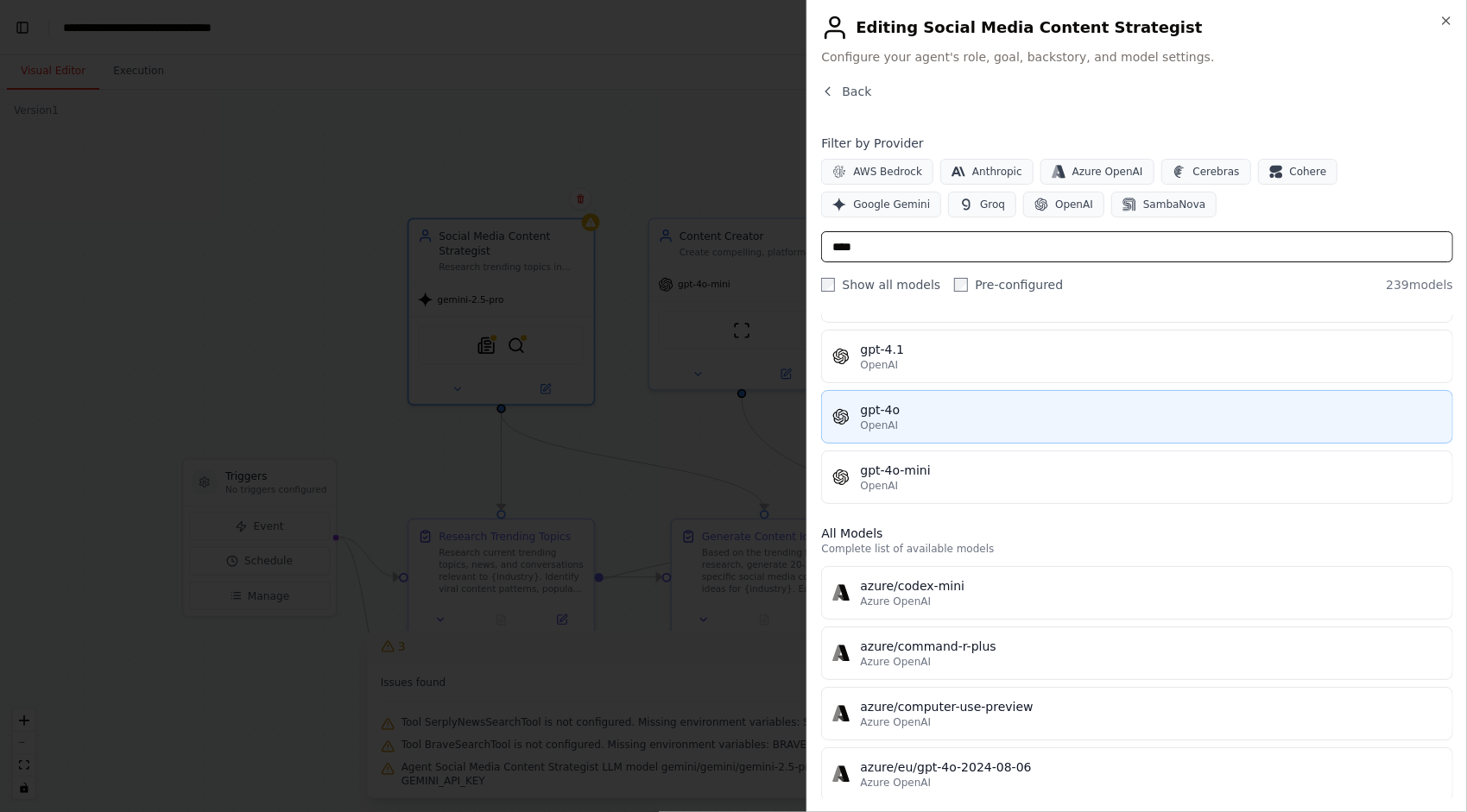
scroll to position [172, 0]
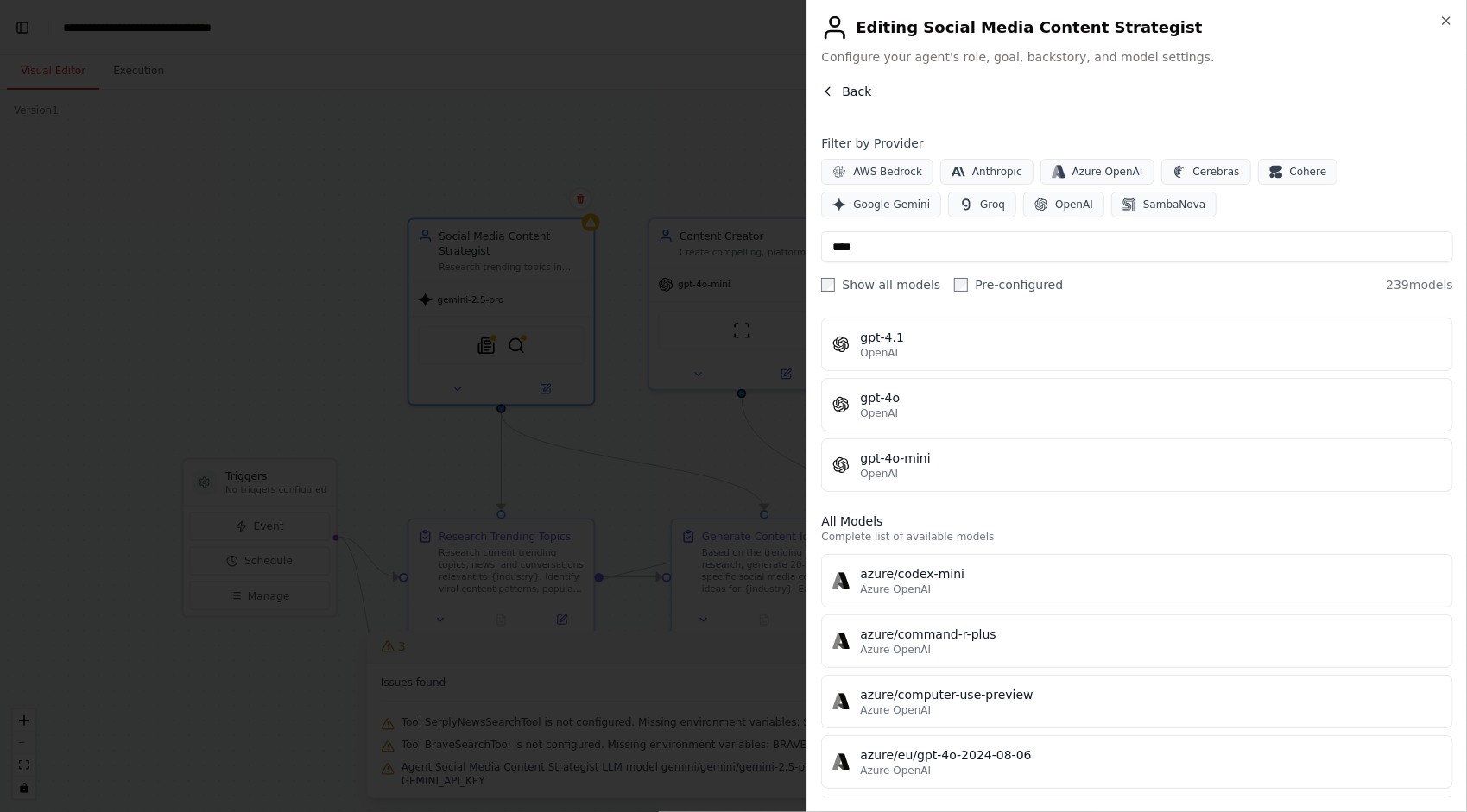
click at [836, 87] on button "Back" at bounding box center [846, 91] width 50 height 18
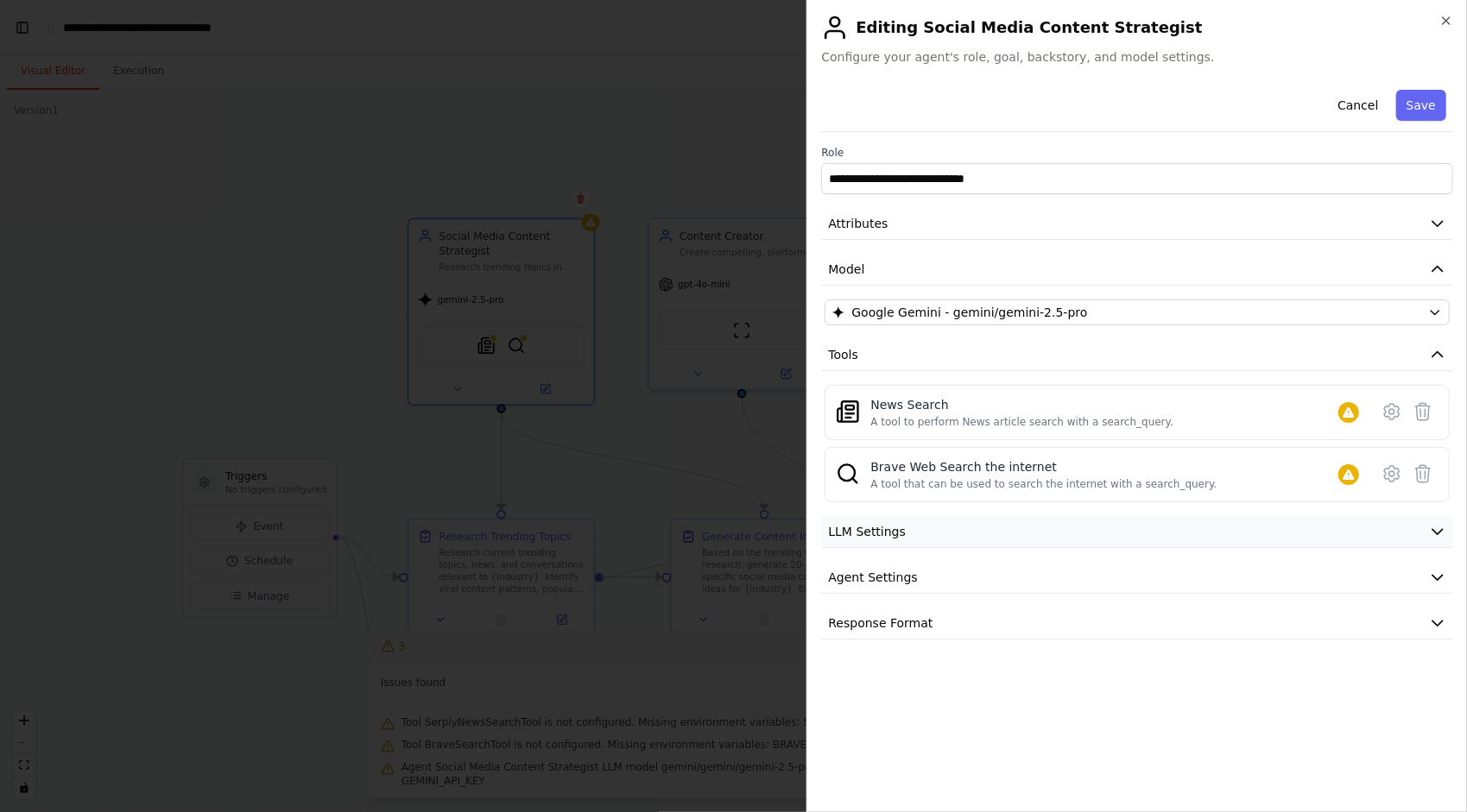
click at [898, 537] on span "LLM Settings" at bounding box center [867, 532] width 77 height 18
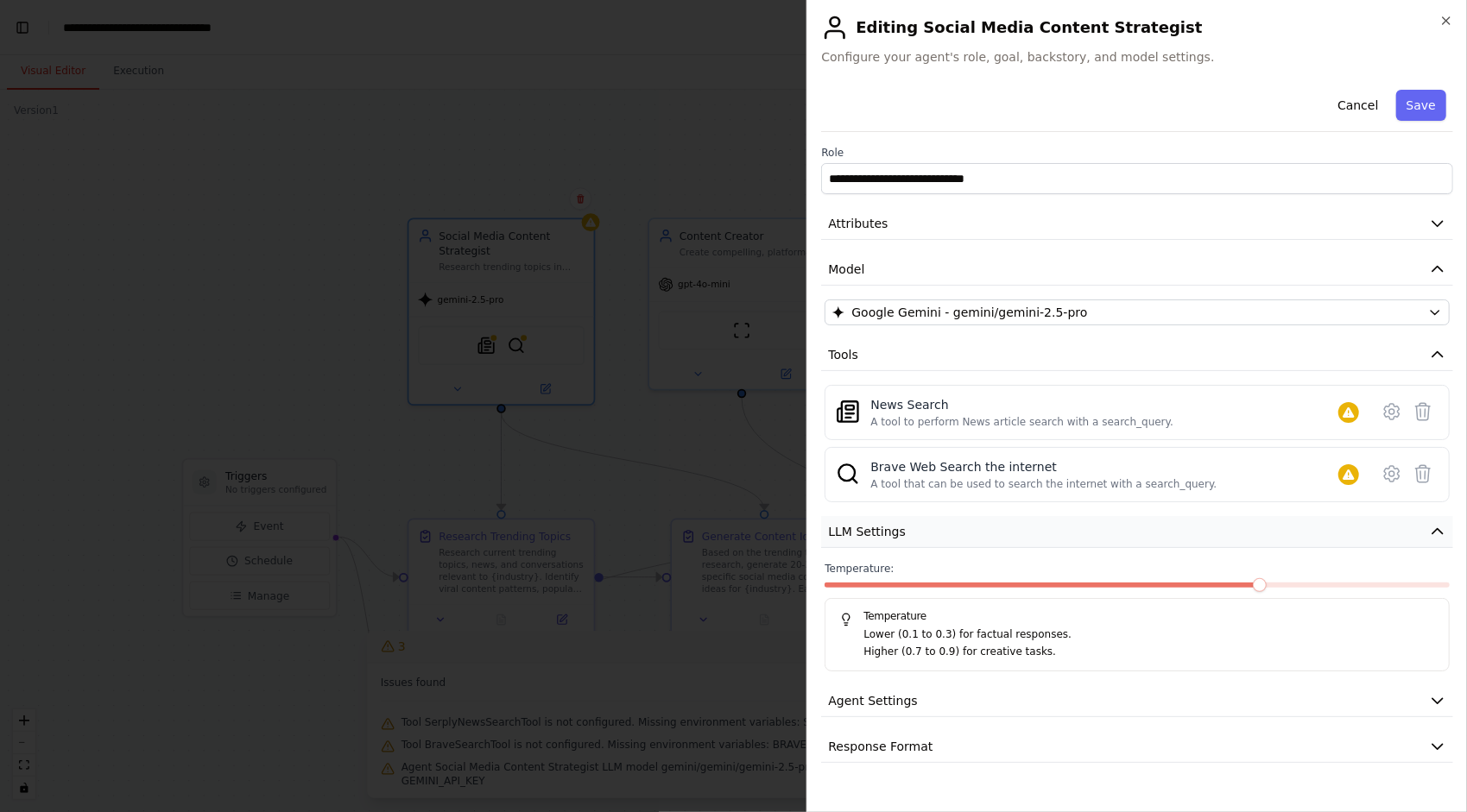
click at [1238, 532] on button "LLM Settings" at bounding box center [1138, 532] width 633 height 32
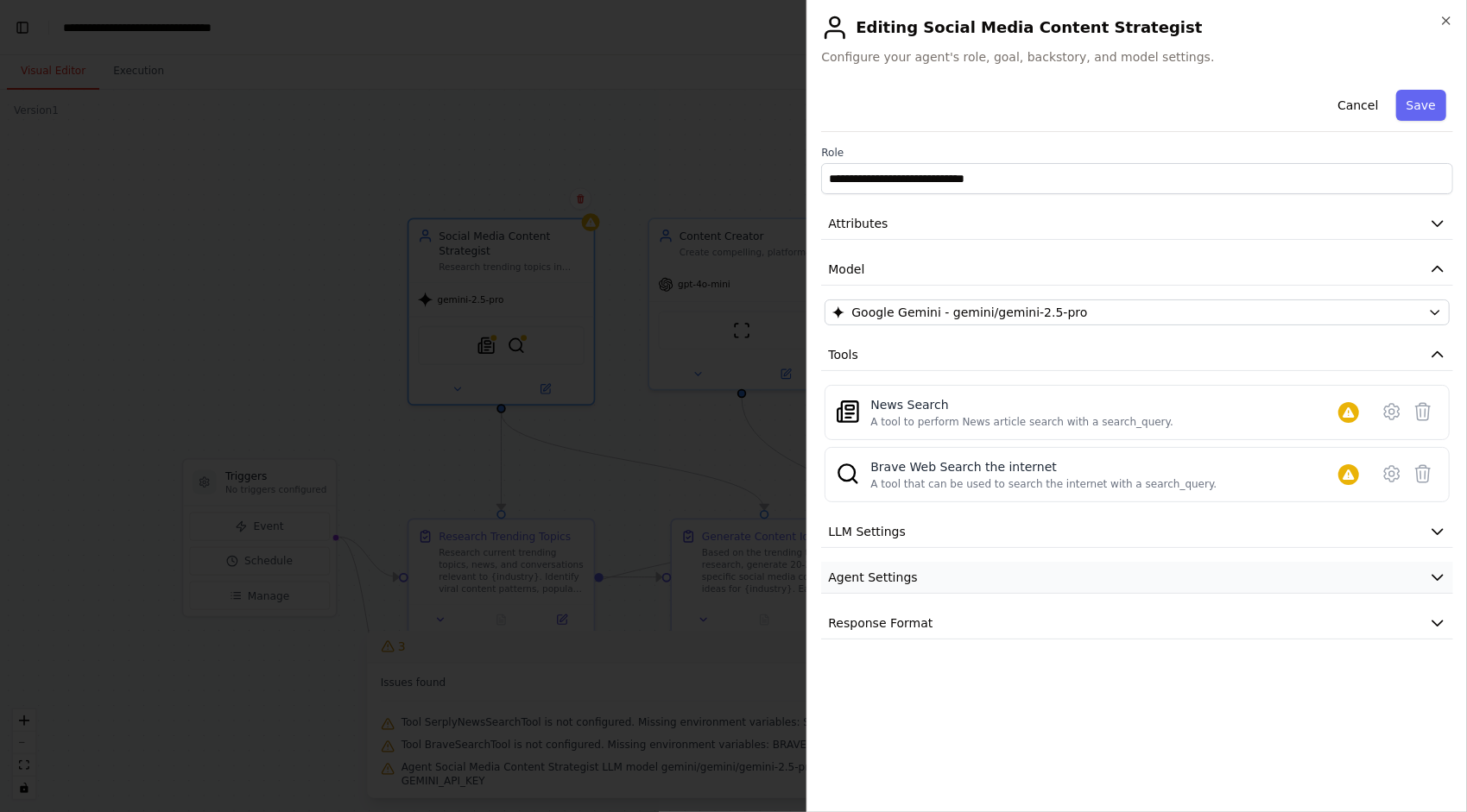
click at [1238, 566] on button "Agent Settings" at bounding box center [1138, 578] width 633 height 32
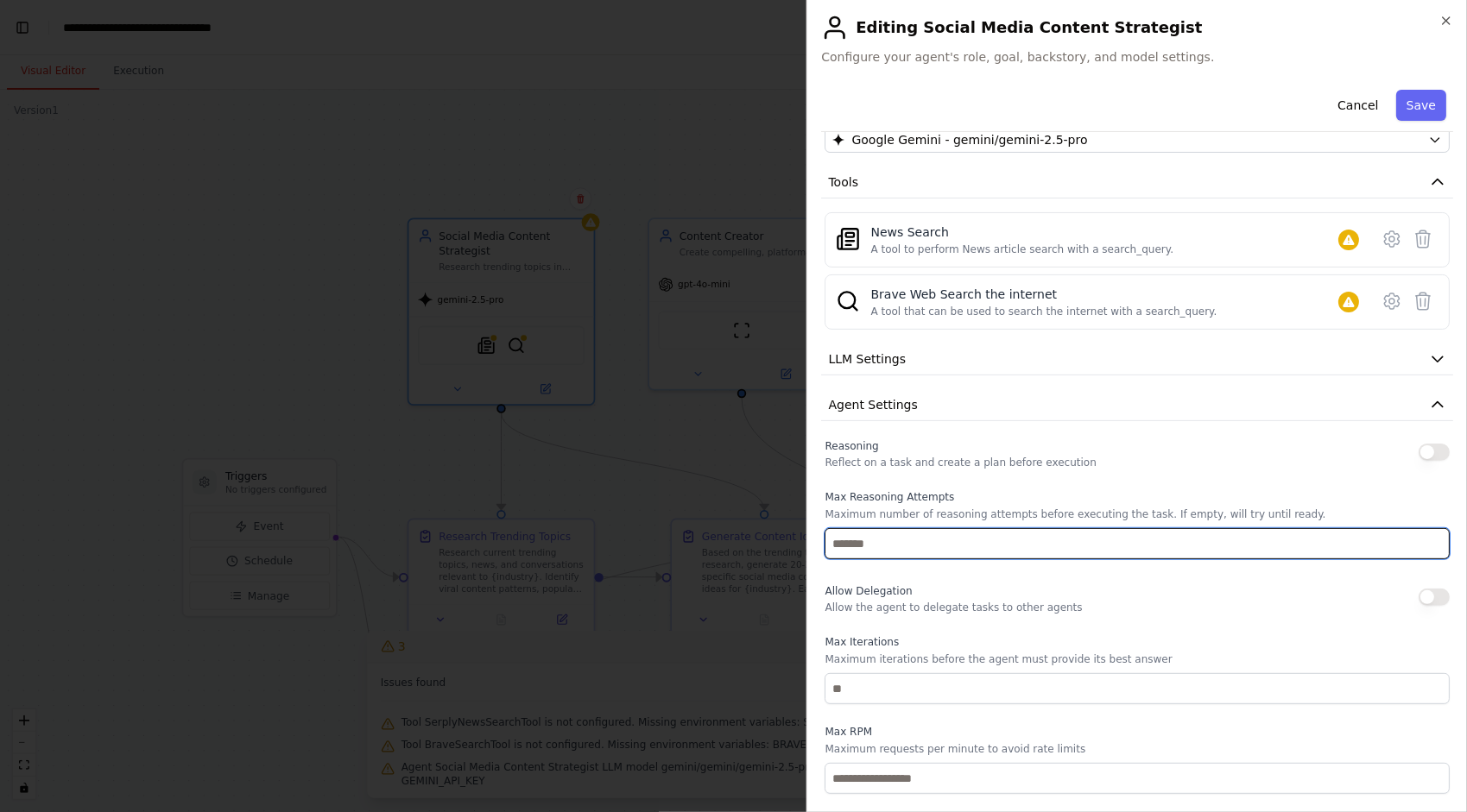
click at [1113, 538] on input "number" at bounding box center [1137, 544] width 625 height 31
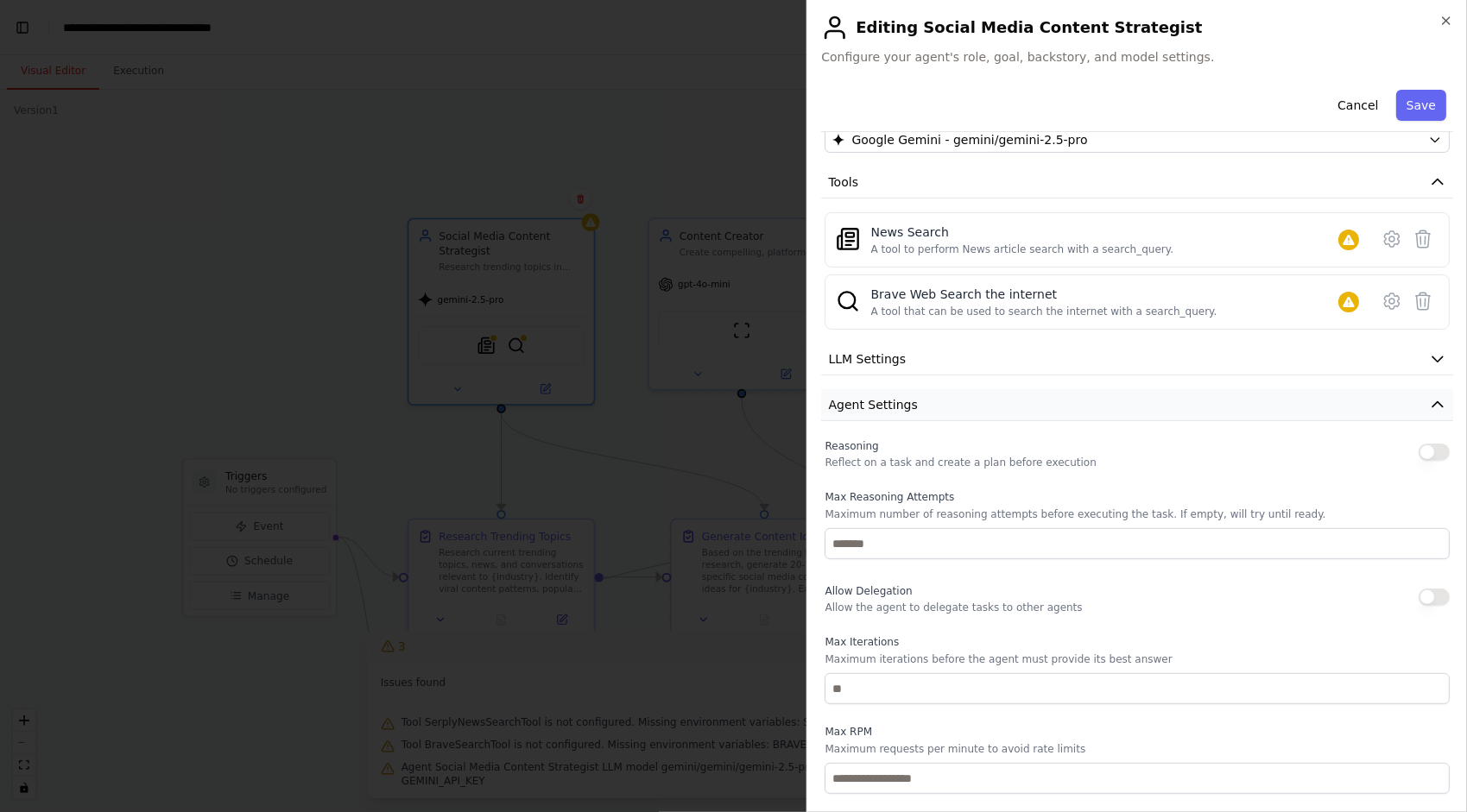
click at [1085, 406] on button "Agent Settings" at bounding box center [1138, 405] width 633 height 32
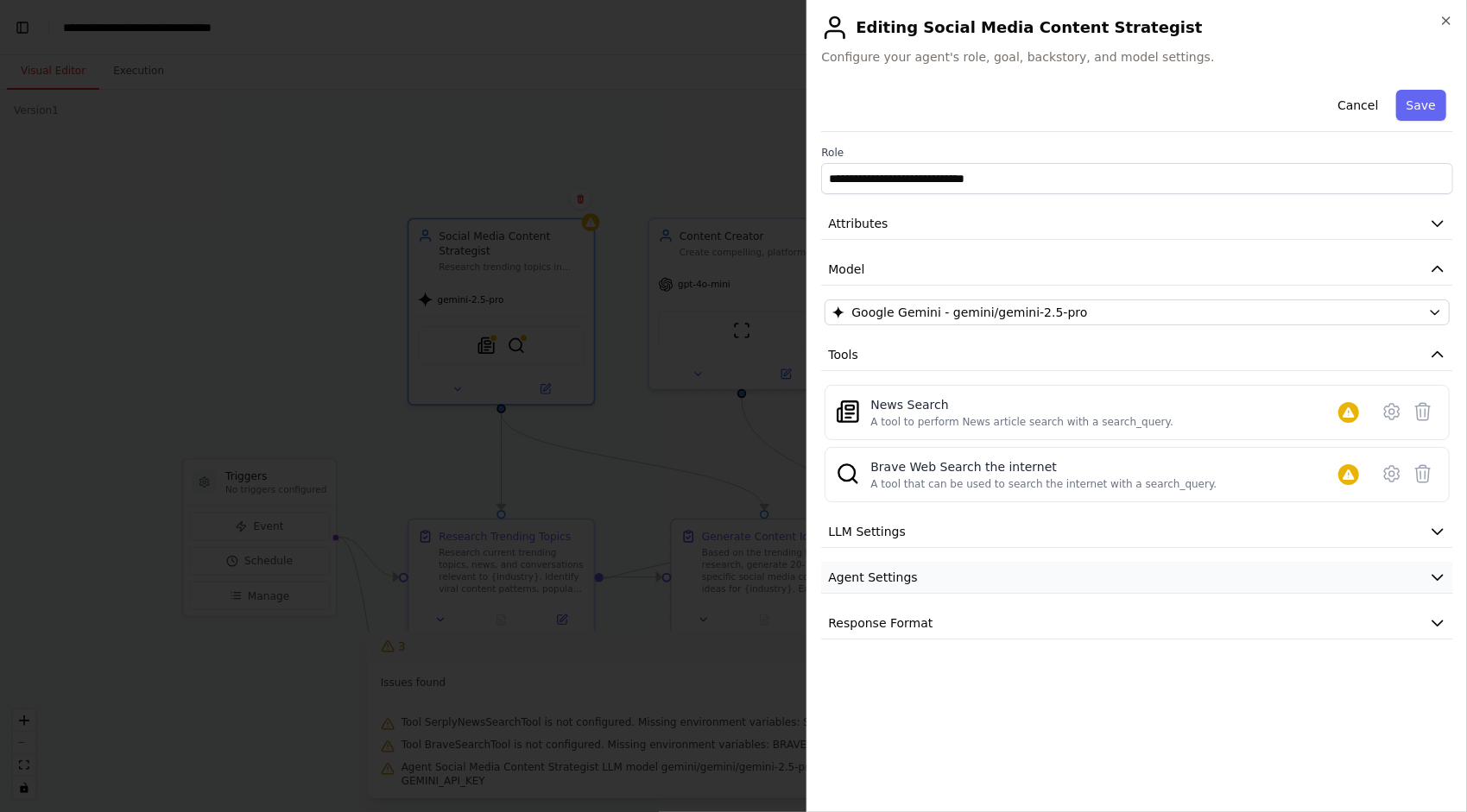
scroll to position [0, 0]
click at [1064, 611] on button "Response Format" at bounding box center [1138, 623] width 633 height 32
click at [1065, 619] on button "Response Format" at bounding box center [1138, 623] width 633 height 32
click at [1399, 417] on icon at bounding box center [1391, 411] width 20 height 20
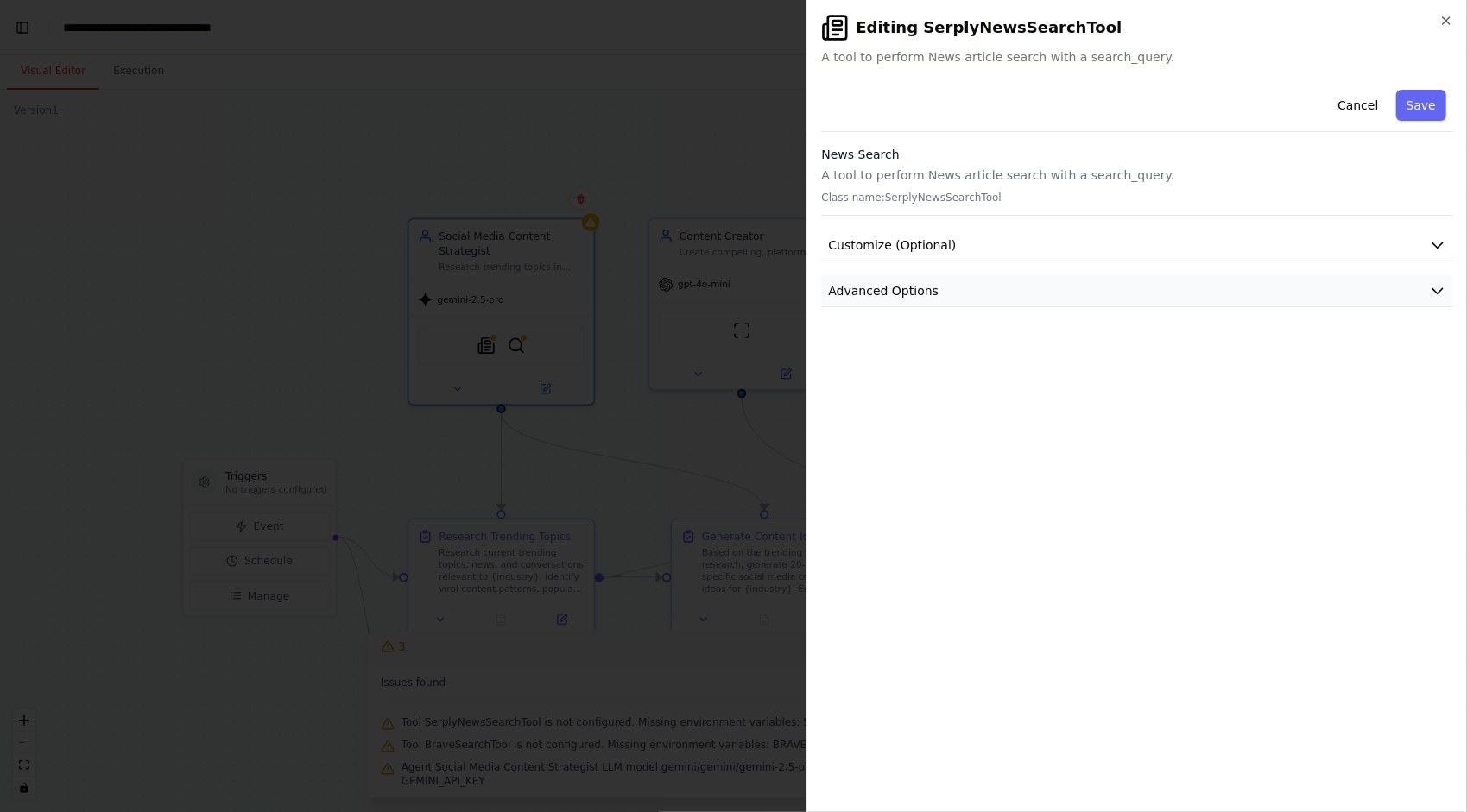
click at [1364, 285] on button "Advanced Options" at bounding box center [1138, 291] width 633 height 32
click at [1365, 232] on button "Customize (Optional)" at bounding box center [1138, 245] width 633 height 32
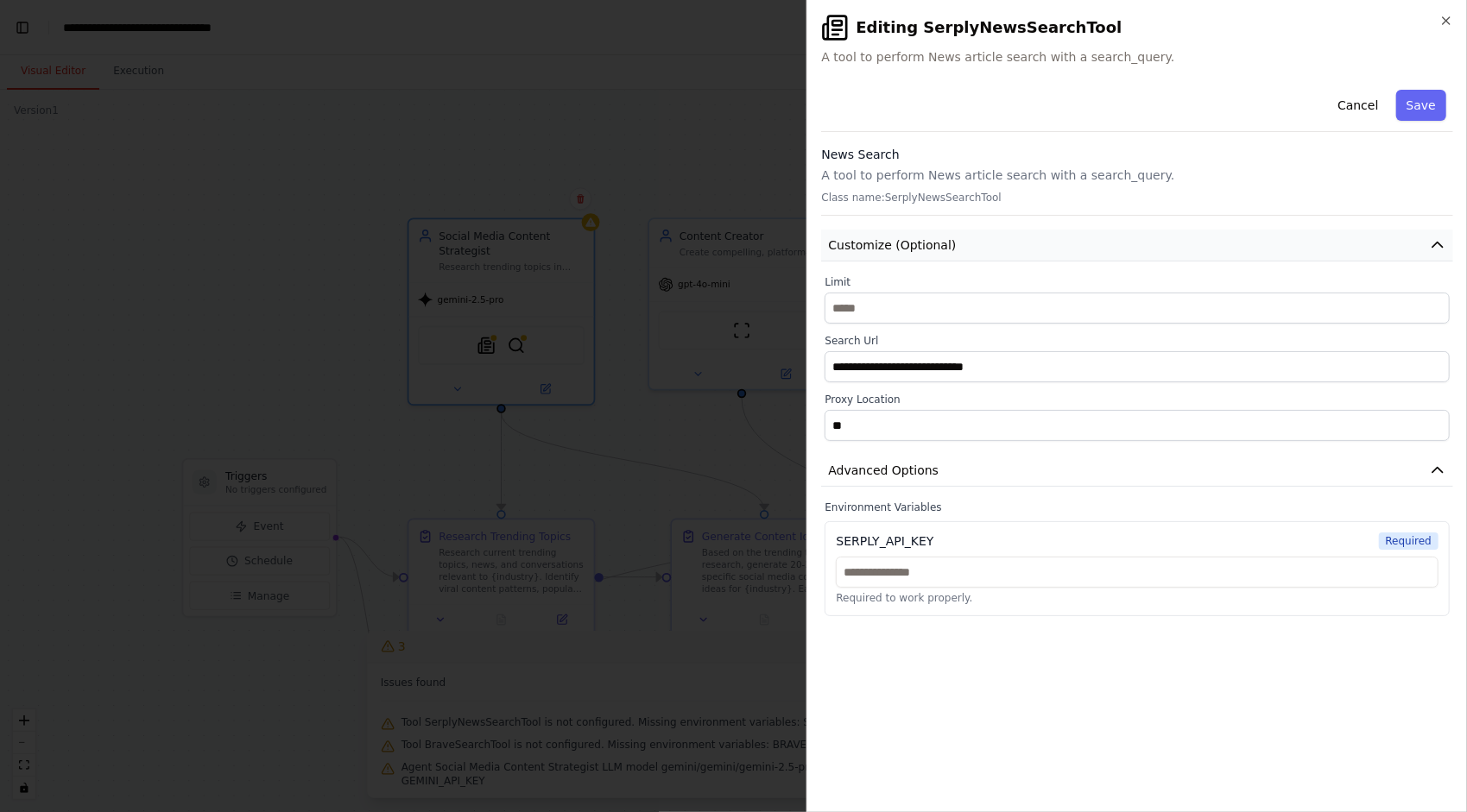
click at [1365, 232] on button "Customize (Optional)" at bounding box center [1138, 245] width 633 height 32
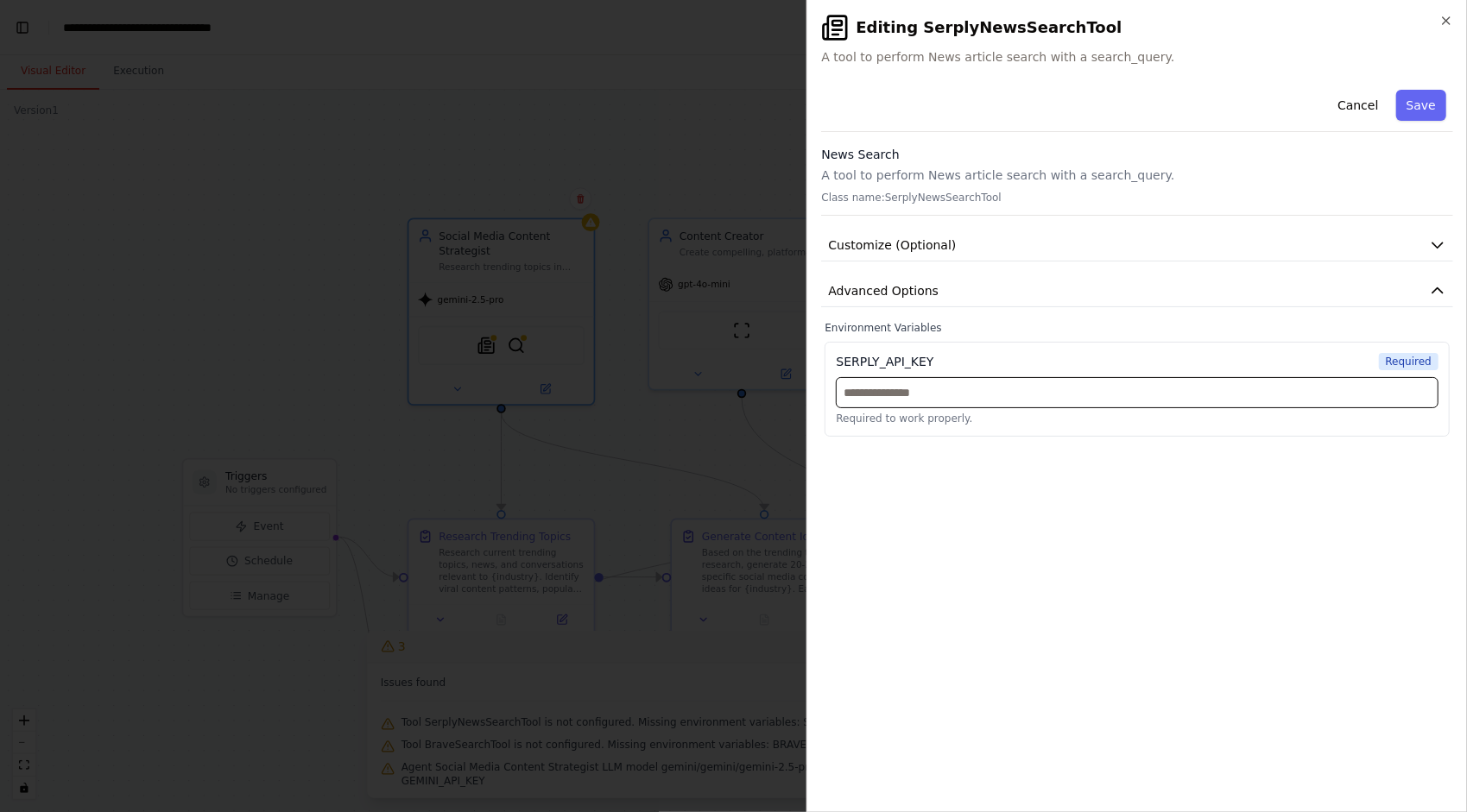
click at [1086, 384] on input "text" at bounding box center [1138, 393] width 603 height 31
paste input "**********"
type input "**********"
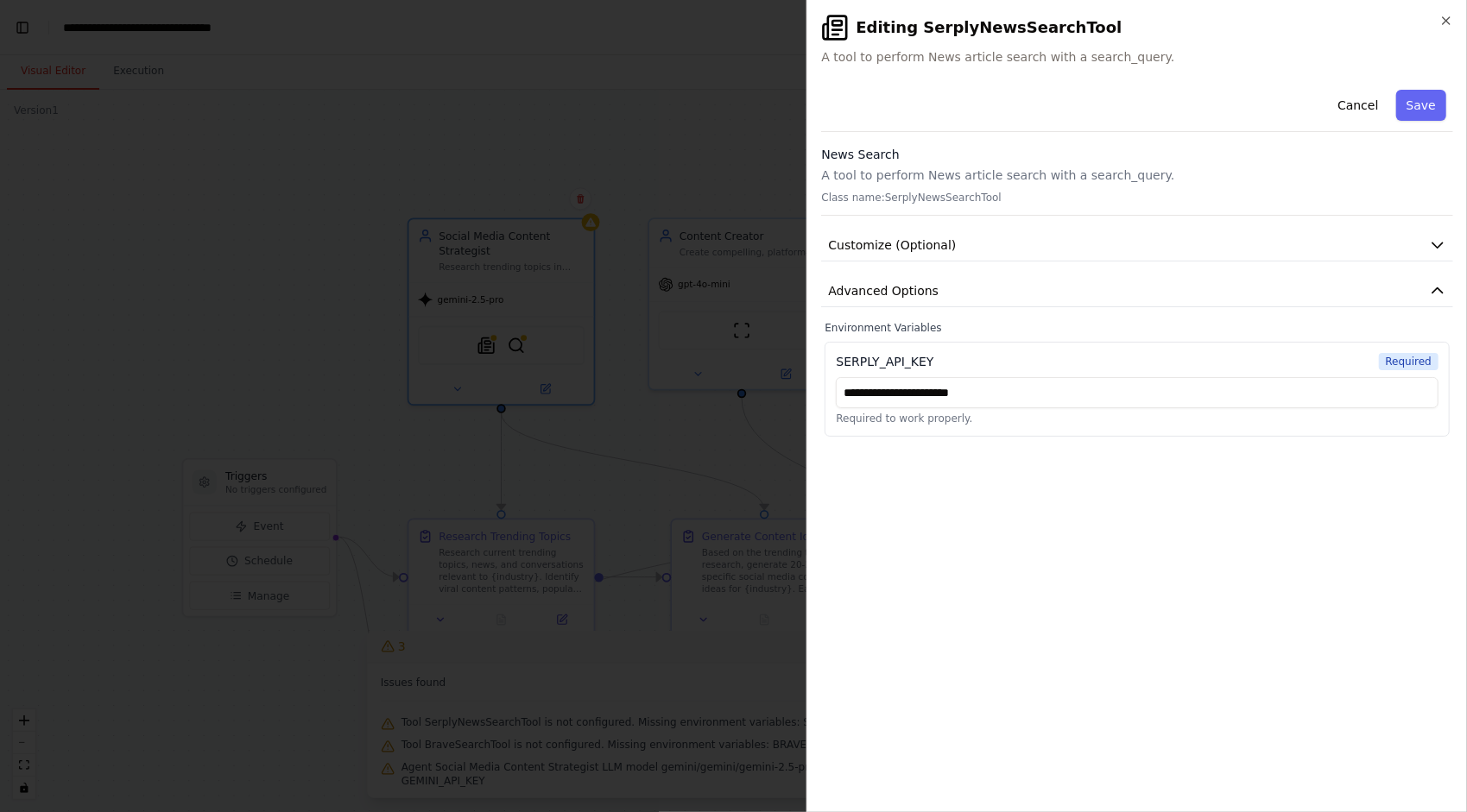
click at [1104, 460] on div "**********" at bounding box center [1138, 441] width 633 height 715
click at [1414, 103] on button "Save" at bounding box center [1421, 105] width 50 height 31
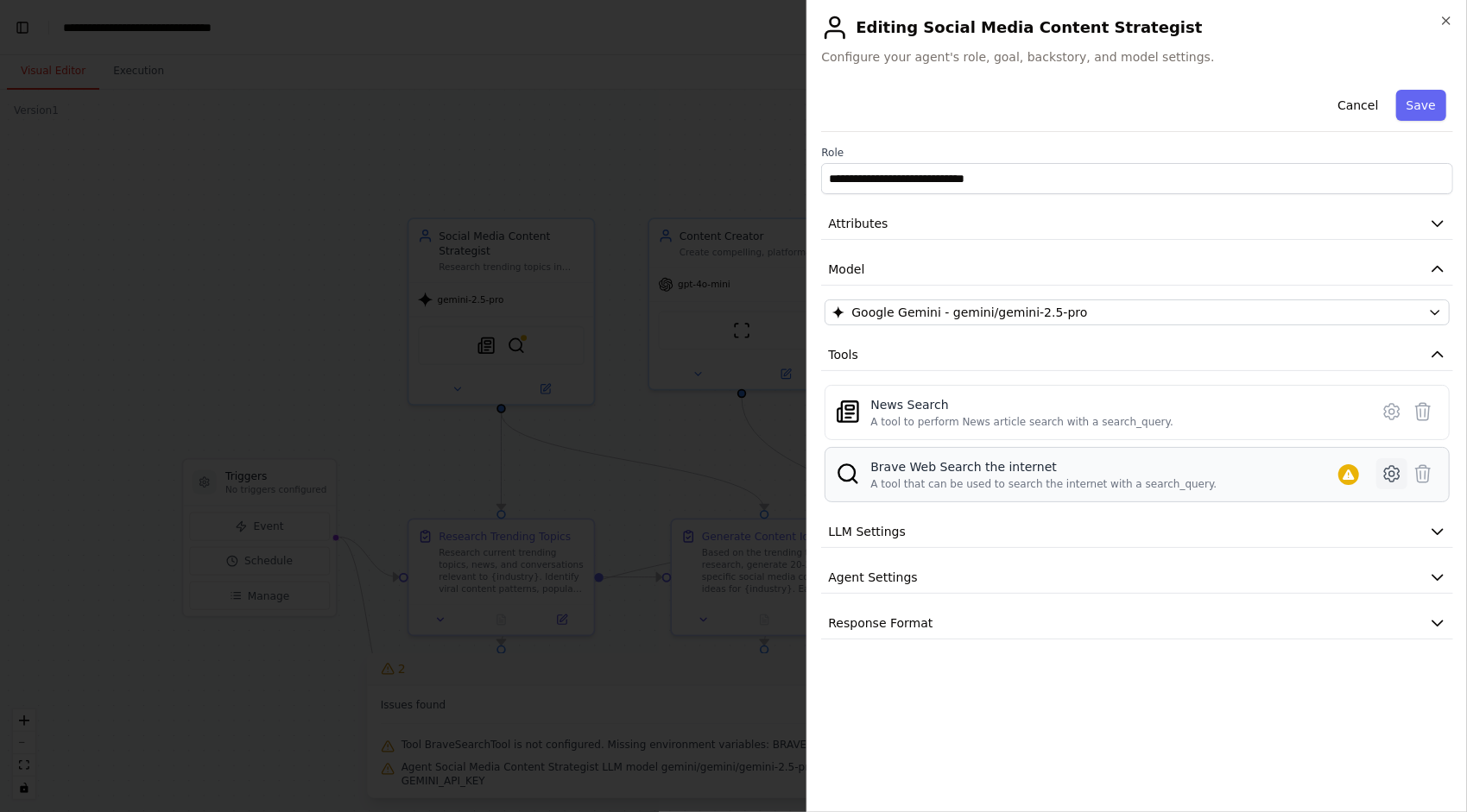
click at [1401, 470] on icon at bounding box center [1391, 474] width 20 height 20
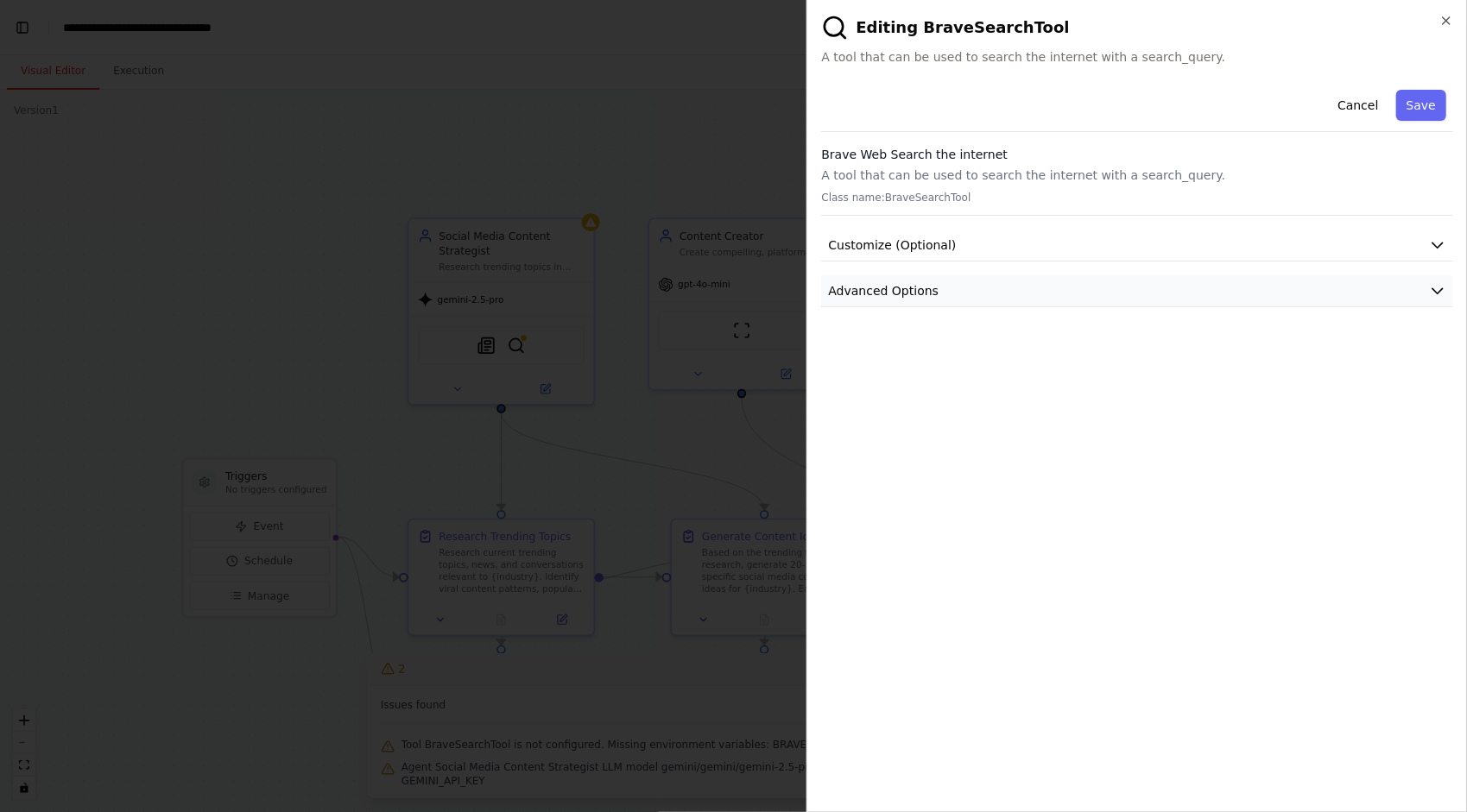
click at [1022, 280] on button "Advanced Options" at bounding box center [1138, 291] width 633 height 32
drag, startPoint x: 876, startPoint y: 359, endPoint x: 833, endPoint y: 355, distance: 43.2
click at [833, 355] on div "BRAVE_API_KEY Required Required to work properly." at bounding box center [1137, 389] width 625 height 95
click at [1249, 241] on button "Customize (Optional)" at bounding box center [1138, 245] width 633 height 32
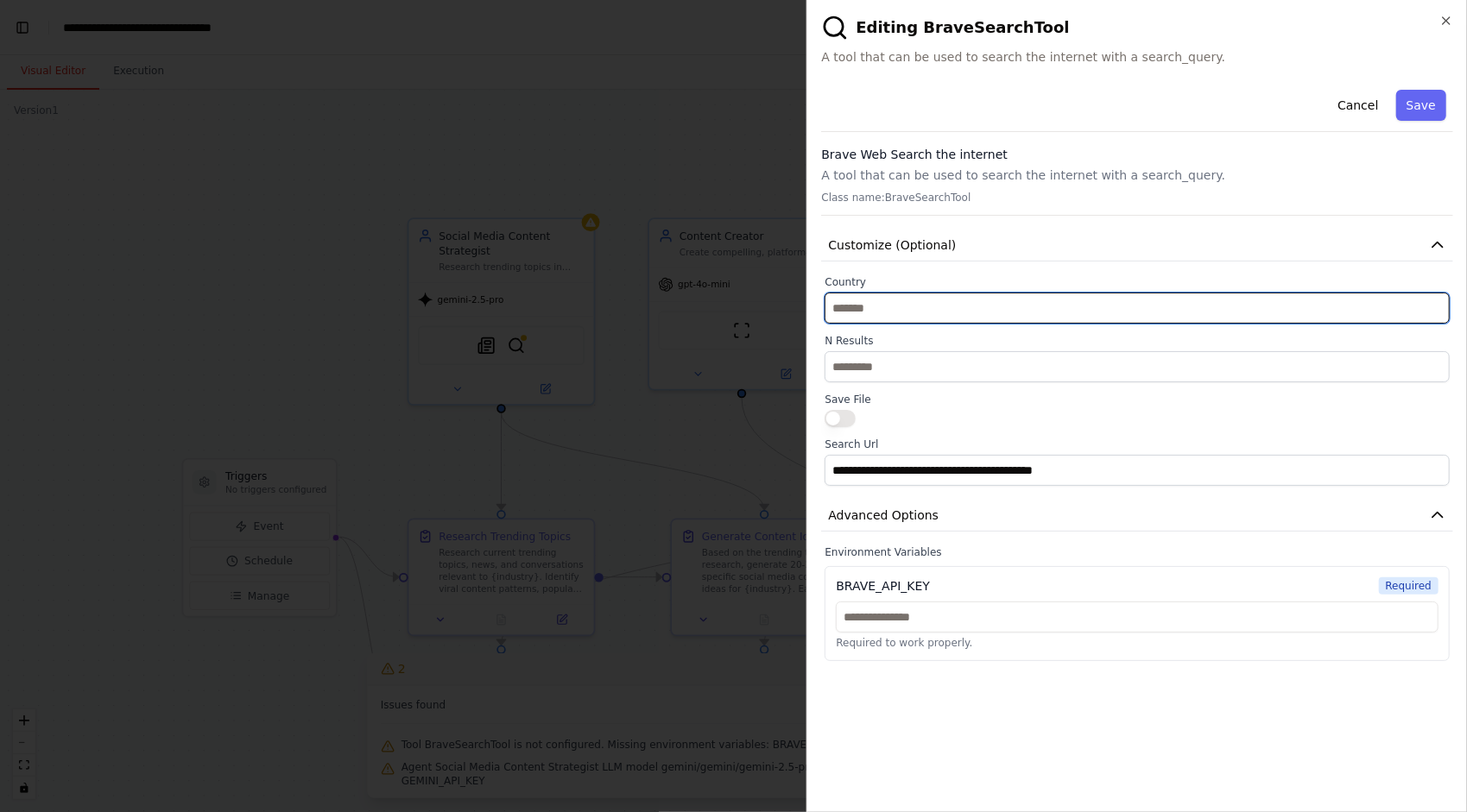
click at [1165, 309] on input "text" at bounding box center [1137, 308] width 625 height 31
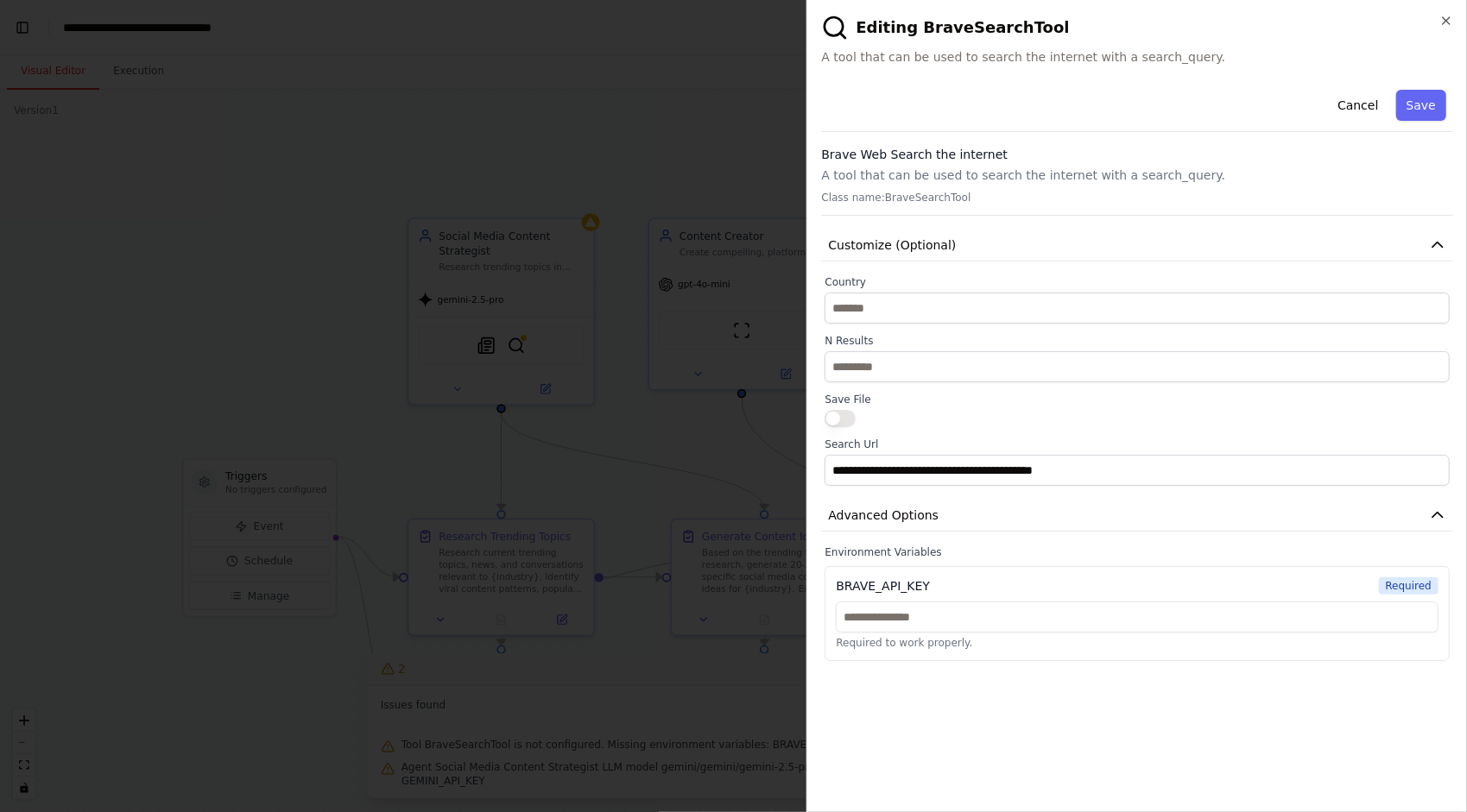
click at [837, 418] on button "button" at bounding box center [840, 418] width 31 height 18
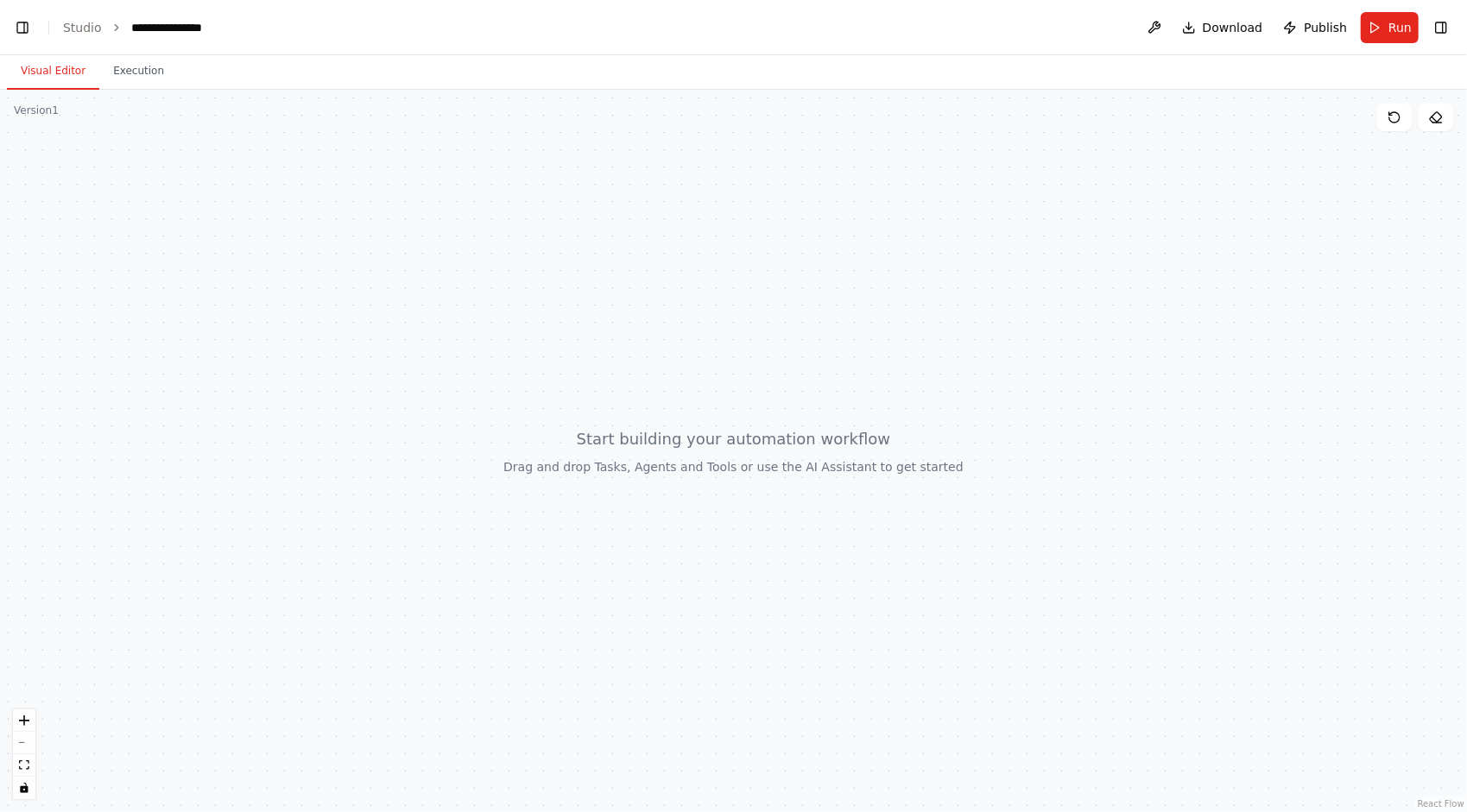
scroll to position [13638, 0]
